Goal: Task Accomplishment & Management: Manage account settings

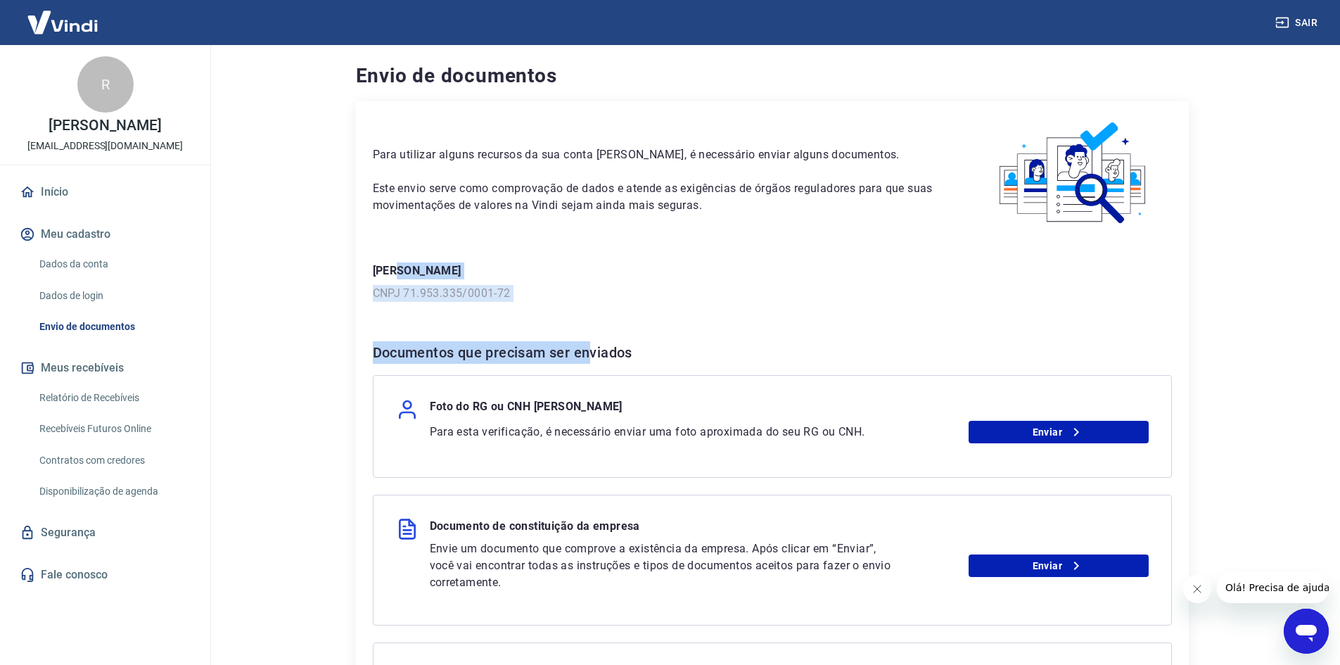
drag, startPoint x: 396, startPoint y: 265, endPoint x: 594, endPoint y: 303, distance: 201.9
click at [593, 303] on div "Para utilizar alguns recursos da sua conta Vindi, é necessário enviar alguns do…" at bounding box center [772, 479] width 833 height 756
click at [791, 280] on div "Rodrigo Yeh CNPJ 71.953.335/0001-72" at bounding box center [772, 281] width 799 height 39
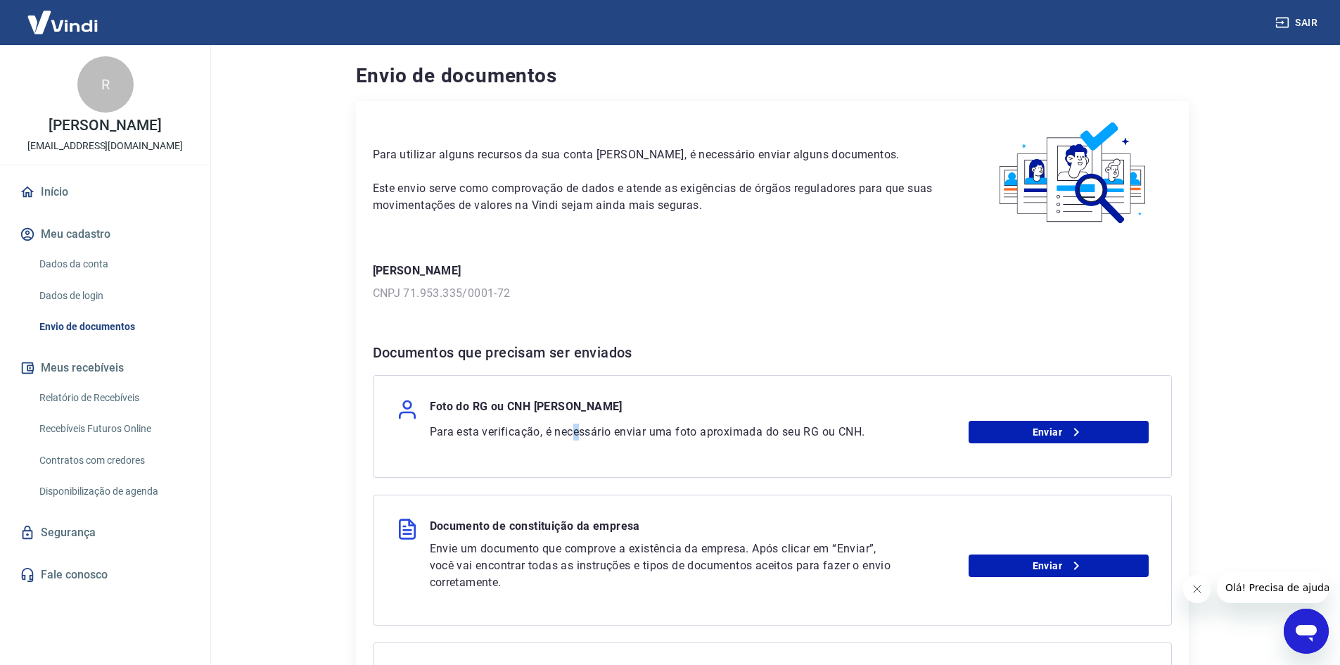
click at [578, 443] on div "Para esta verificação, é necessário enviar uma foto aproximada do seu RG ou CNH…" at bounding box center [789, 432] width 719 height 23
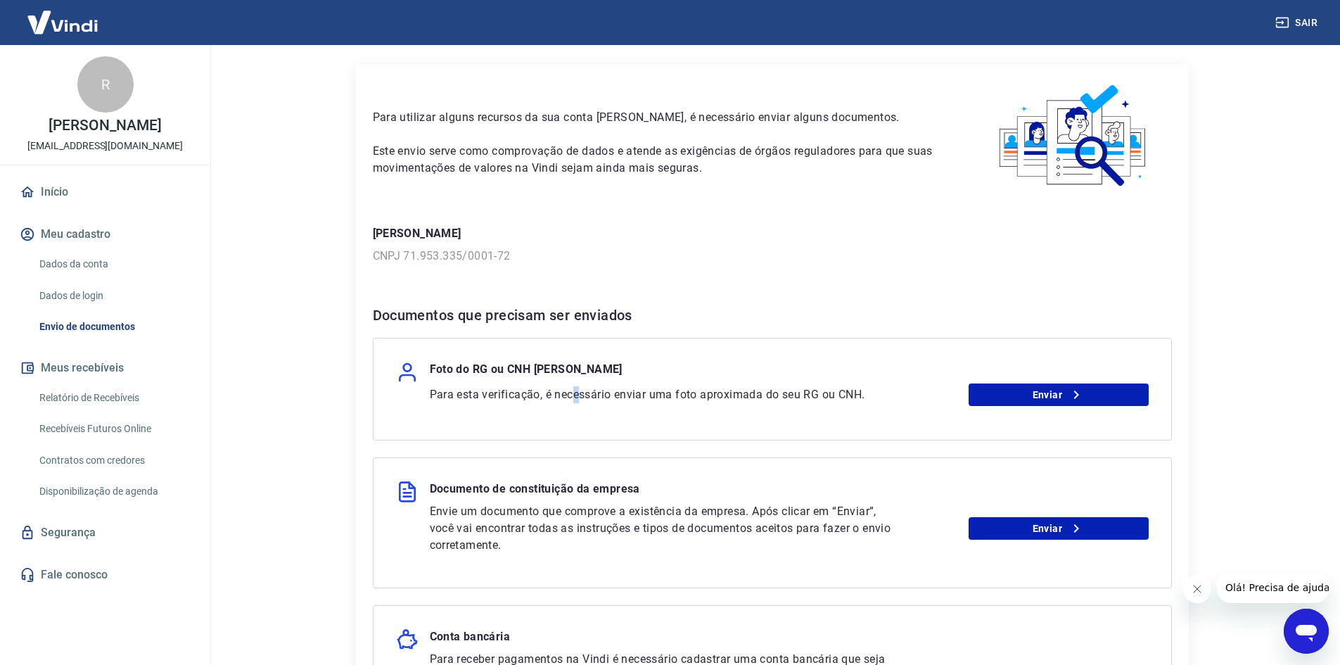
scroll to position [141, 0]
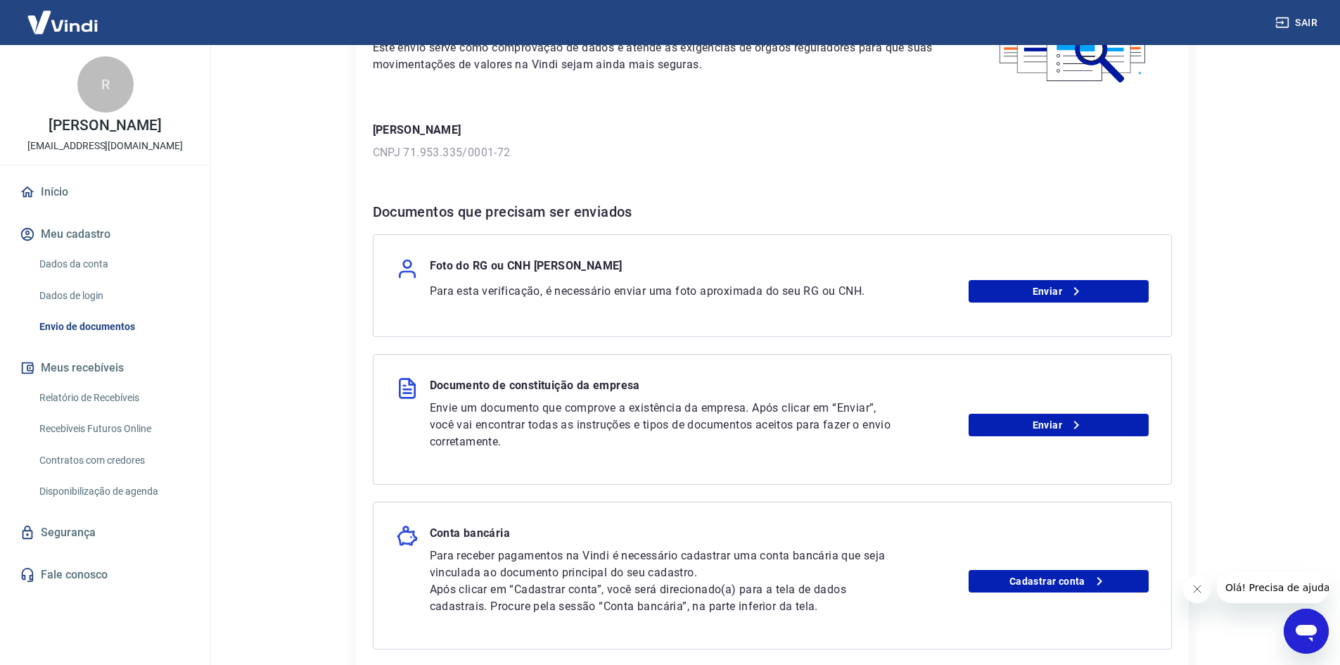
click at [658, 437] on p "Envie um documento que comprove a existência da empresa. Após clicar em “Enviar…" at bounding box center [663, 425] width 467 height 51
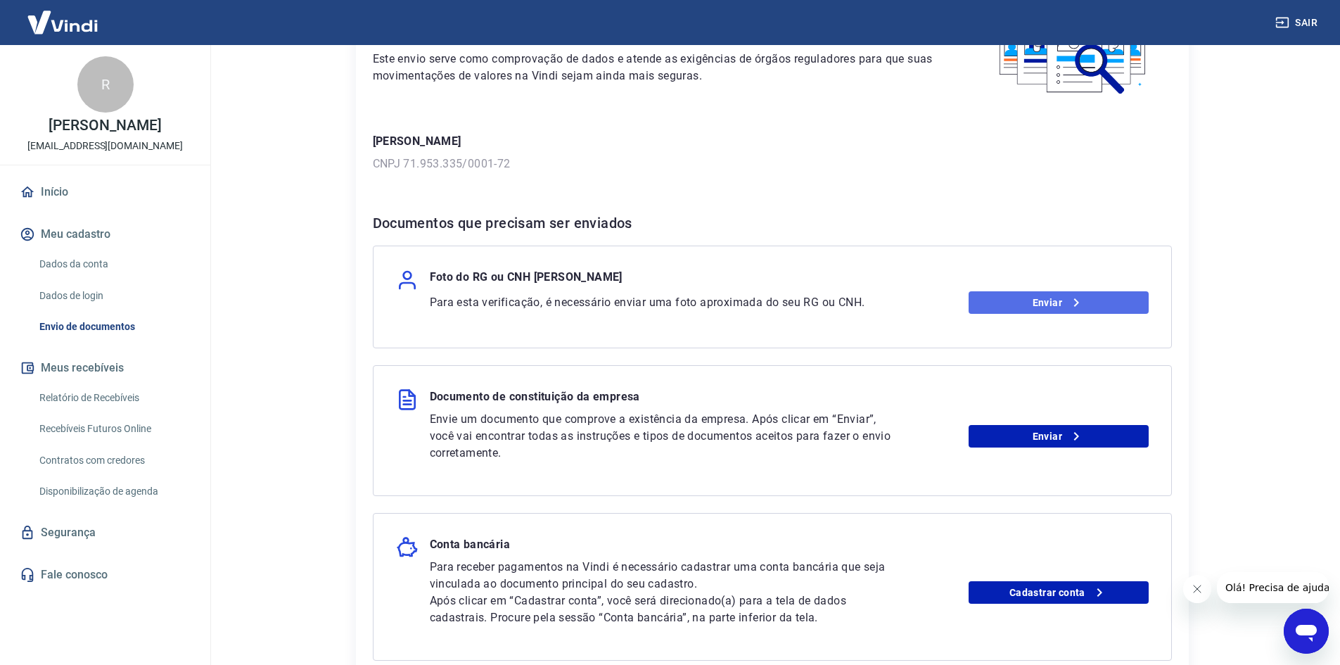
click at [1019, 309] on link "Enviar" at bounding box center [1059, 302] width 180 height 23
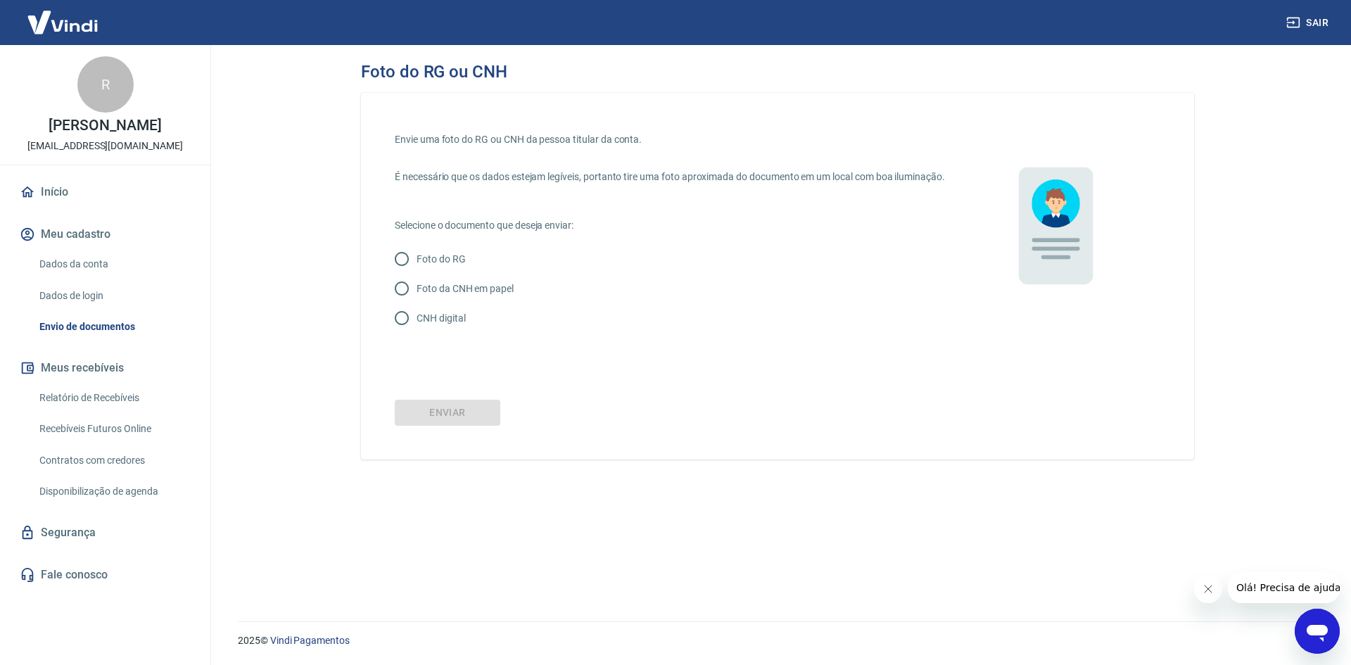
click at [450, 326] on p "CNH digital" at bounding box center [440, 318] width 49 height 15
click at [416, 333] on input "CNH digital" at bounding box center [402, 318] width 30 height 30
radio input "true"
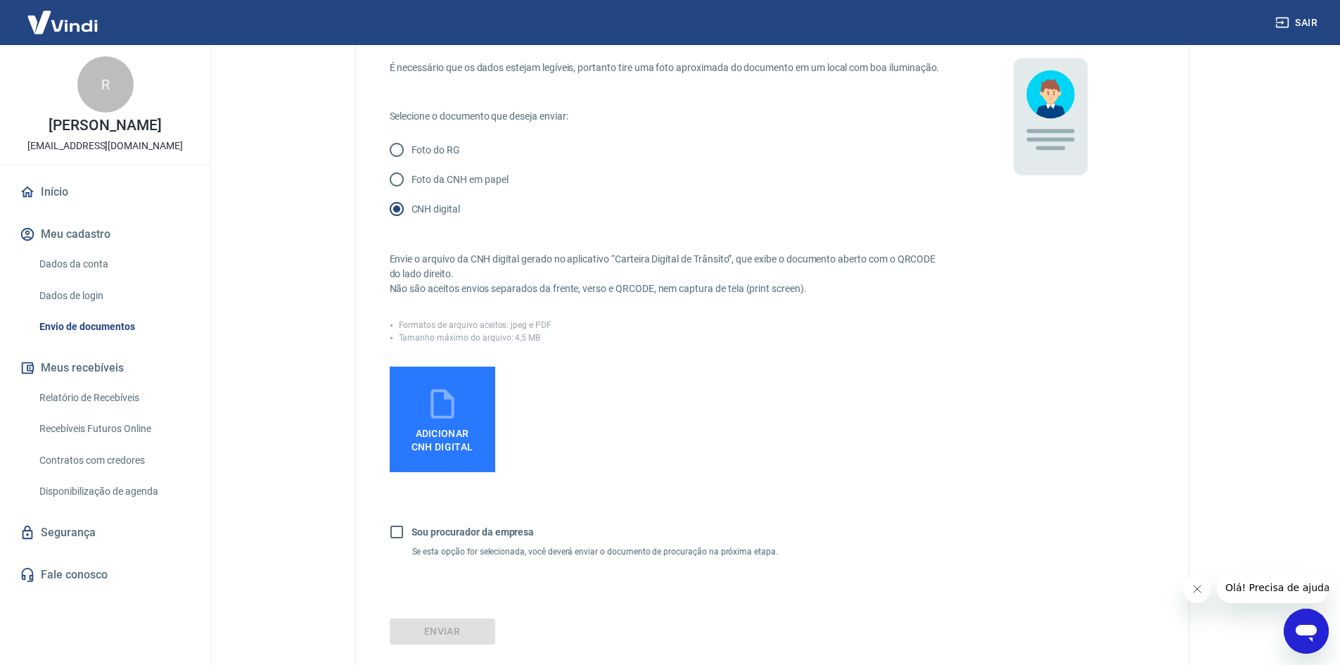
scroll to position [141, 0]
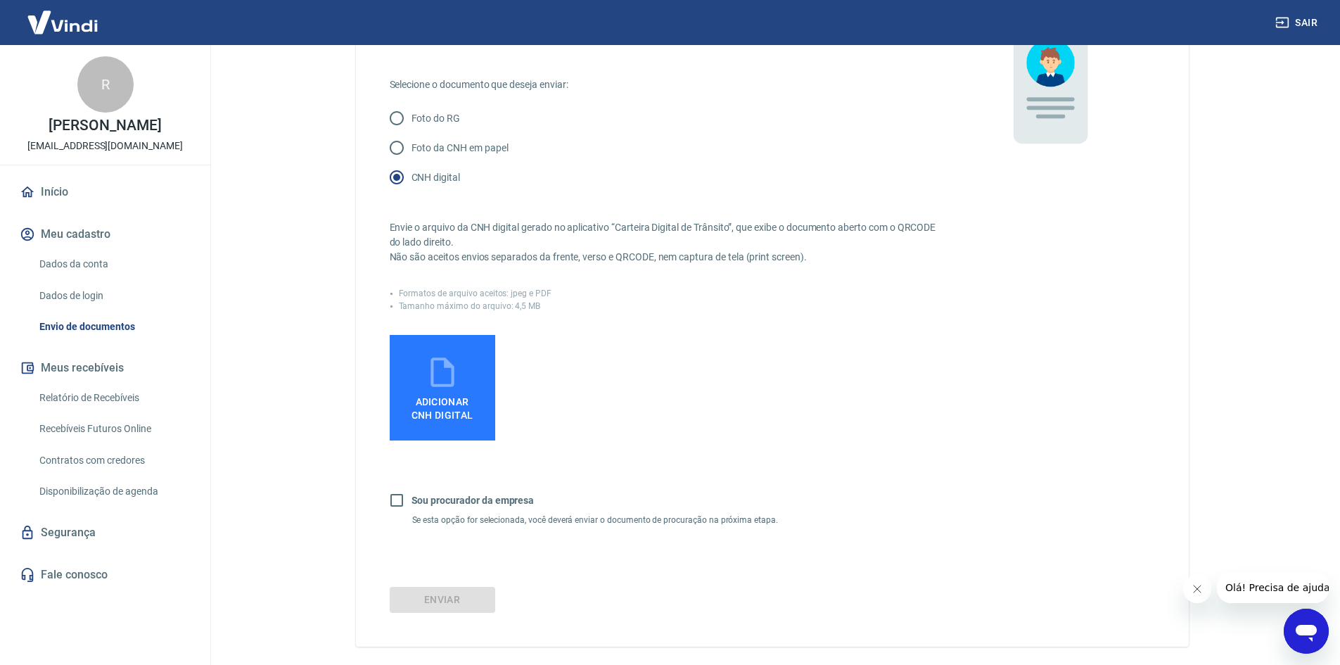
click at [467, 421] on span "Adicionar CNH Digital" at bounding box center [442, 406] width 73 height 32
click at [0, 0] on input "Adicionar CNH Digital" at bounding box center [0, 0] width 0 height 0
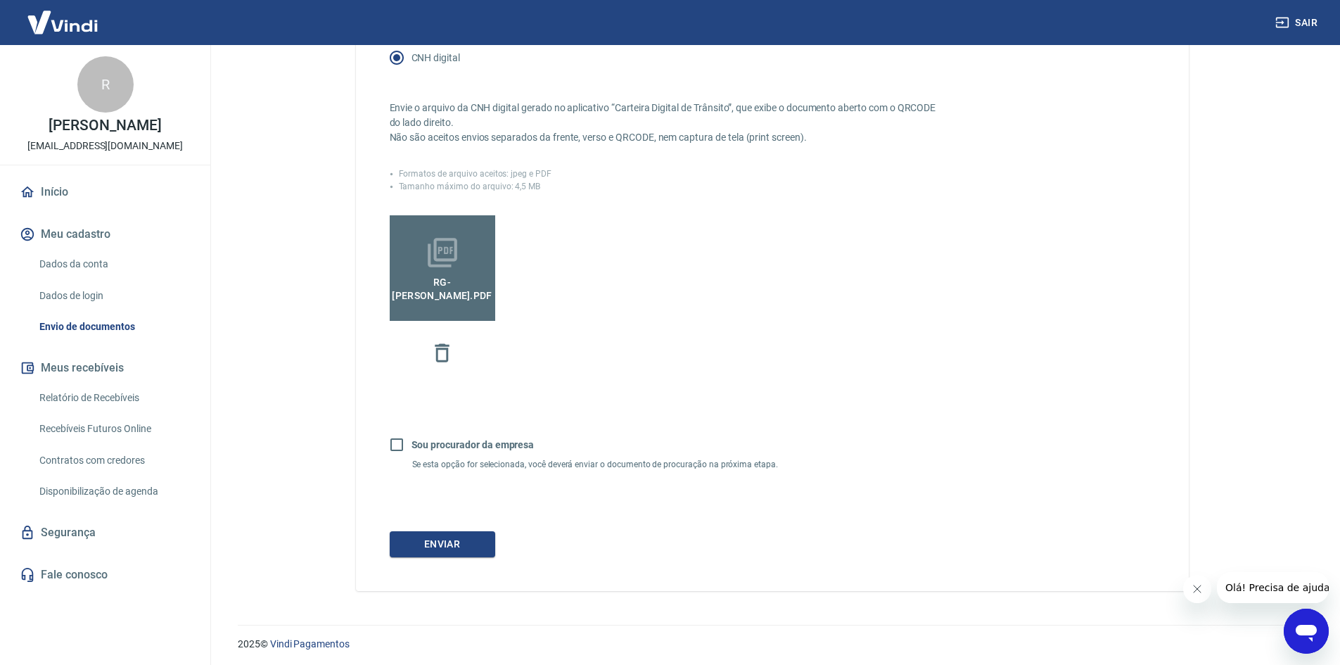
scroll to position [279, 0]
click at [445, 542] on button "Enviar" at bounding box center [443, 541] width 106 height 26
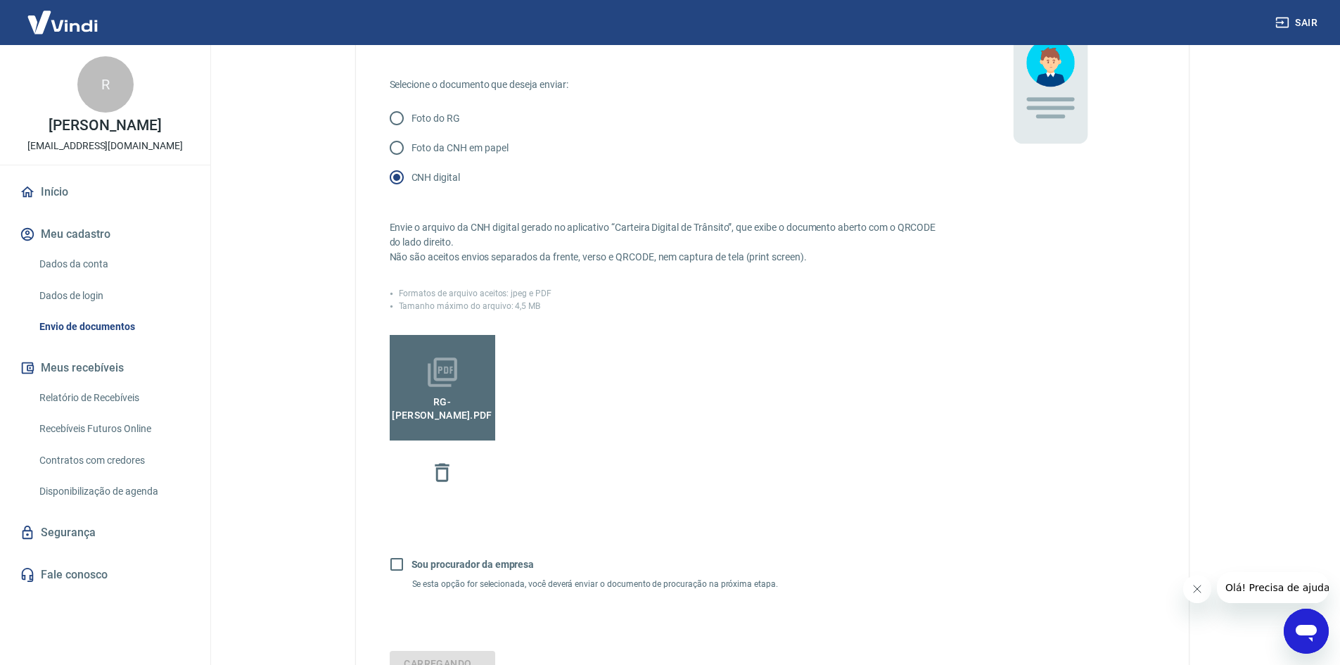
scroll to position [138, 0]
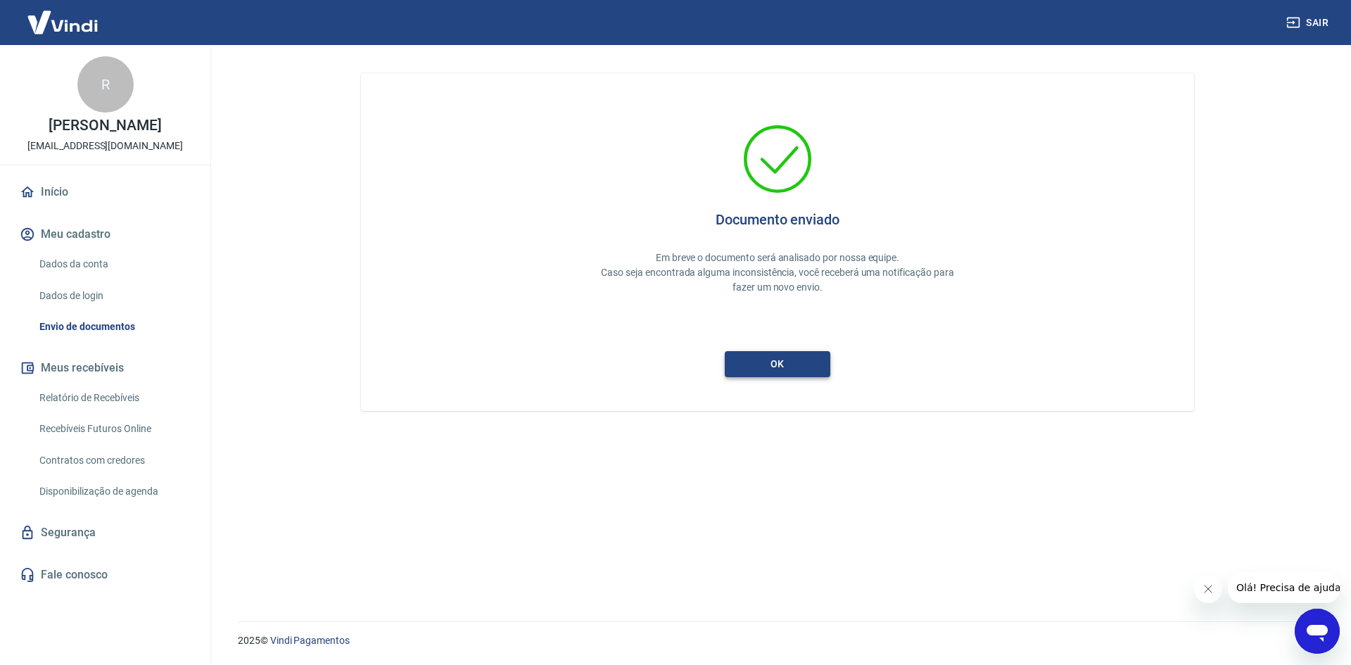
click at [789, 369] on button "ok" at bounding box center [778, 364] width 106 height 26
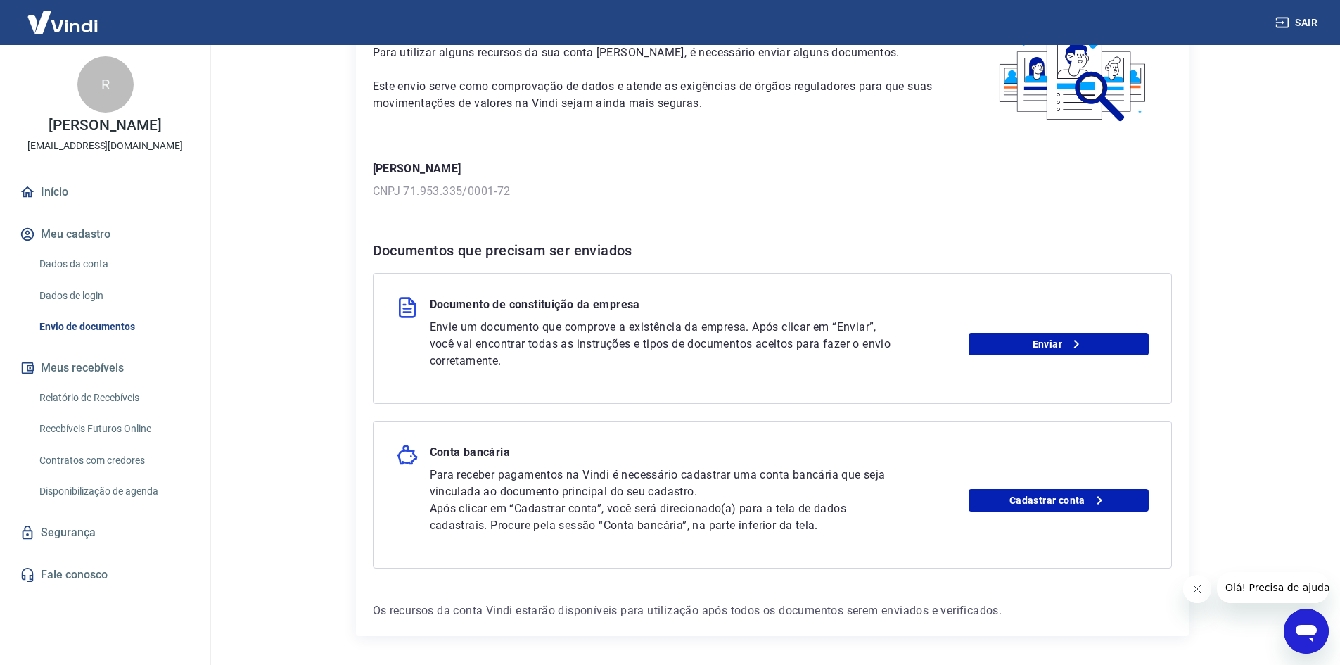
scroll to position [141, 0]
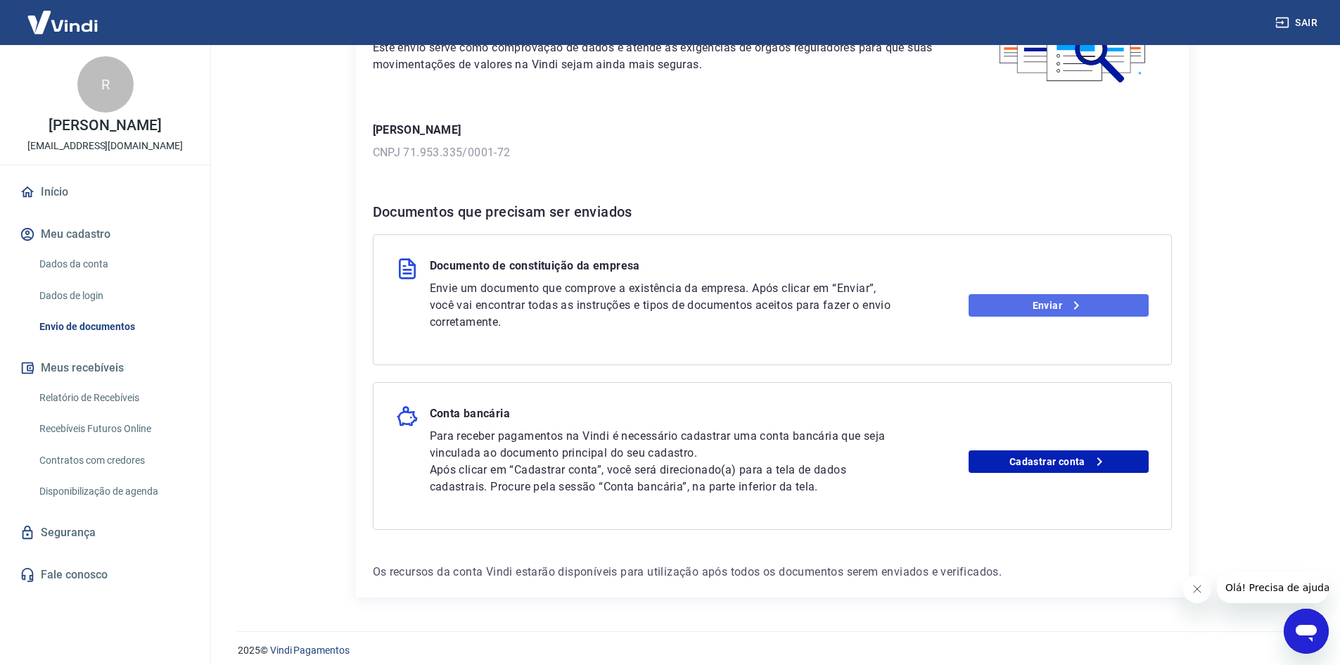
click at [1017, 307] on link "Enviar" at bounding box center [1059, 305] width 180 height 23
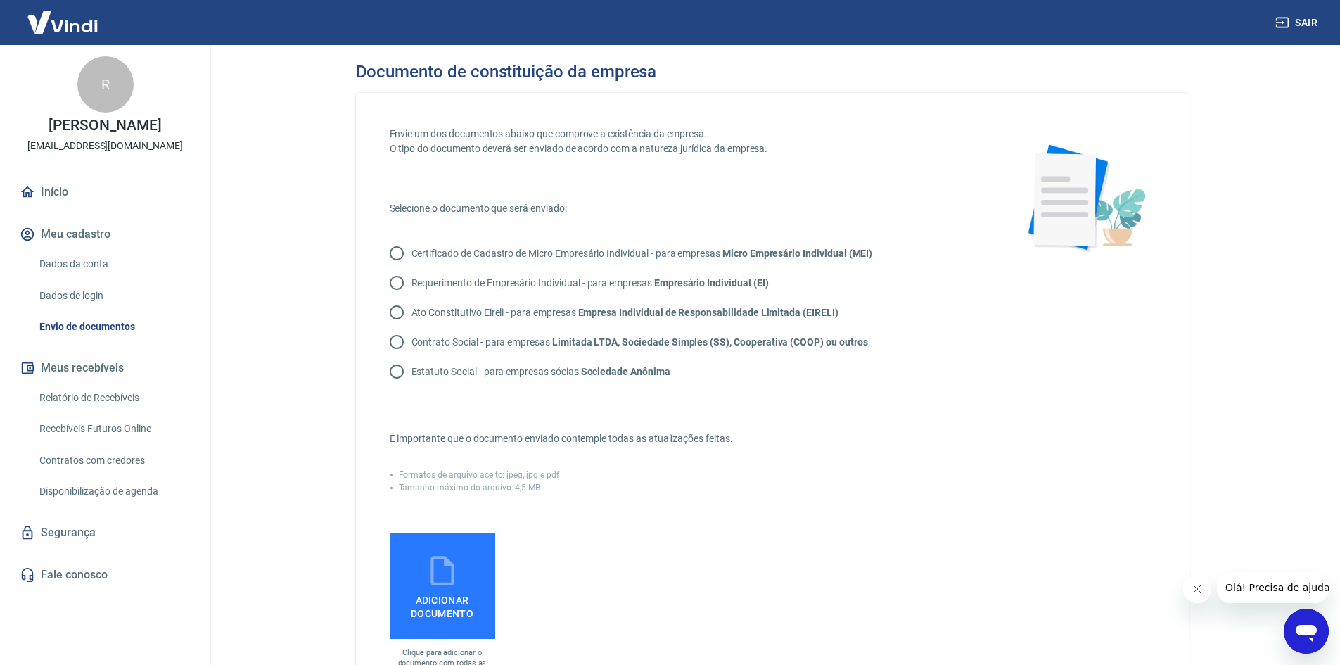
click at [470, 343] on p "Contrato Social - para empresas Limitada LTDA, Sociedade Simples (SS), Cooperat…" at bounding box center [640, 342] width 457 height 15
click at [412, 343] on input "Contrato Social - para empresas Limitada LTDA, Sociedade Simples (SS), Cooperat…" at bounding box center [397, 342] width 30 height 30
radio input "true"
click at [455, 578] on icon at bounding box center [442, 570] width 35 height 35
click at [0, 0] on input "Adicionar documento" at bounding box center [0, 0] width 0 height 0
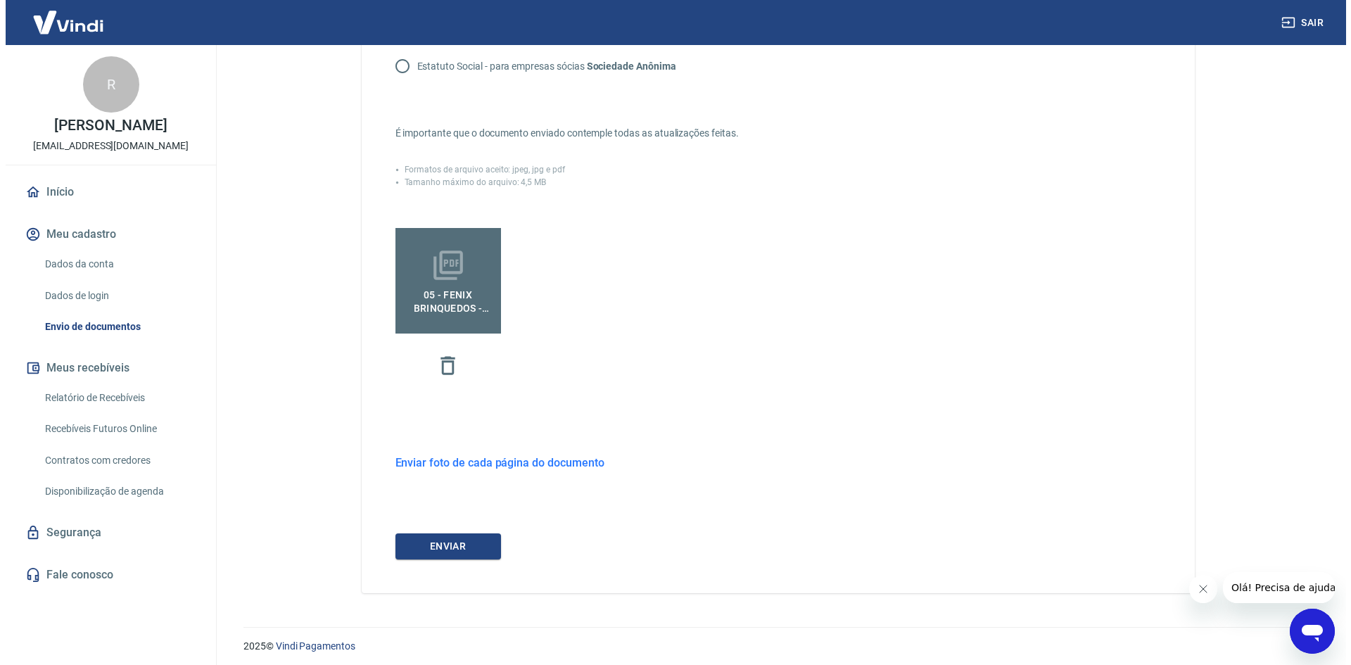
scroll to position [311, 0]
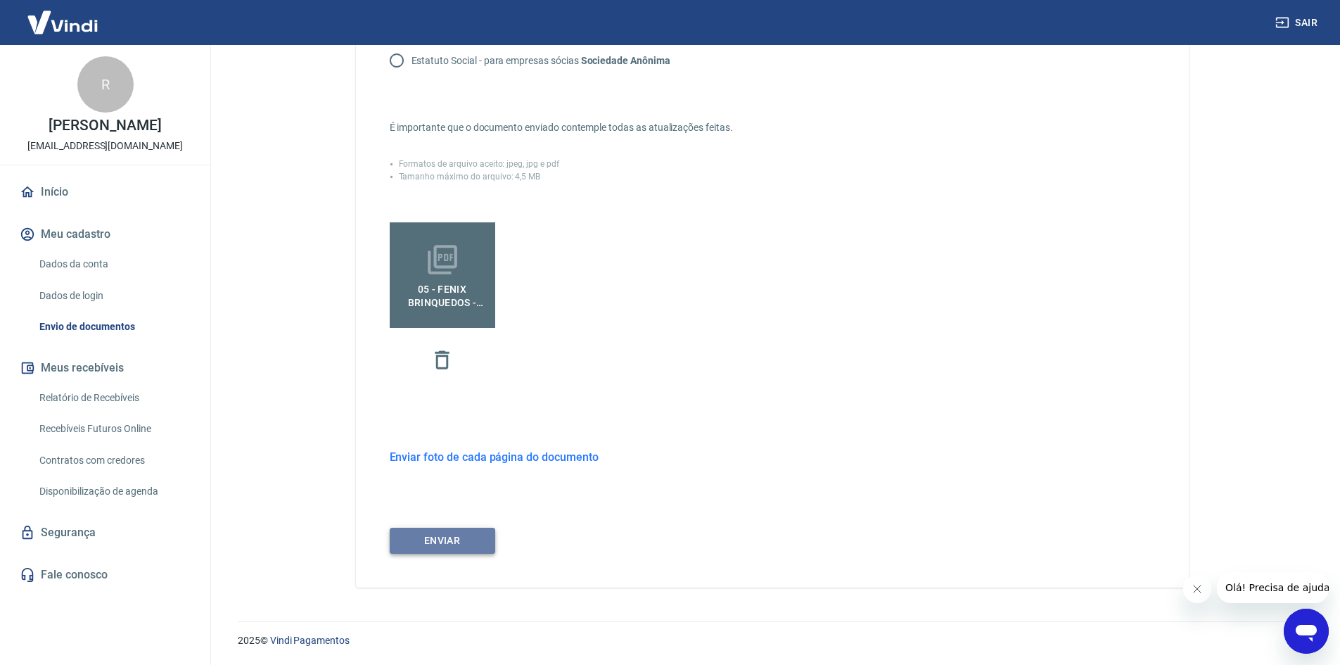
click at [476, 540] on button "ENVIAR" at bounding box center [443, 541] width 106 height 26
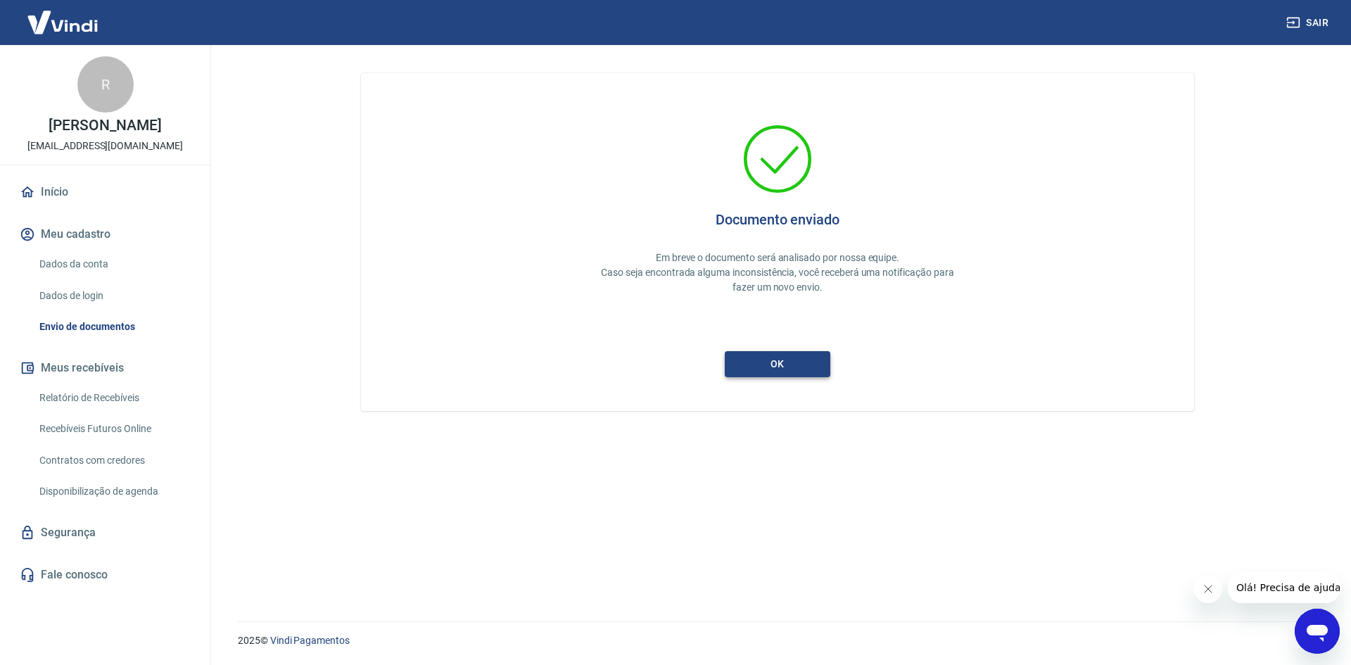
click at [785, 367] on button "ok" at bounding box center [778, 364] width 106 height 26
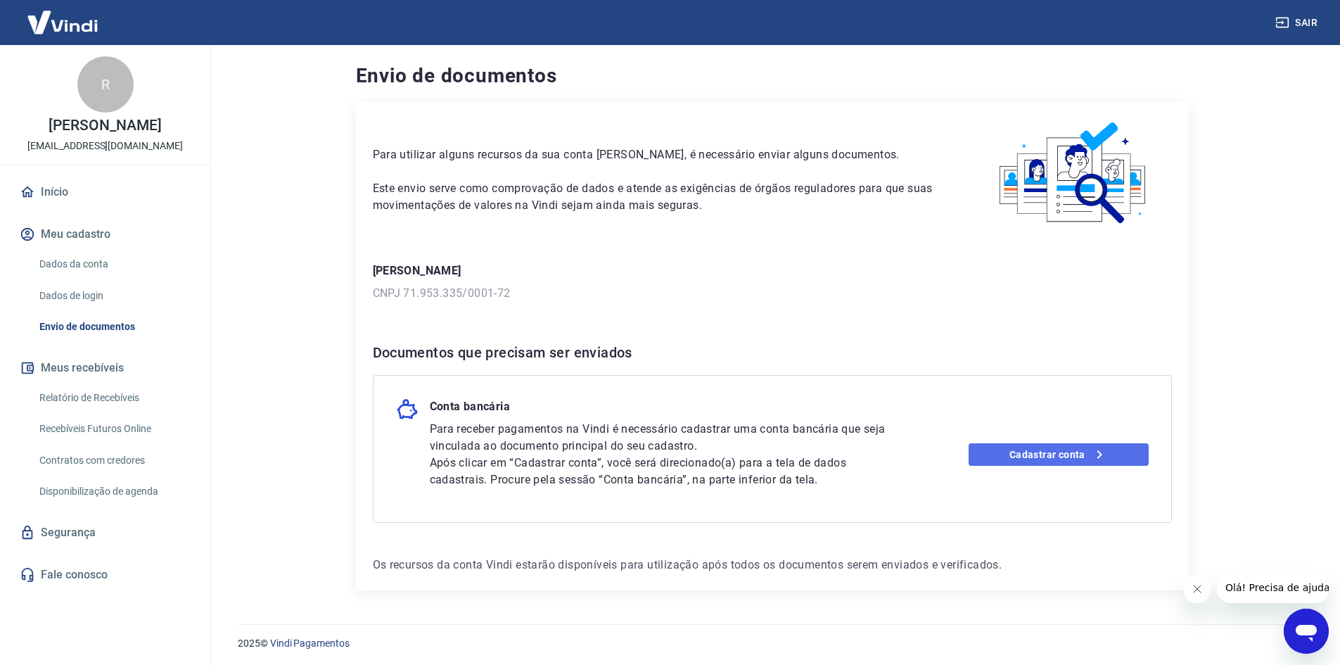
click at [1048, 458] on link "Cadastrar conta" at bounding box center [1059, 454] width 180 height 23
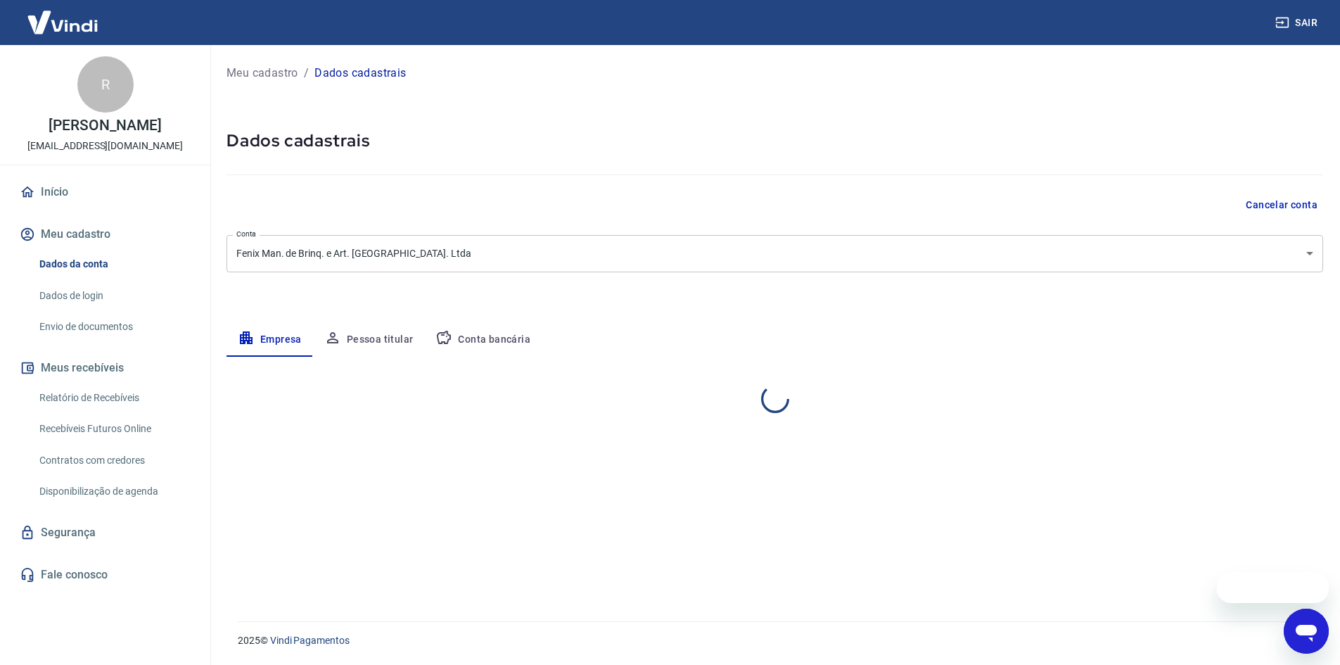
select select "SP"
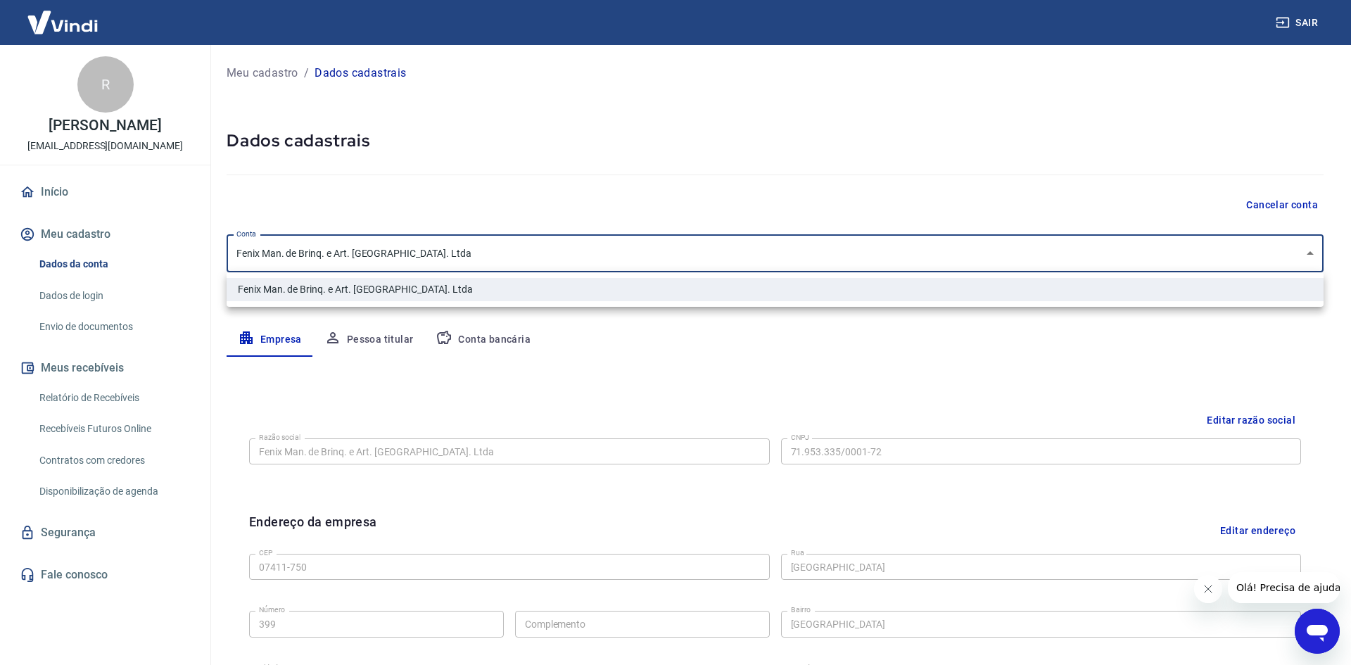
drag, startPoint x: 514, startPoint y: 255, endPoint x: 557, endPoint y: 287, distance: 53.3
click at [482, 267] on body "Sair R [PERSON_NAME] [EMAIL_ADDRESS][DOMAIN_NAME] Início Meu cadastro Dados da …" at bounding box center [675, 332] width 1351 height 665
click at [533, 298] on li "Fenix Man. de Brinq. e Art. [GEOGRAPHIC_DATA]. Ltda" at bounding box center [775, 289] width 1097 height 23
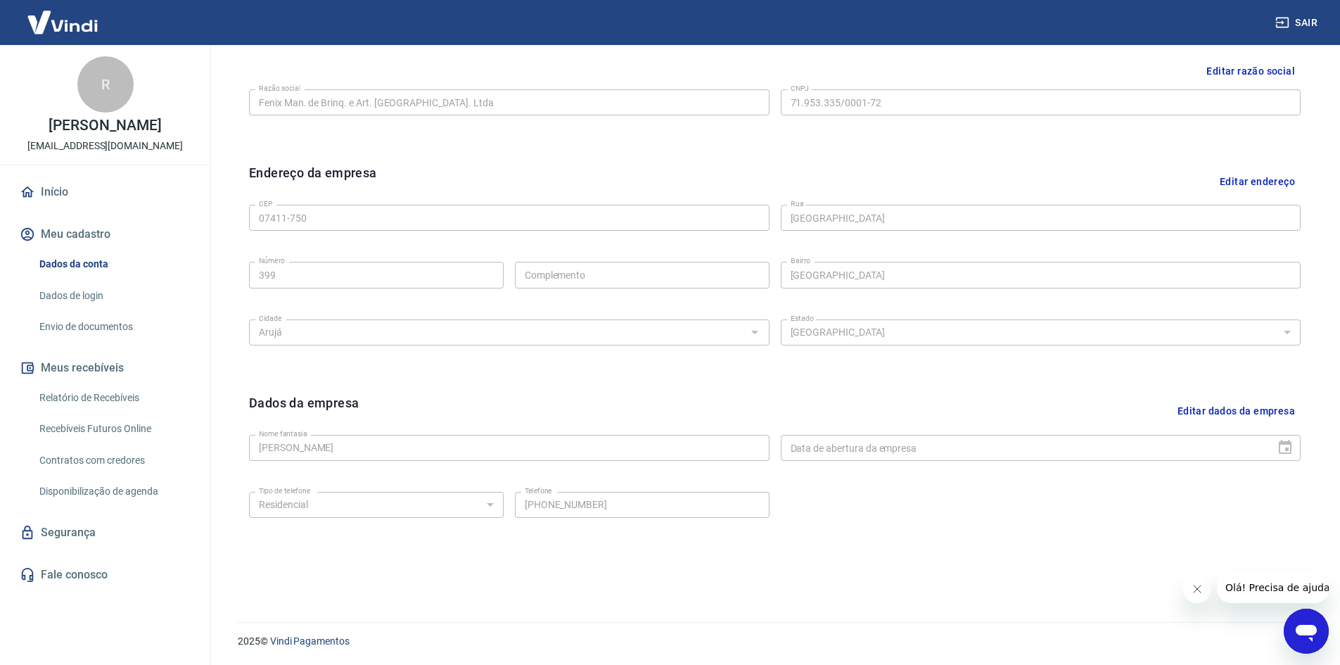
scroll to position [350, 0]
click at [1251, 407] on button "Editar dados da empresa" at bounding box center [1236, 411] width 129 height 36
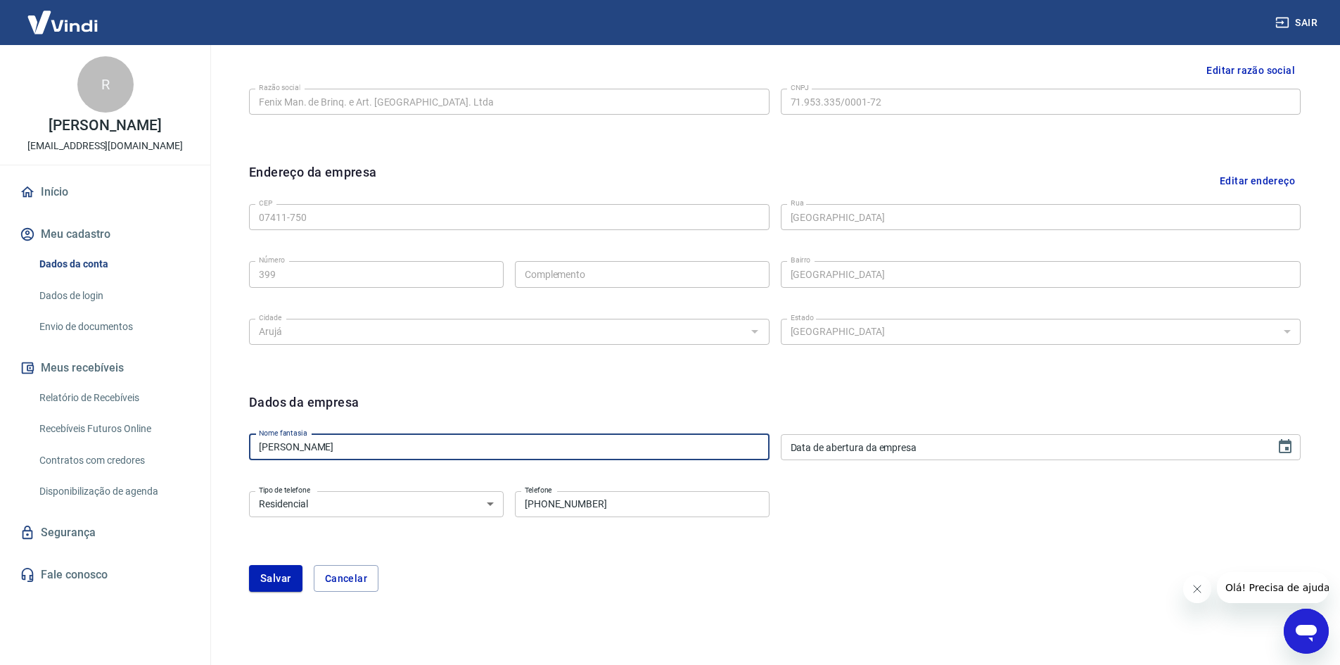
drag, startPoint x: 397, startPoint y: 454, endPoint x: 172, endPoint y: 450, distance: 225.2
type input "Fenix Brinquedos"
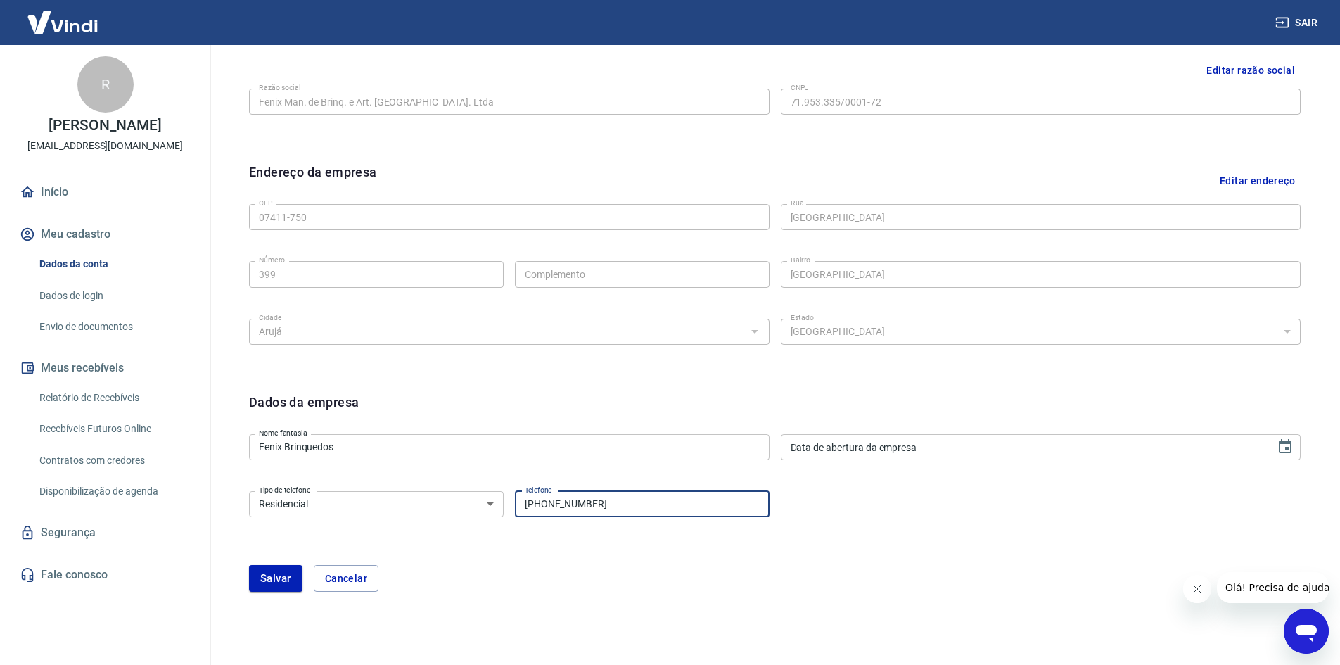
drag, startPoint x: 710, startPoint y: 511, endPoint x: 444, endPoint y: 512, distance: 265.9
click at [444, 512] on div "Tipo de telefone Residencial Comercial Tipo de telefone Telefone (11) 99908-020…" at bounding box center [509, 502] width 521 height 34
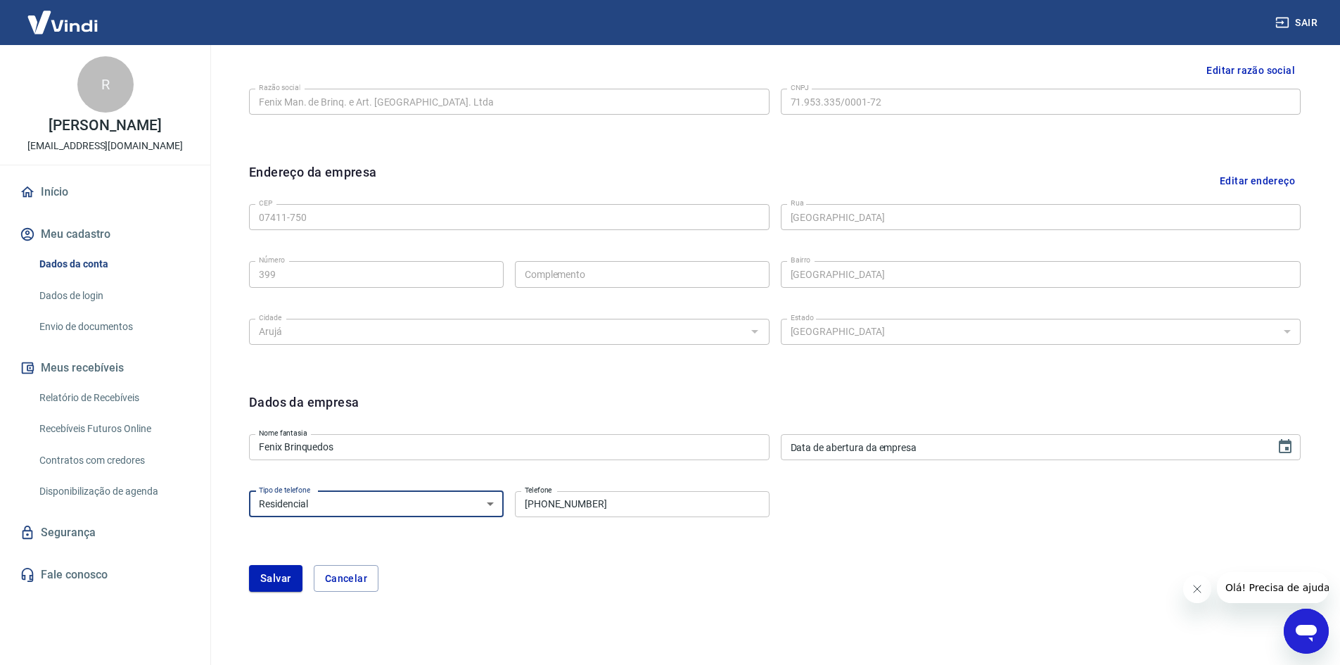
click at [445, 502] on select "Residencial Comercial" at bounding box center [376, 504] width 255 height 26
select select "business"
click at [249, 491] on select "Residencial Comercial" at bounding box center [376, 504] width 255 height 26
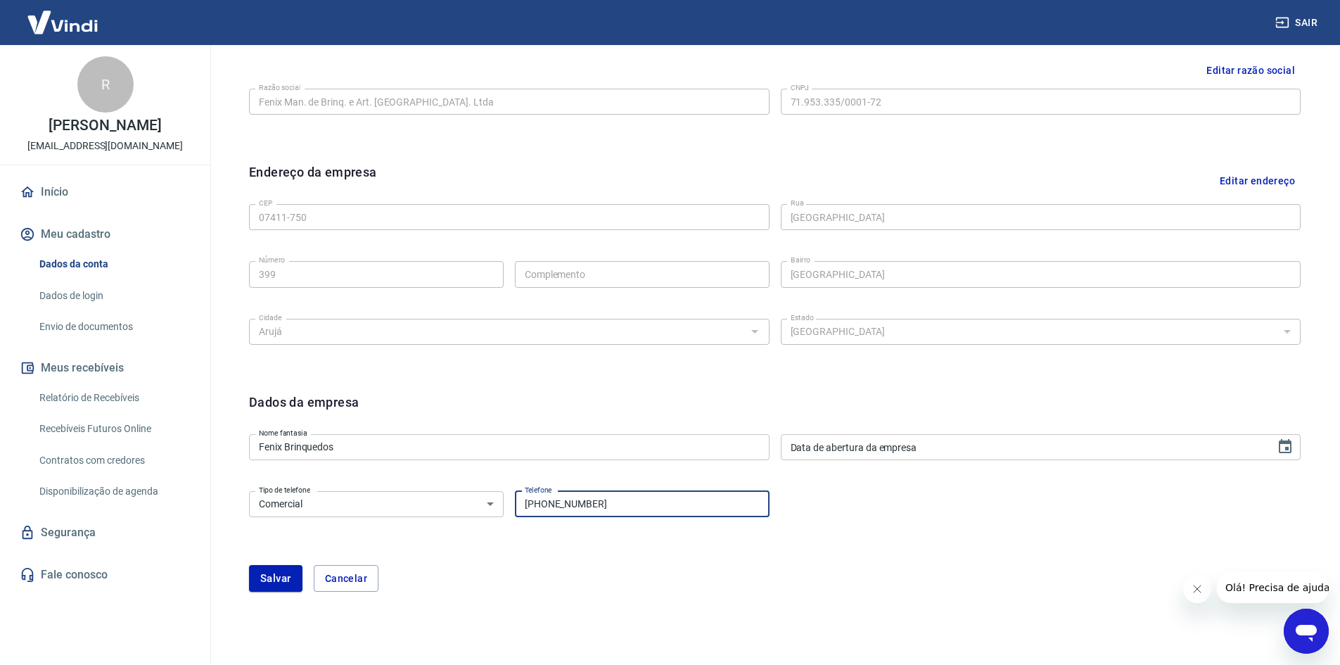
type input "[PHONE_NUMBER]"
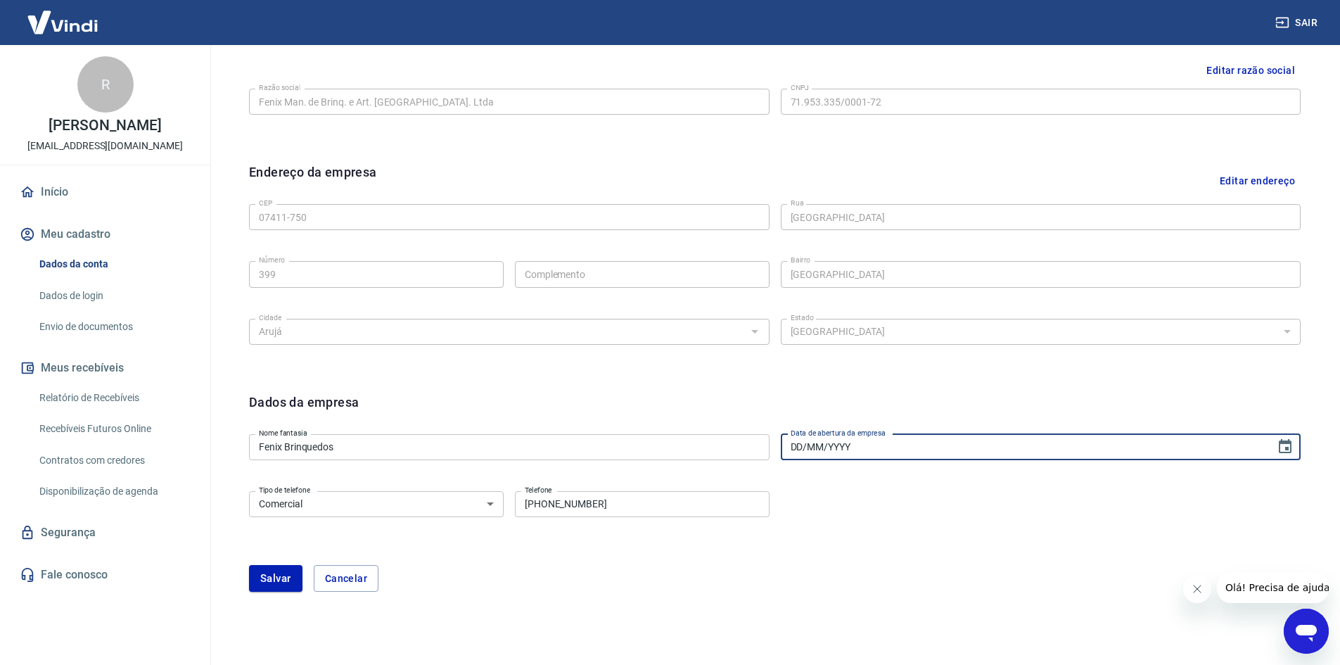
click at [1069, 442] on input "DD/MM/YYYY" at bounding box center [1023, 447] width 485 height 26
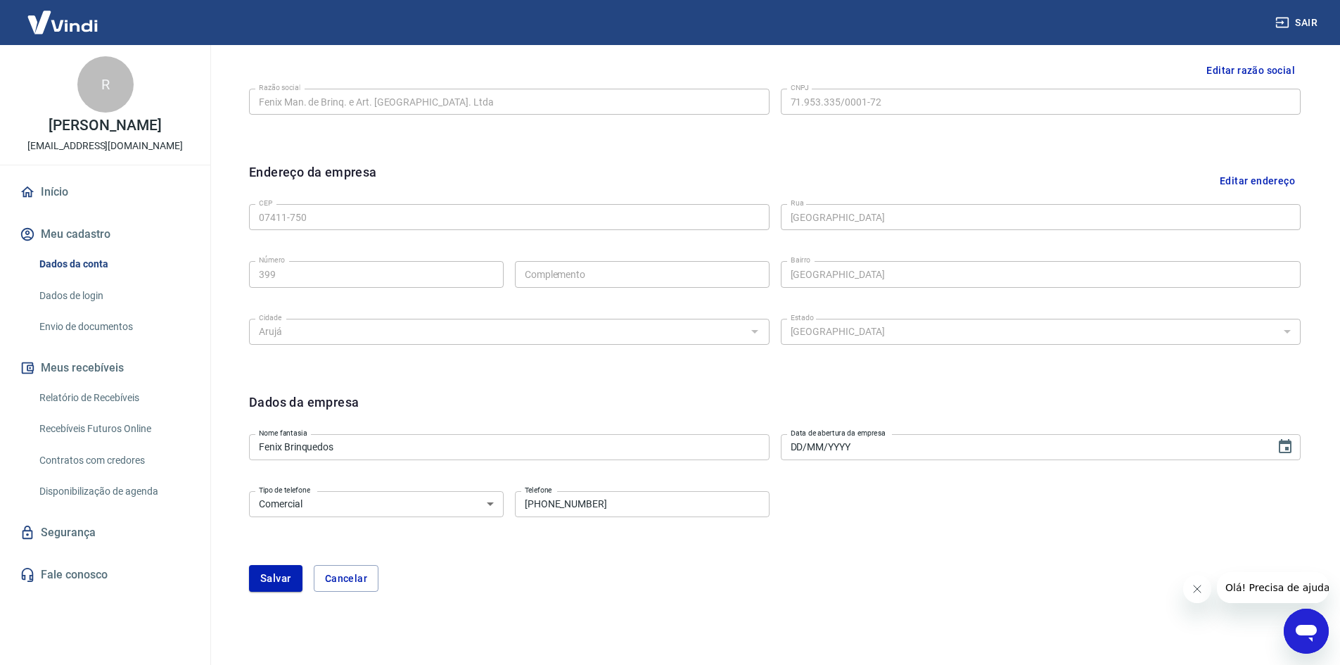
click at [884, 443] on input "DD/MM/YYYY" at bounding box center [1023, 447] width 485 height 26
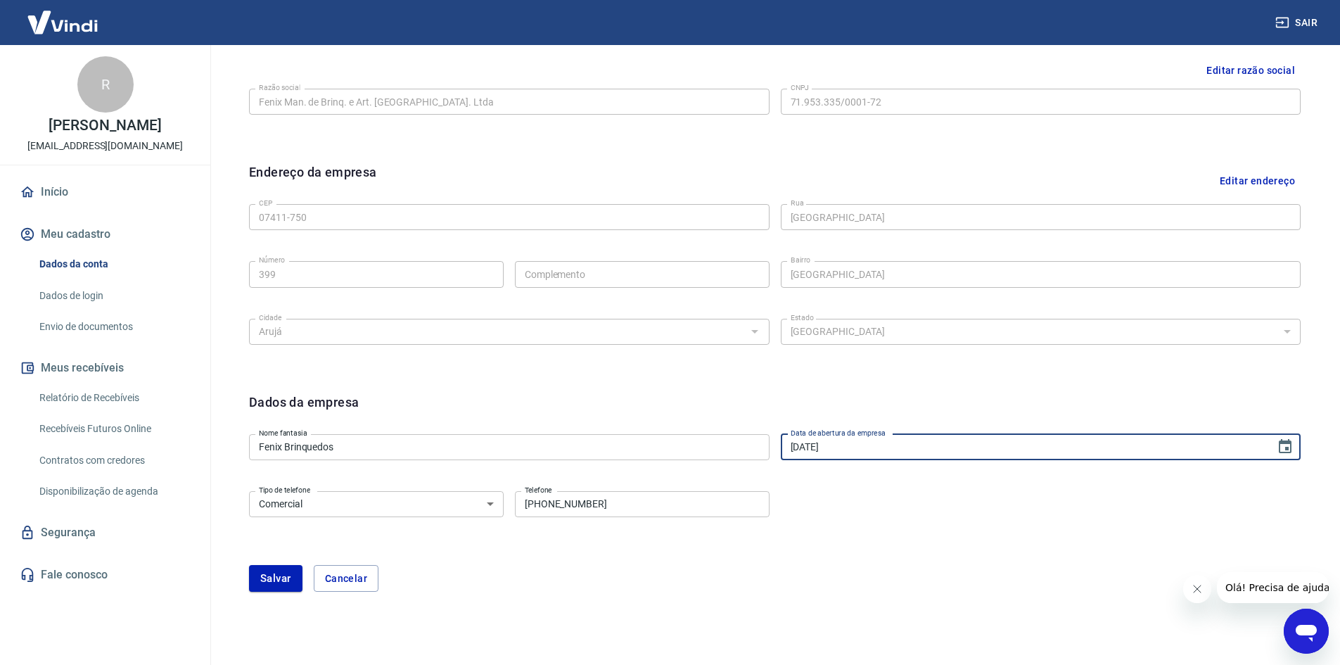
type input "[DATE]"
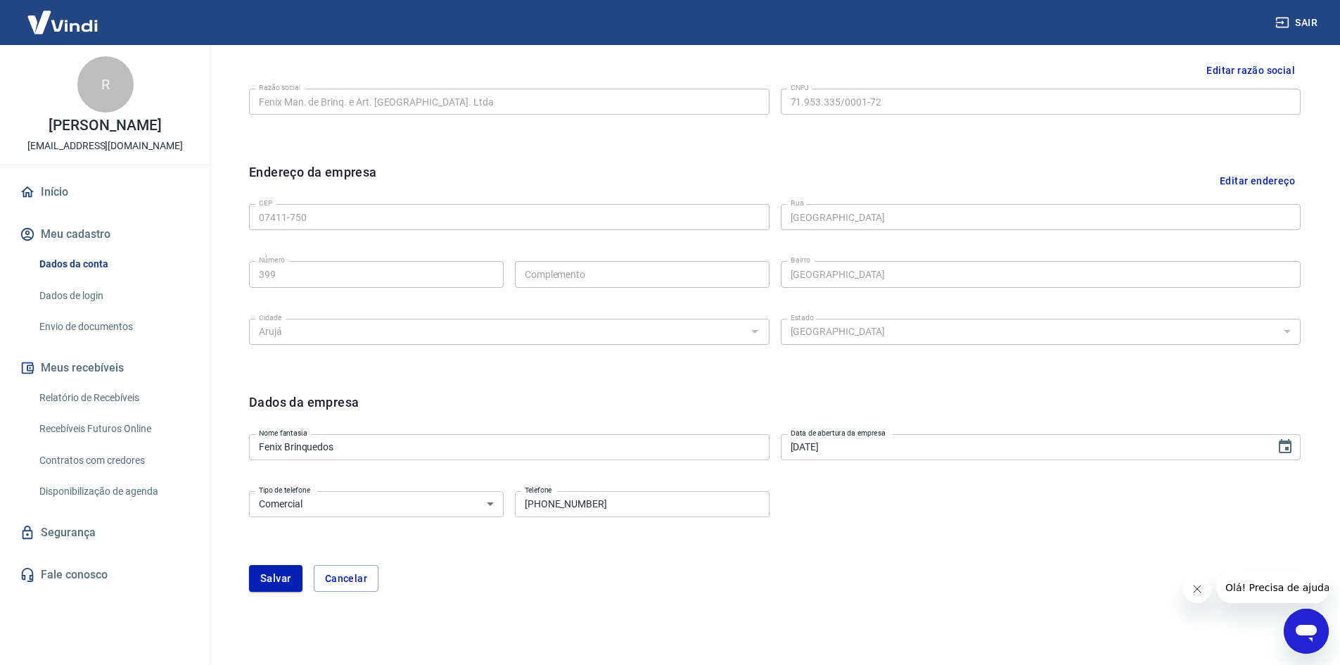
click at [900, 528] on div "Tipo de telefone Residencial Comercial Tipo de telefone Telefone (11) 4655-5004…" at bounding box center [775, 513] width 1052 height 57
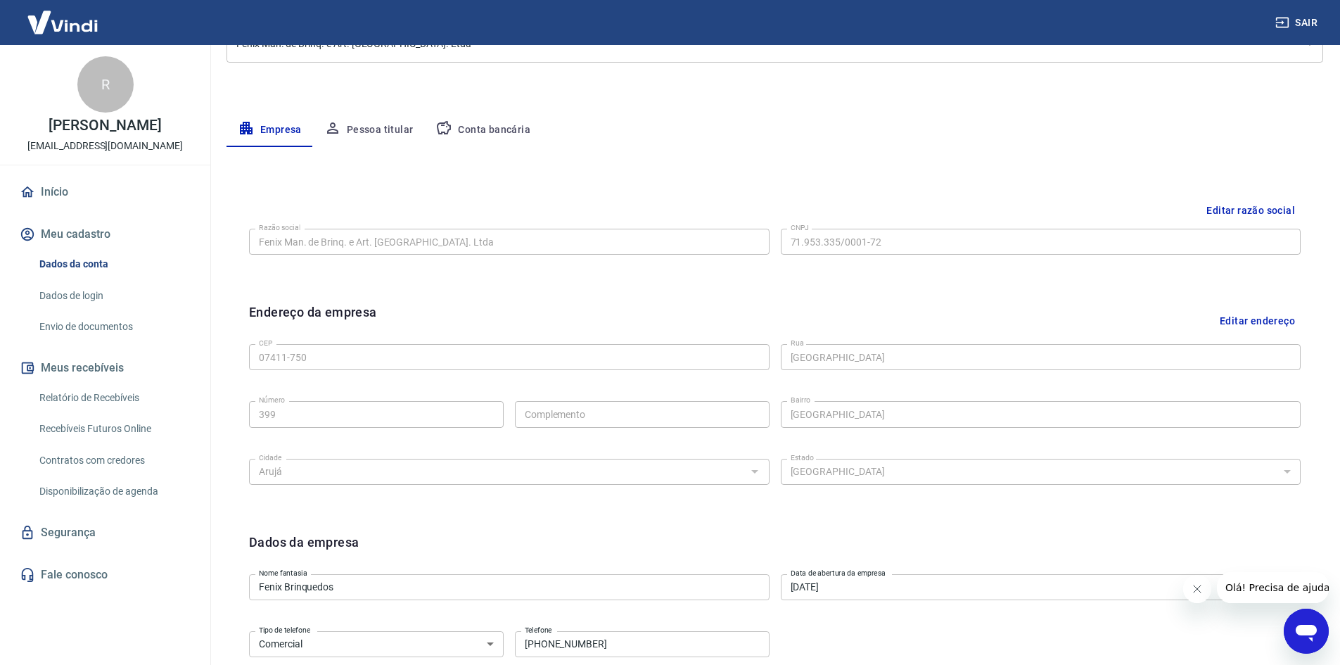
scroll to position [209, 0]
click at [1246, 209] on button "Editar razão social" at bounding box center [1251, 211] width 100 height 26
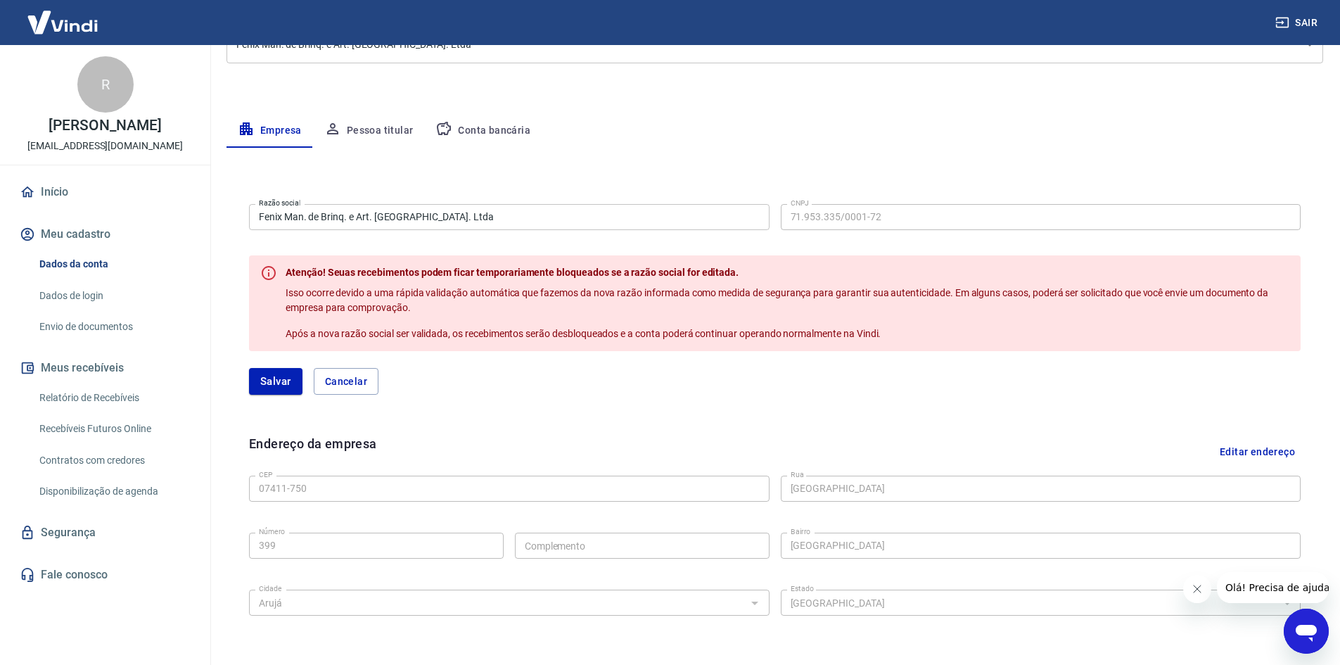
drag, startPoint x: 367, startPoint y: 377, endPoint x: 398, endPoint y: 369, distance: 32.6
click at [367, 376] on button "Cancelar" at bounding box center [346, 381] width 65 height 27
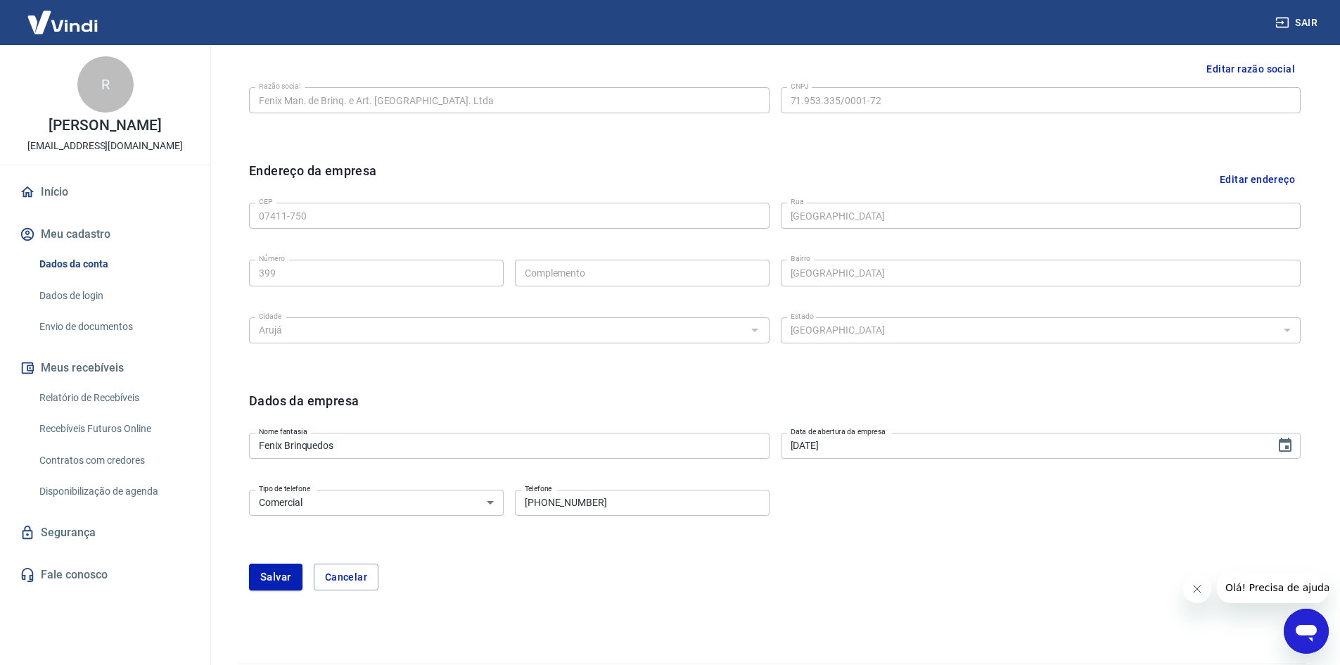
scroll to position [393, 0]
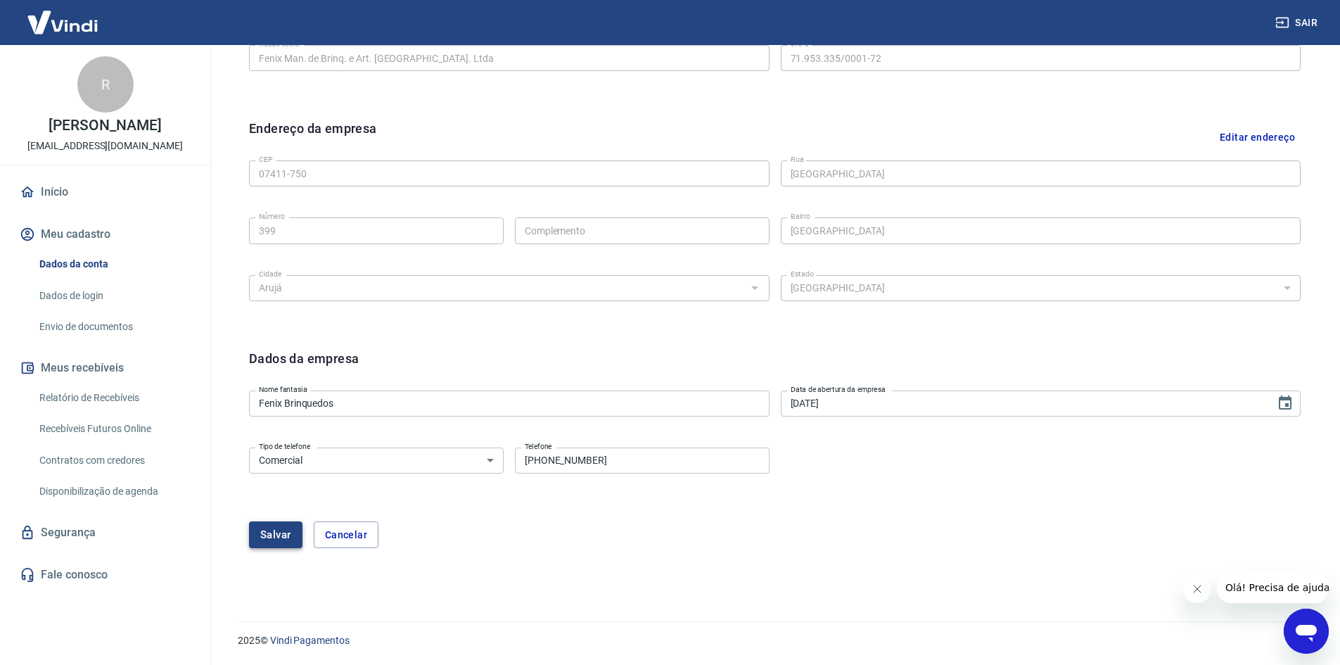
click at [266, 535] on button "Salvar" at bounding box center [275, 534] width 53 height 27
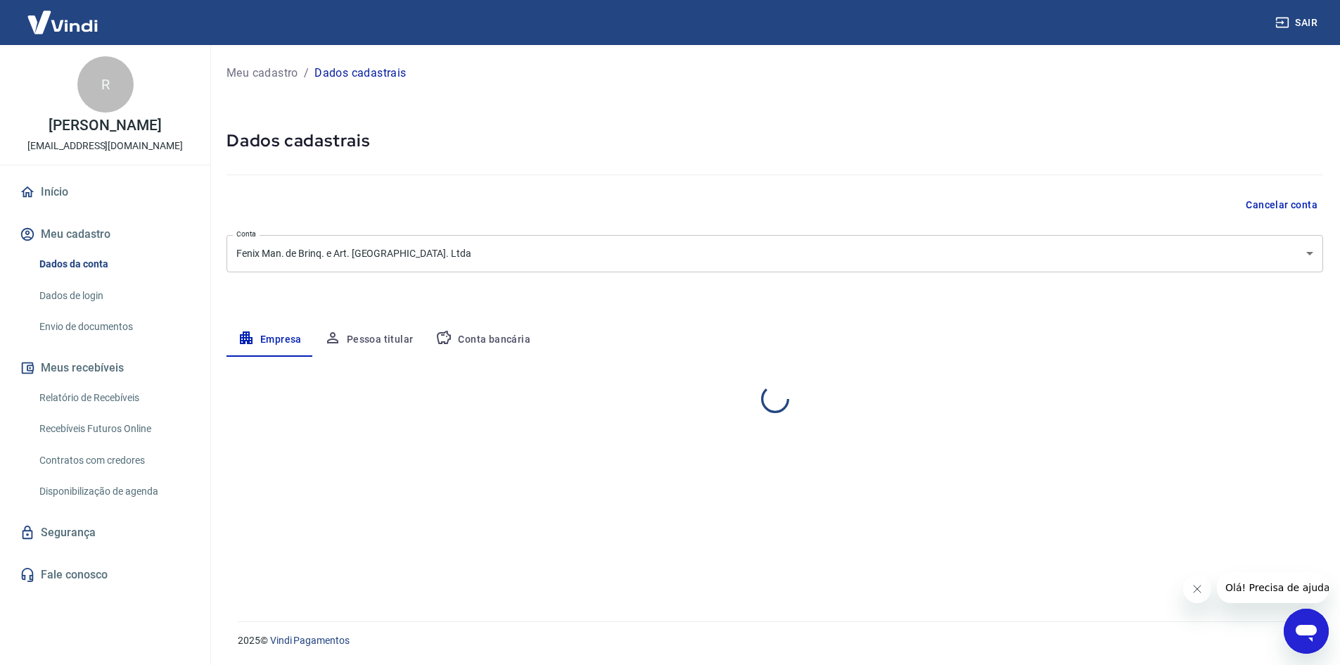
scroll to position [0, 0]
select select "SP"
select select "business"
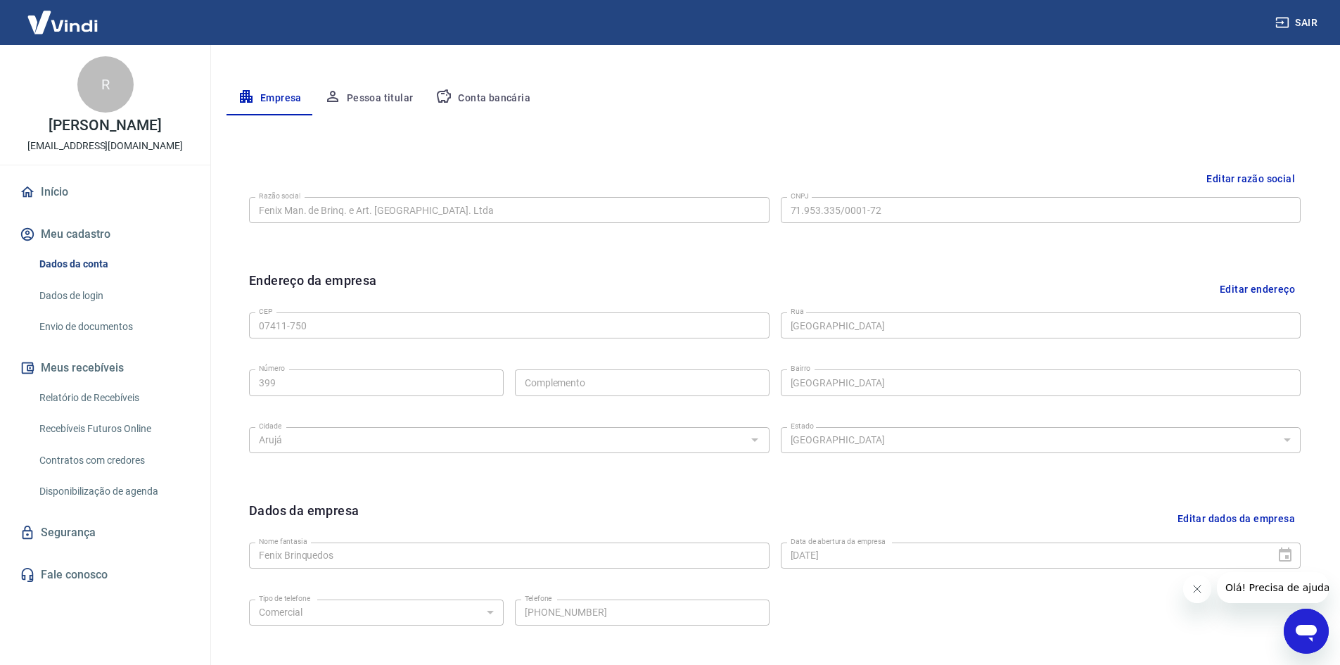
scroll to position [209, 0]
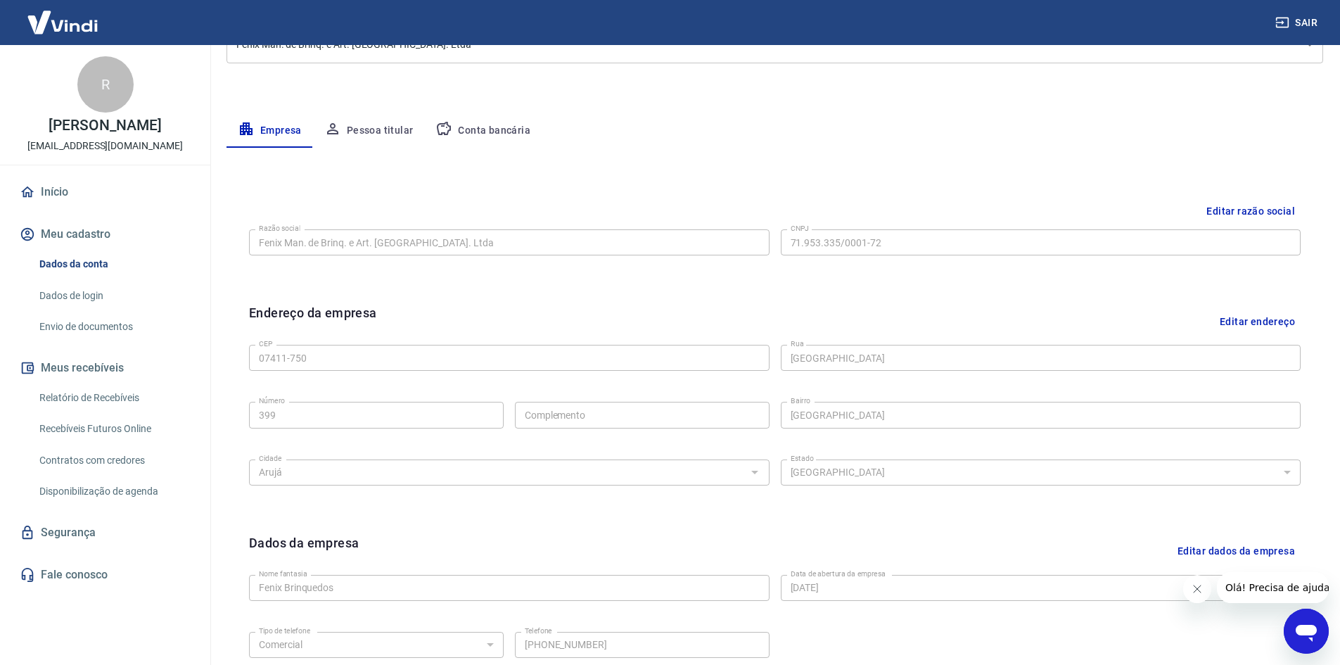
click at [378, 130] on button "Pessoa titular" at bounding box center [369, 131] width 112 height 34
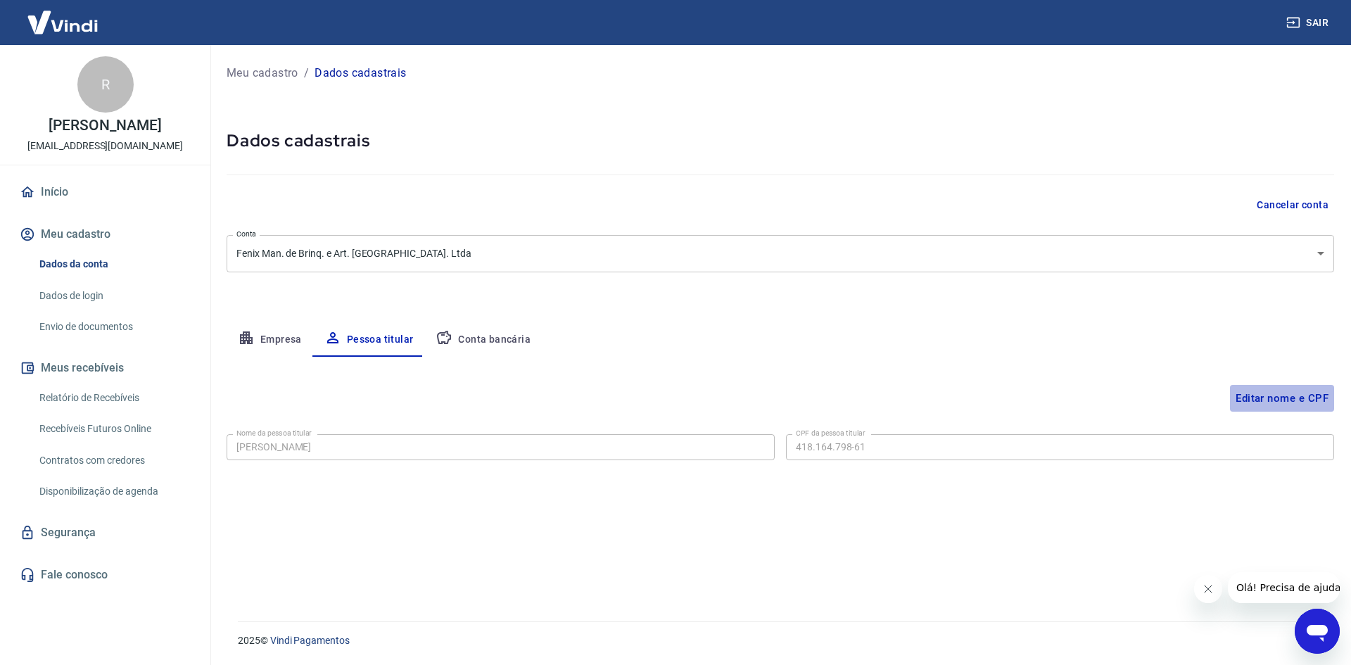
click at [1315, 395] on button "Editar nome e CPF" at bounding box center [1282, 398] width 104 height 27
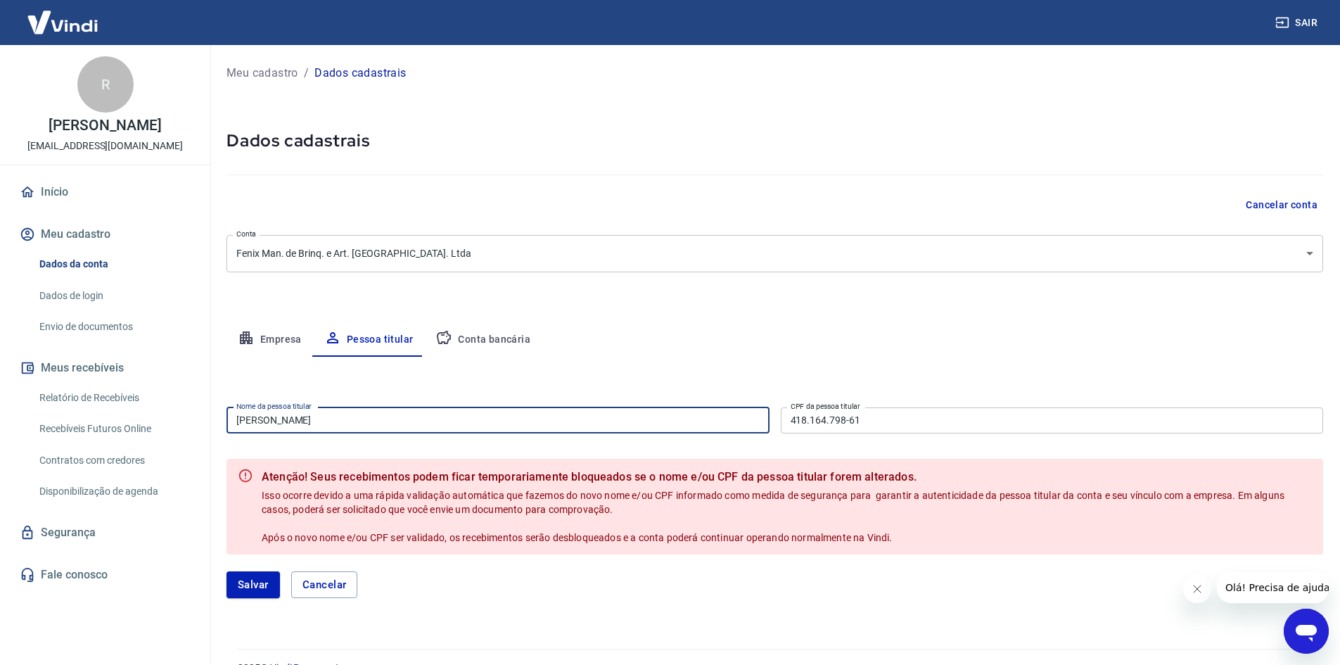
drag, startPoint x: 342, startPoint y: 421, endPoint x: 182, endPoint y: 416, distance: 159.8
click at [179, 416] on div "Sair R Rodrigo Yeh b2b.ecommerce@fenixbrinquedos.com.br Início Meu cadastro Dad…" at bounding box center [670, 332] width 1340 height 665
drag, startPoint x: 219, startPoint y: 400, endPoint x: 13, endPoint y: 373, distance: 208.6
click at [13, 373] on div "Sair R Rodrigo Yeh b2b.ecommerce@fenixbrinquedos.com.br Início Meu cadastro Dad…" at bounding box center [670, 332] width 1340 height 665
type input "[PERSON_NAME]"
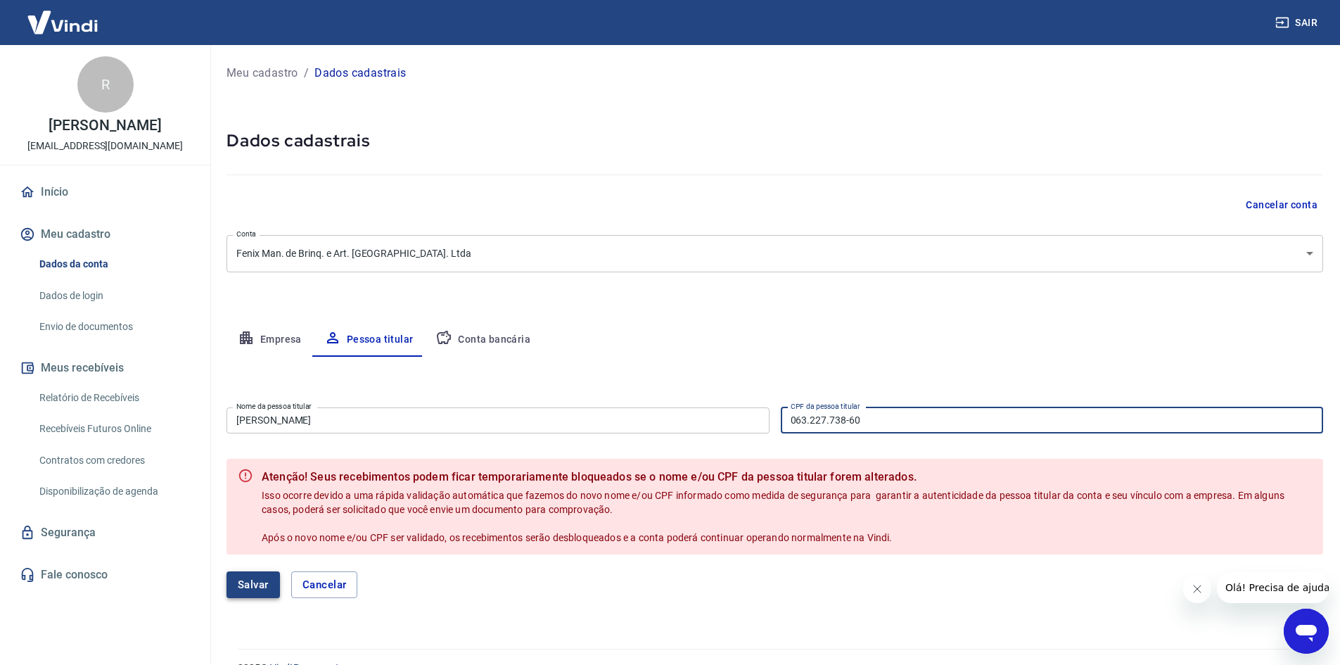
type input "063.227.738-60"
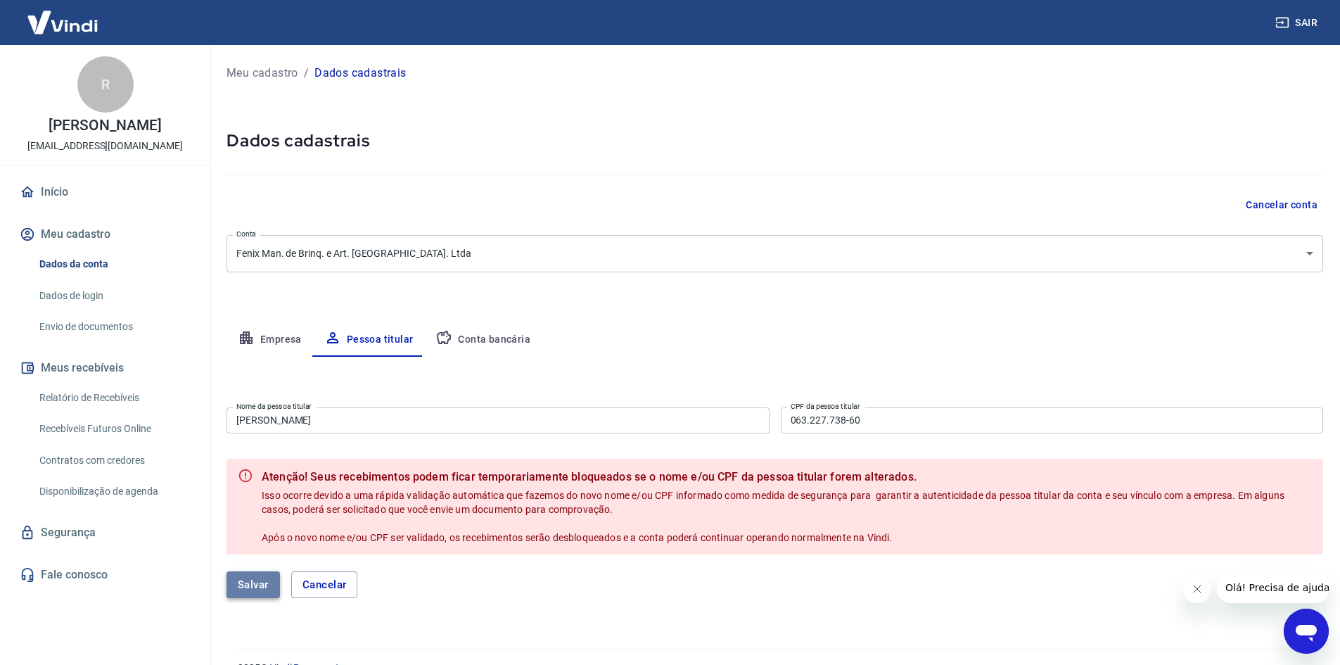
click at [250, 590] on button "Salvar" at bounding box center [253, 584] width 53 height 27
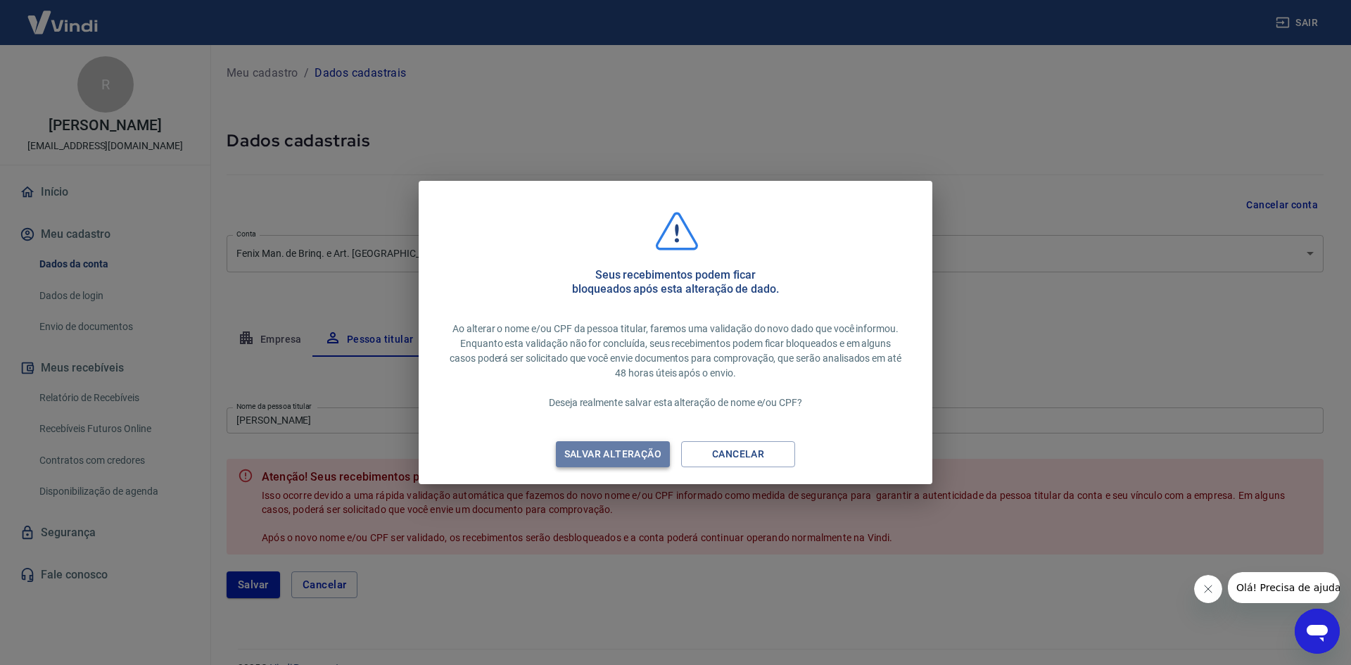
click at [640, 454] on div "Salvar alteração" at bounding box center [612, 454] width 131 height 18
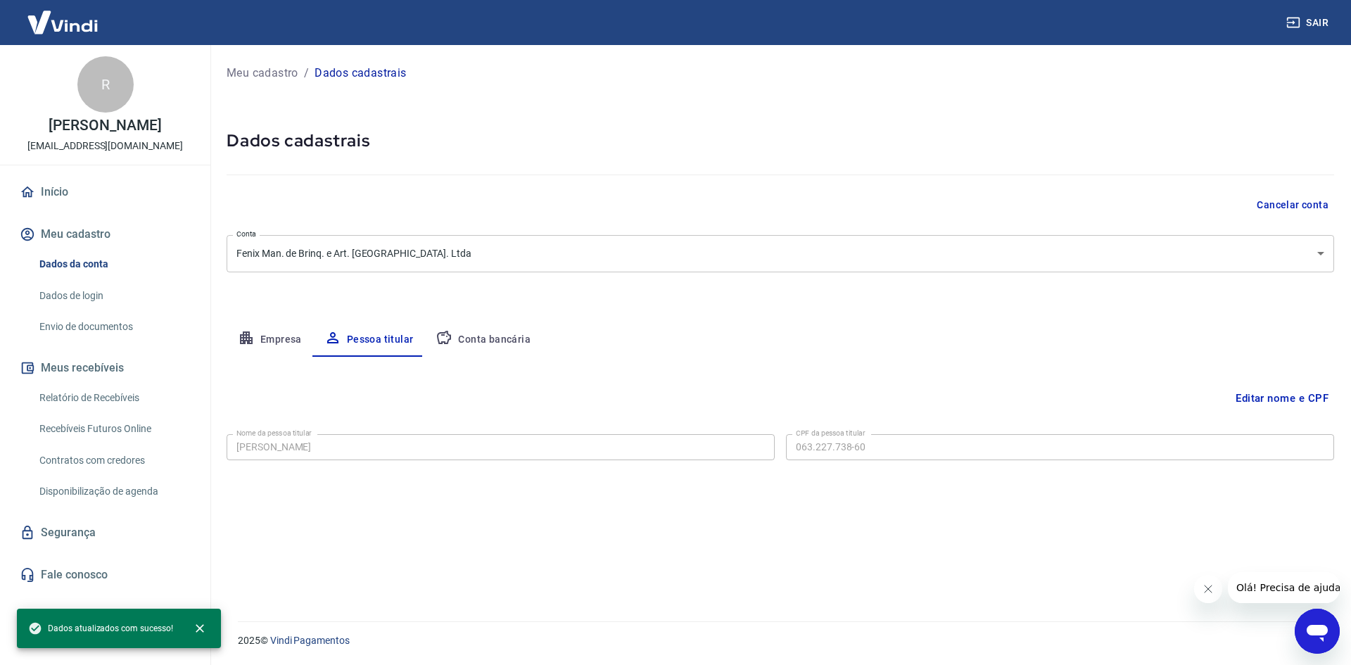
click at [495, 339] on button "Conta bancária" at bounding box center [482, 340] width 117 height 34
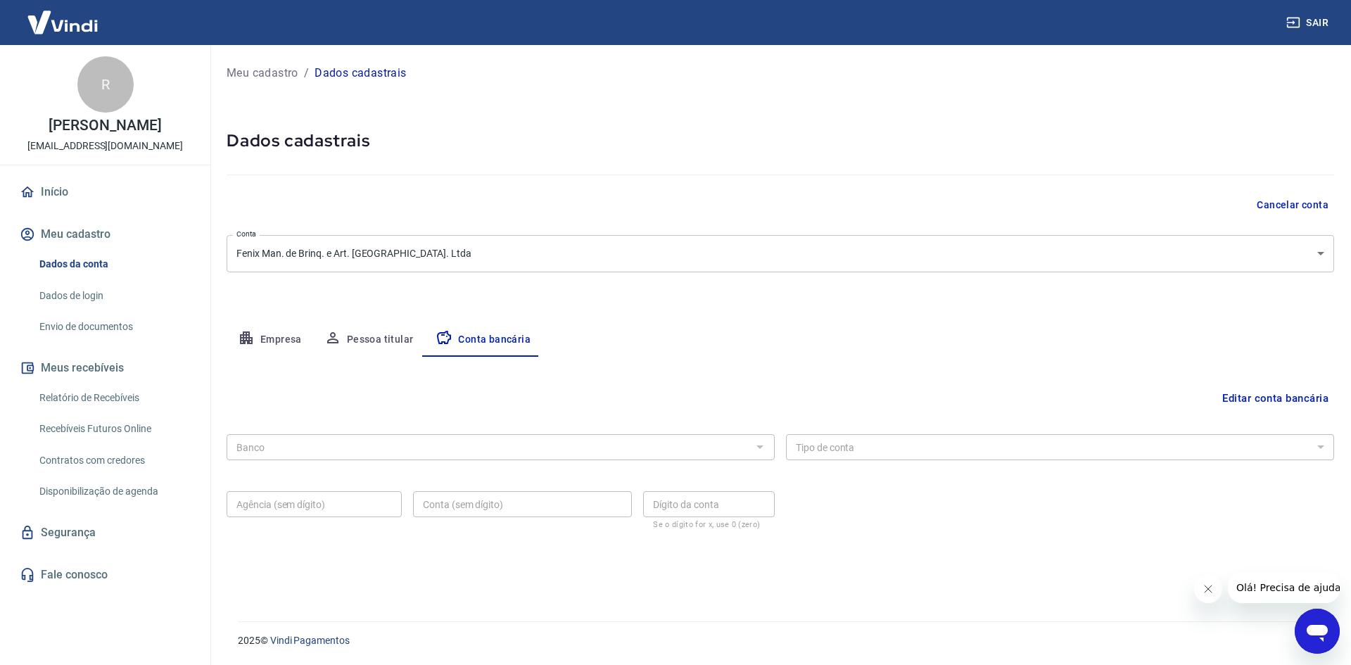
drag, startPoint x: 458, startPoint y: 460, endPoint x: 483, endPoint y: 449, distance: 27.1
click at [459, 459] on div "Banco Banco" at bounding box center [501, 445] width 548 height 34
click at [1299, 390] on button "Editar conta bancária" at bounding box center [1274, 398] width 117 height 27
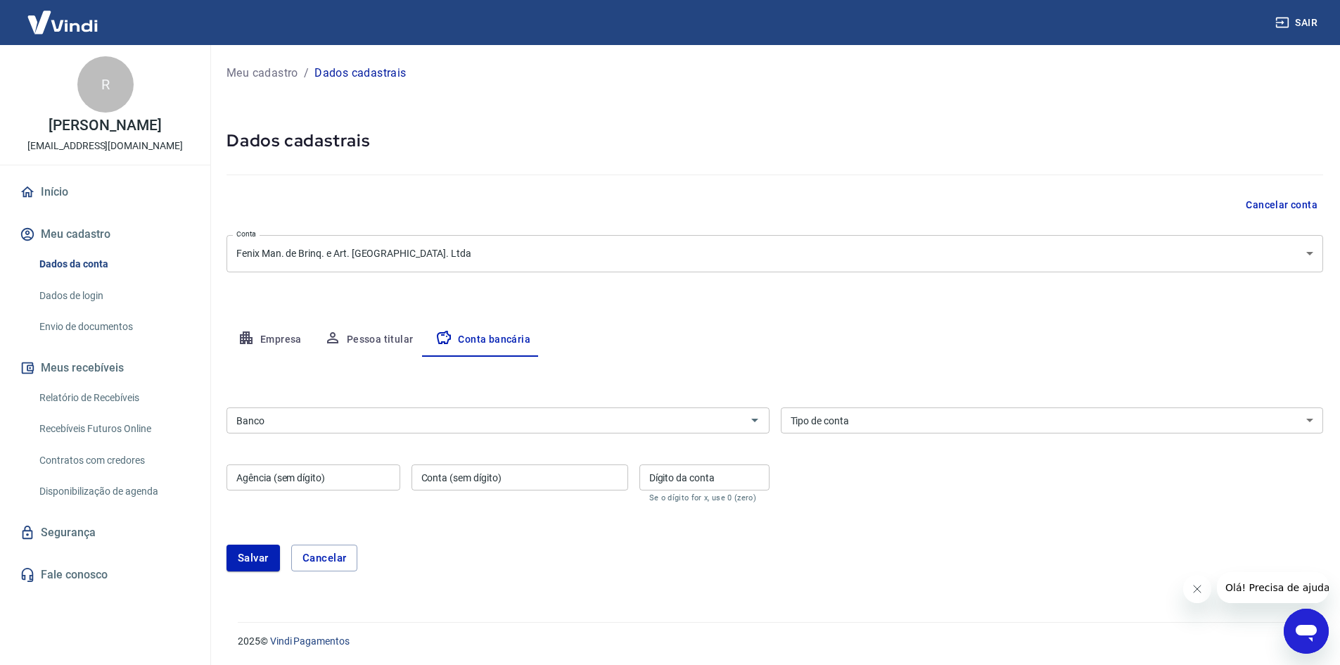
click at [430, 426] on input "Banco" at bounding box center [486, 421] width 511 height 18
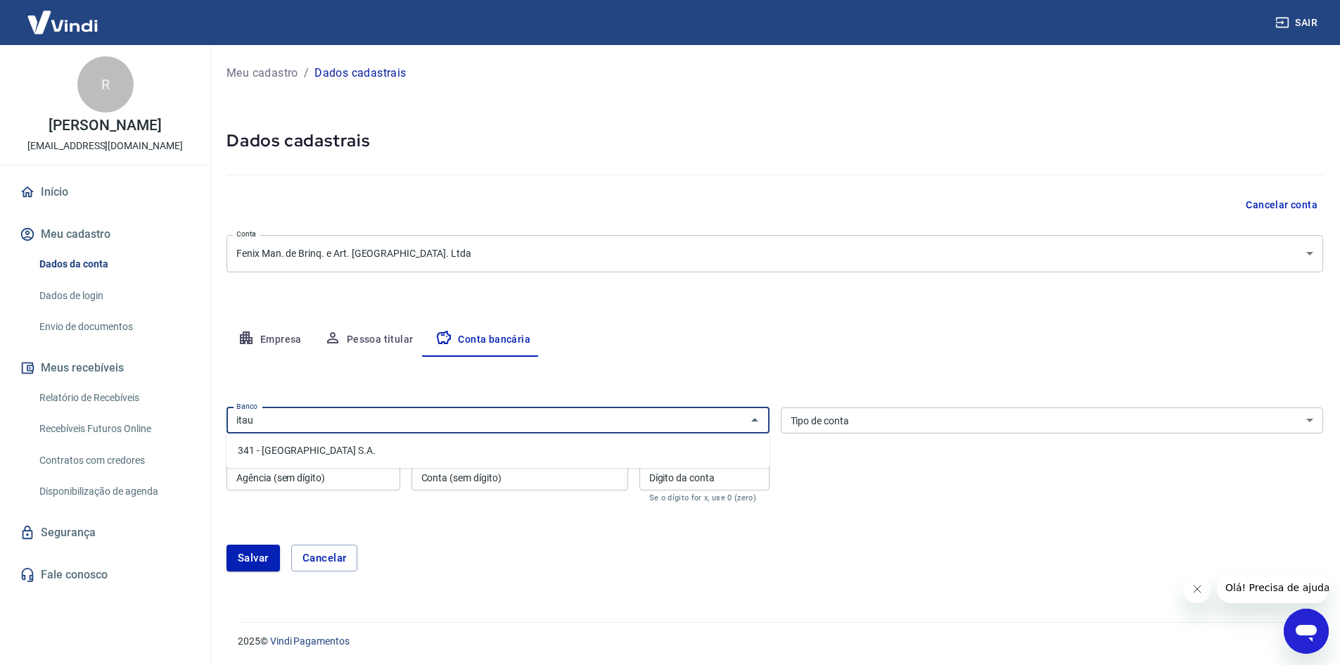
click at [423, 454] on li "341 - ITAÚ UNIBANCO S.A." at bounding box center [498, 450] width 543 height 23
type input "341 - ITAÚ UNIBANCO S.A."
click at [1029, 414] on select "Conta Corrente Conta Poupança" at bounding box center [1052, 420] width 543 height 26
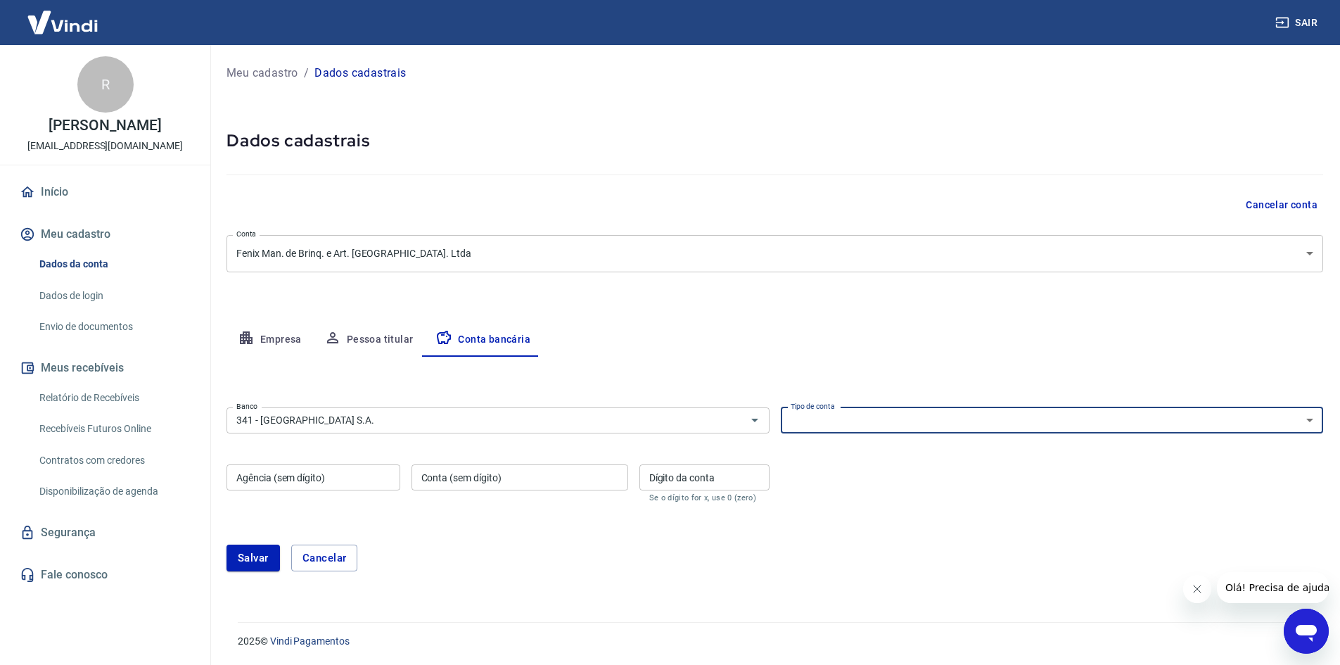
select select "1"
click at [781, 407] on select "Conta Corrente Conta Poupança" at bounding box center [1052, 420] width 543 height 26
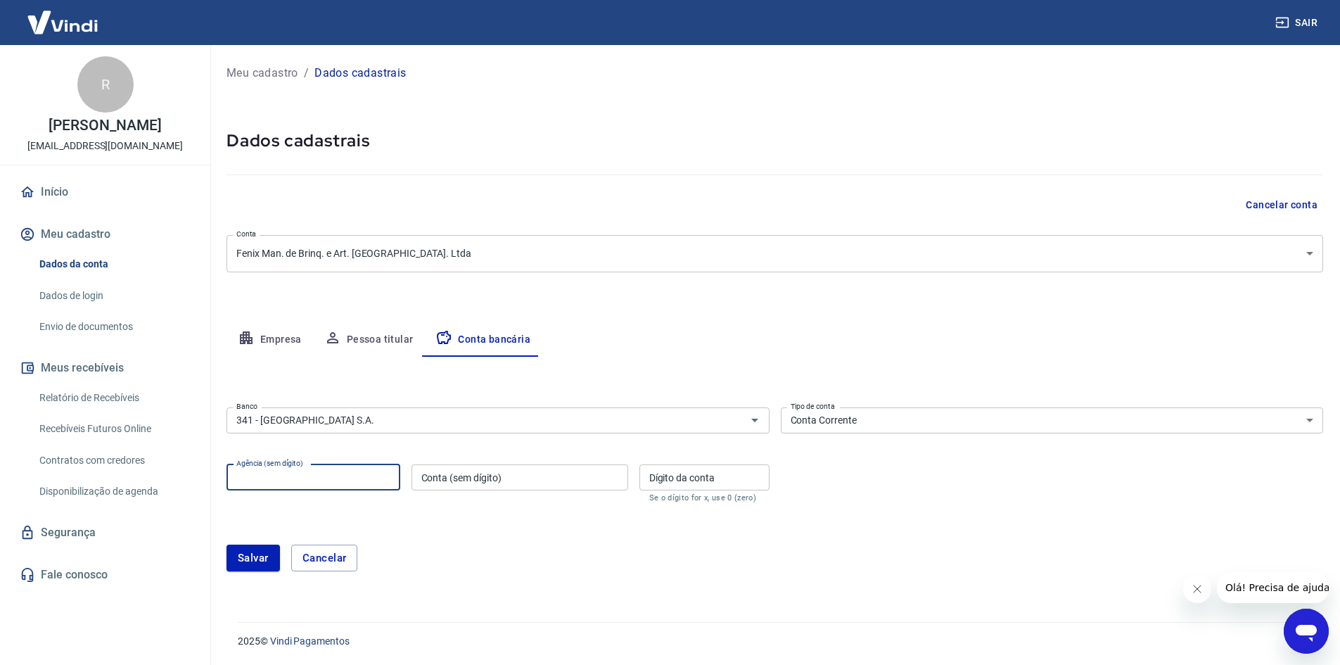
click at [338, 472] on input "Agência (sem dígito)" at bounding box center [314, 477] width 174 height 26
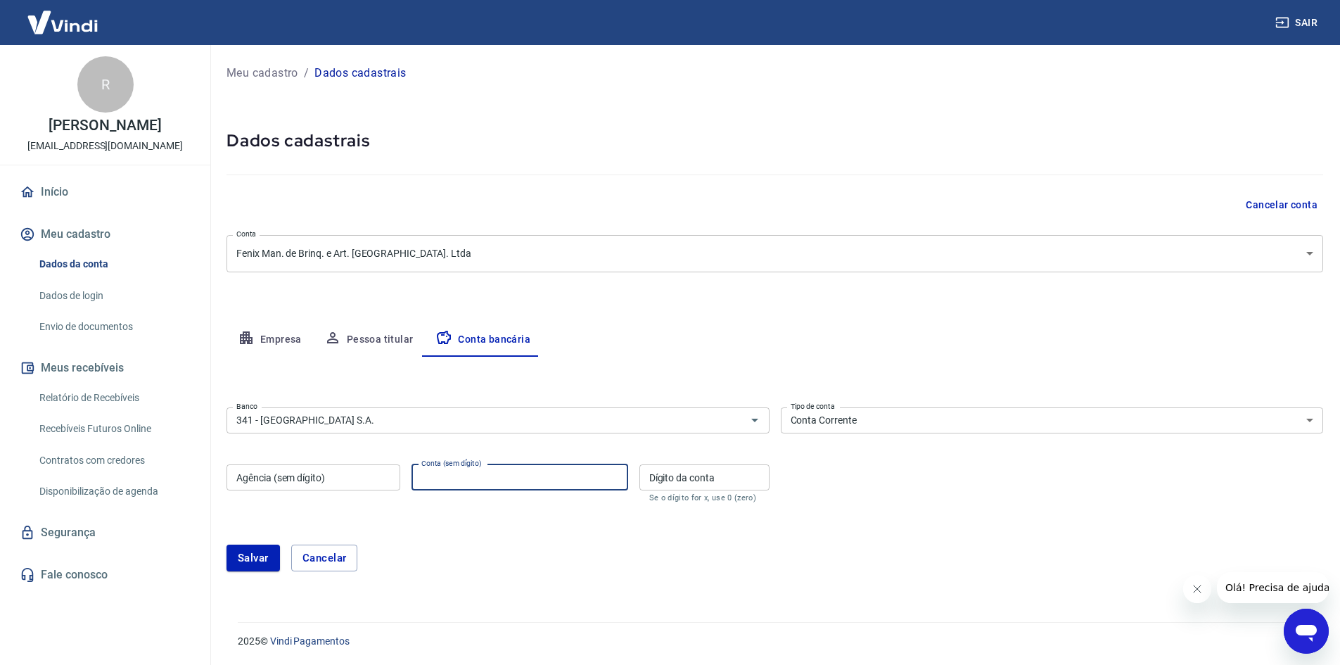
click at [528, 472] on input "Conta (sem dígito)" at bounding box center [520, 477] width 217 height 26
type input "99899"
type input "8"
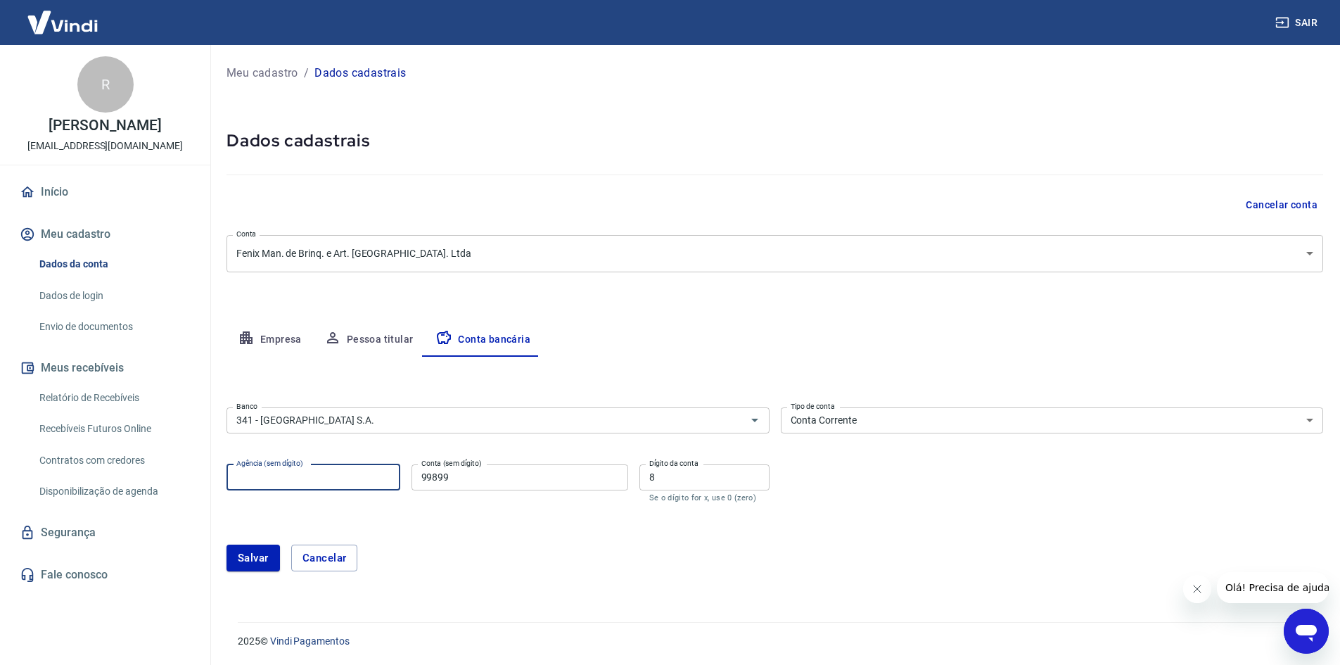
click at [352, 469] on input "Agência (sem dígito)" at bounding box center [314, 477] width 174 height 26
type input "7939"
click at [256, 564] on button "Salvar" at bounding box center [253, 558] width 53 height 27
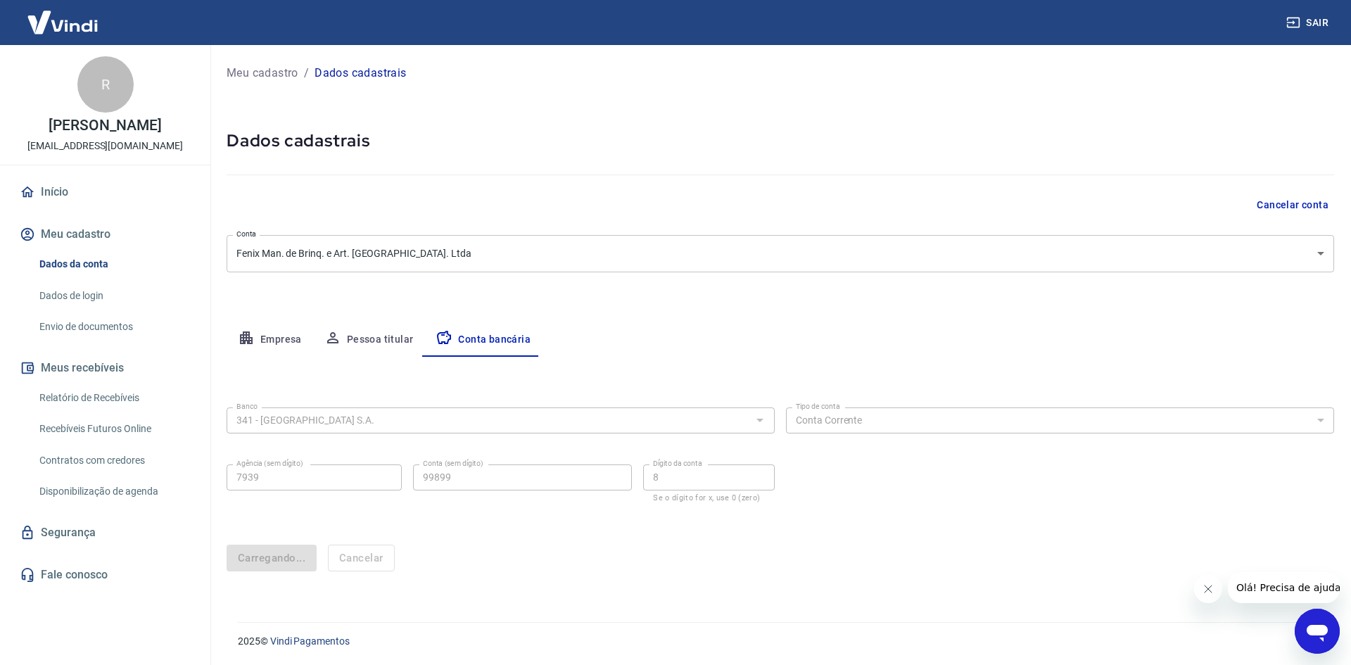
select select "1"
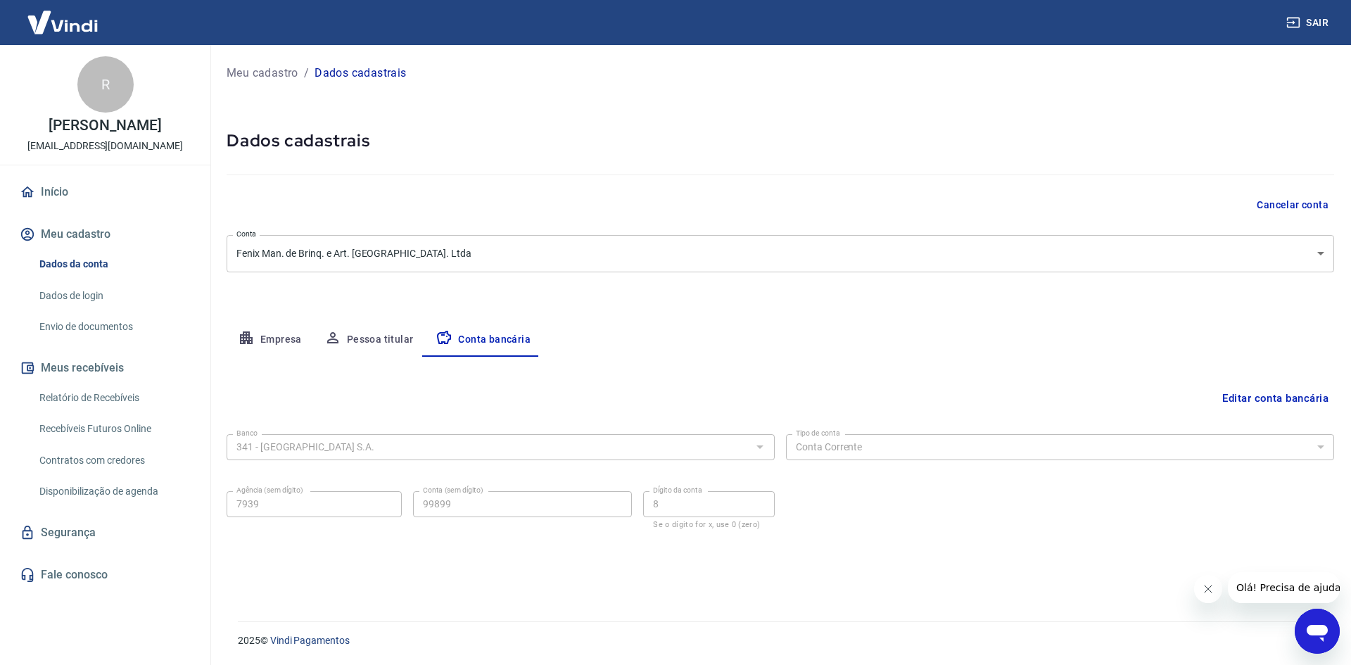
click at [282, 345] on button "Empresa" at bounding box center [270, 340] width 87 height 34
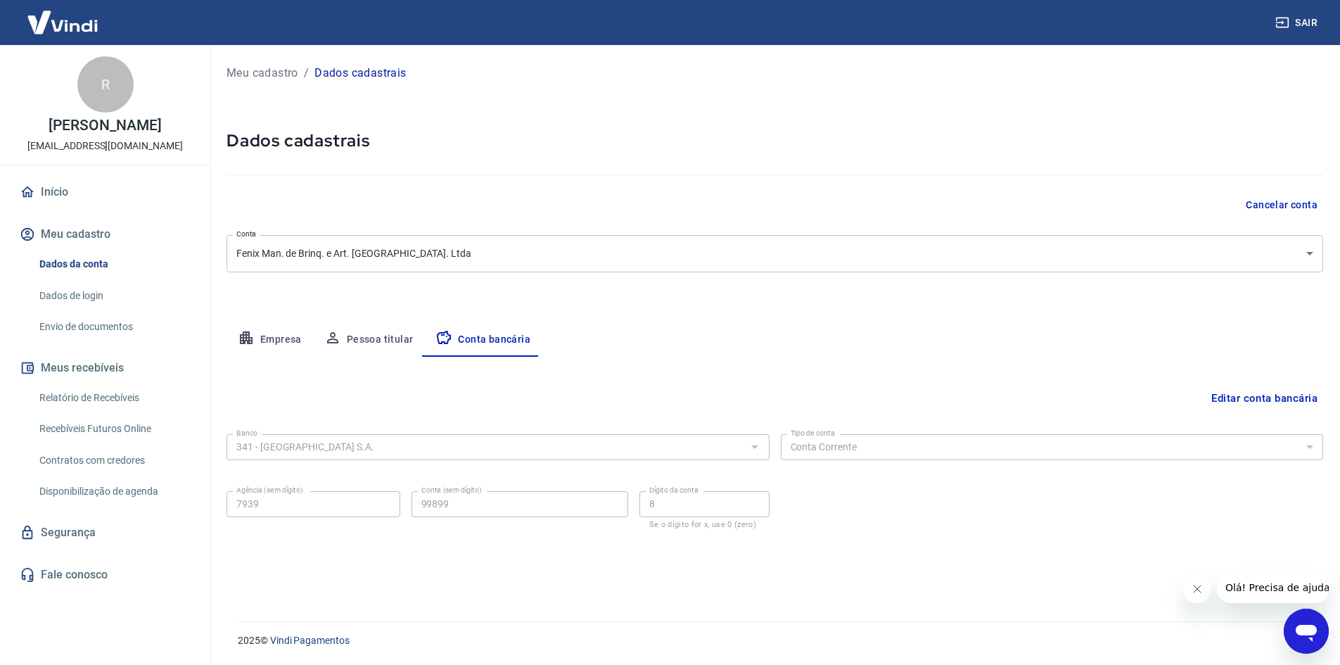
select select "SP"
select select "business"
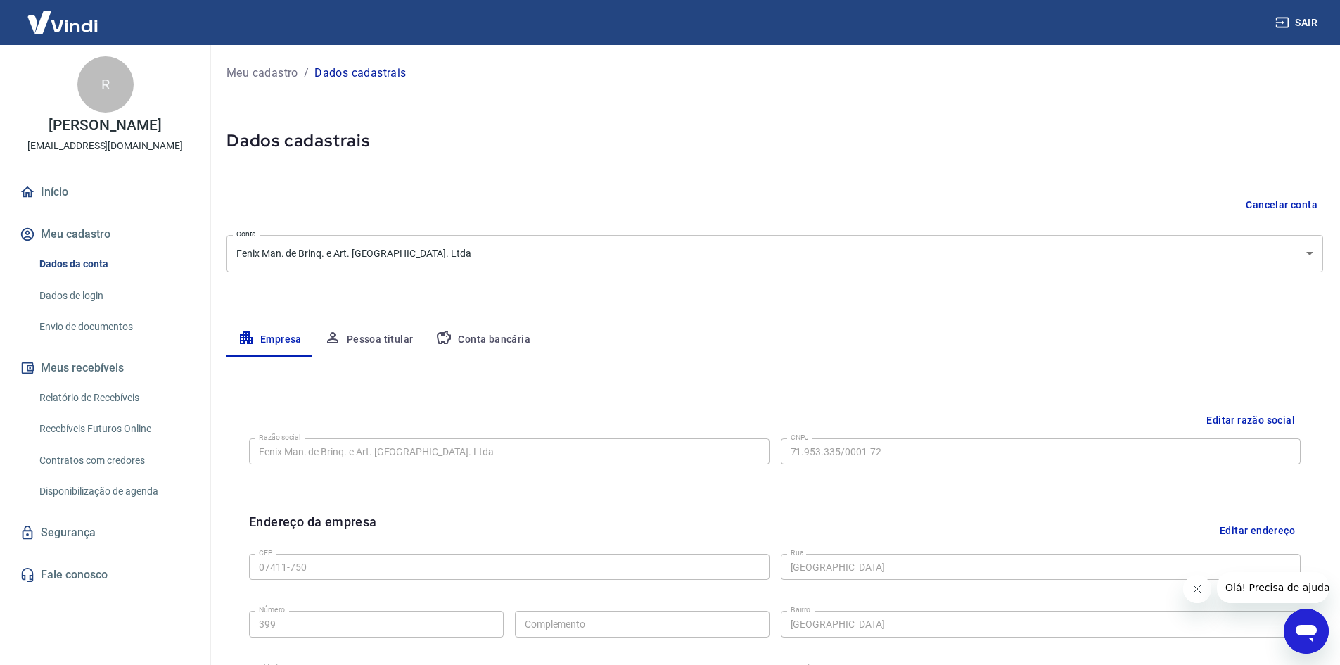
click at [300, 70] on div "Meu cadastro / Dados cadastrais" at bounding box center [775, 73] width 1097 height 23
click at [292, 70] on p "Meu cadastro" at bounding box center [263, 73] width 72 height 17
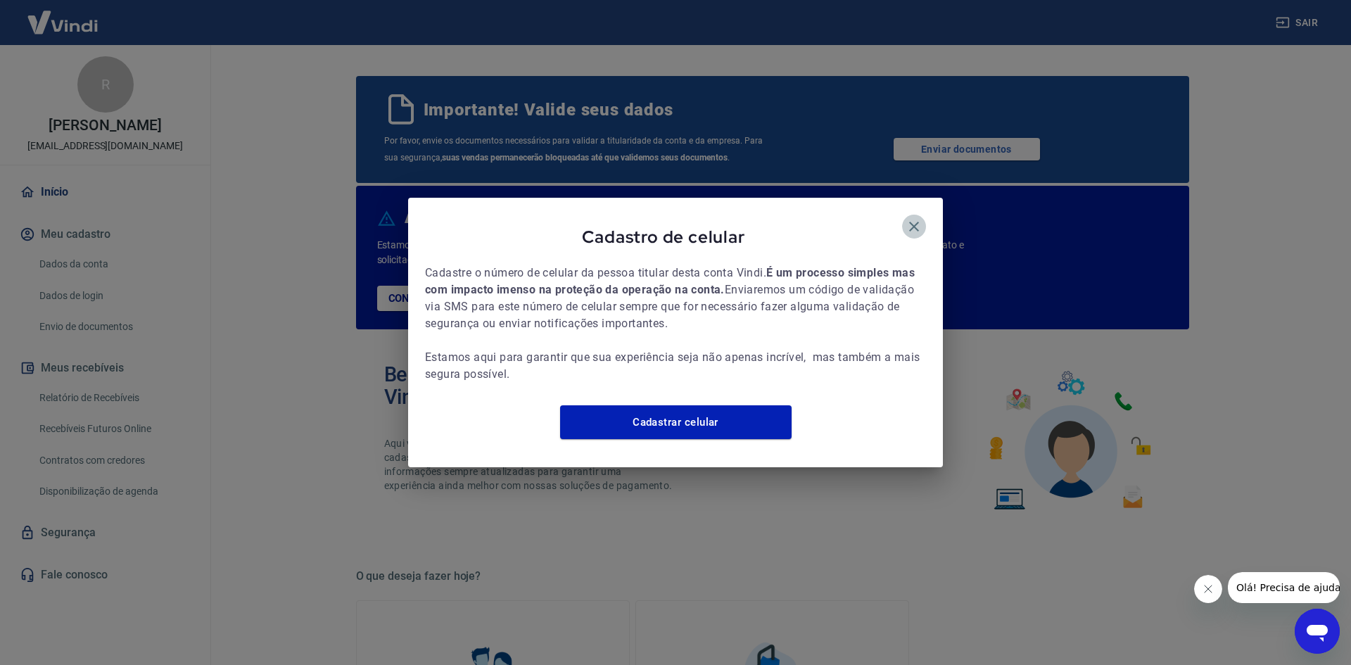
click at [908, 218] on icon "button" at bounding box center [913, 226] width 17 height 17
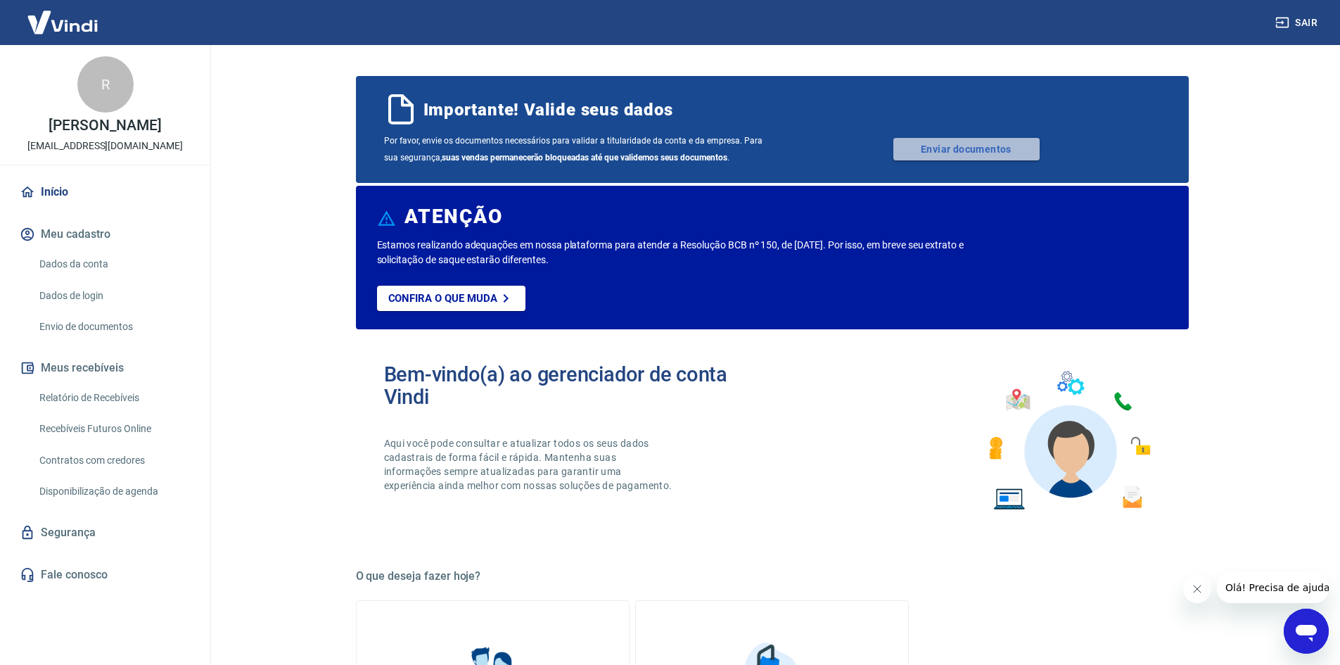
click at [956, 148] on link "Enviar documentos" at bounding box center [966, 149] width 146 height 23
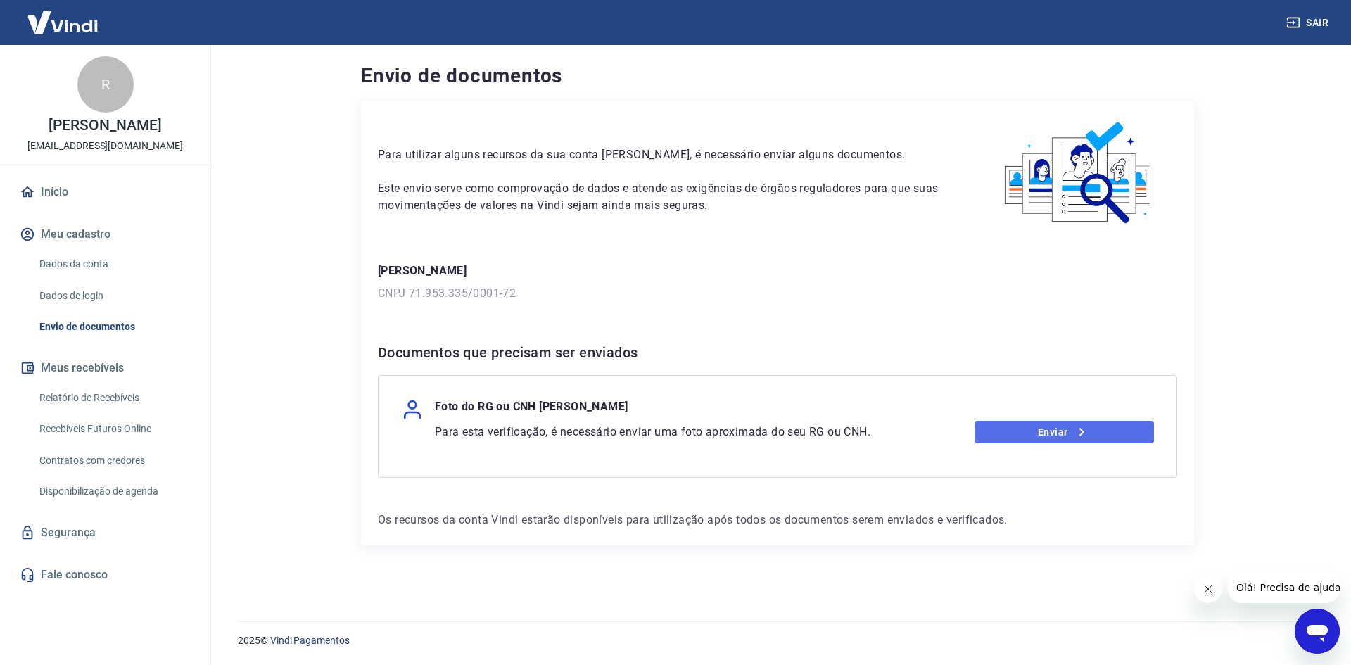
click at [1071, 428] on link "Enviar" at bounding box center [1064, 432] width 180 height 23
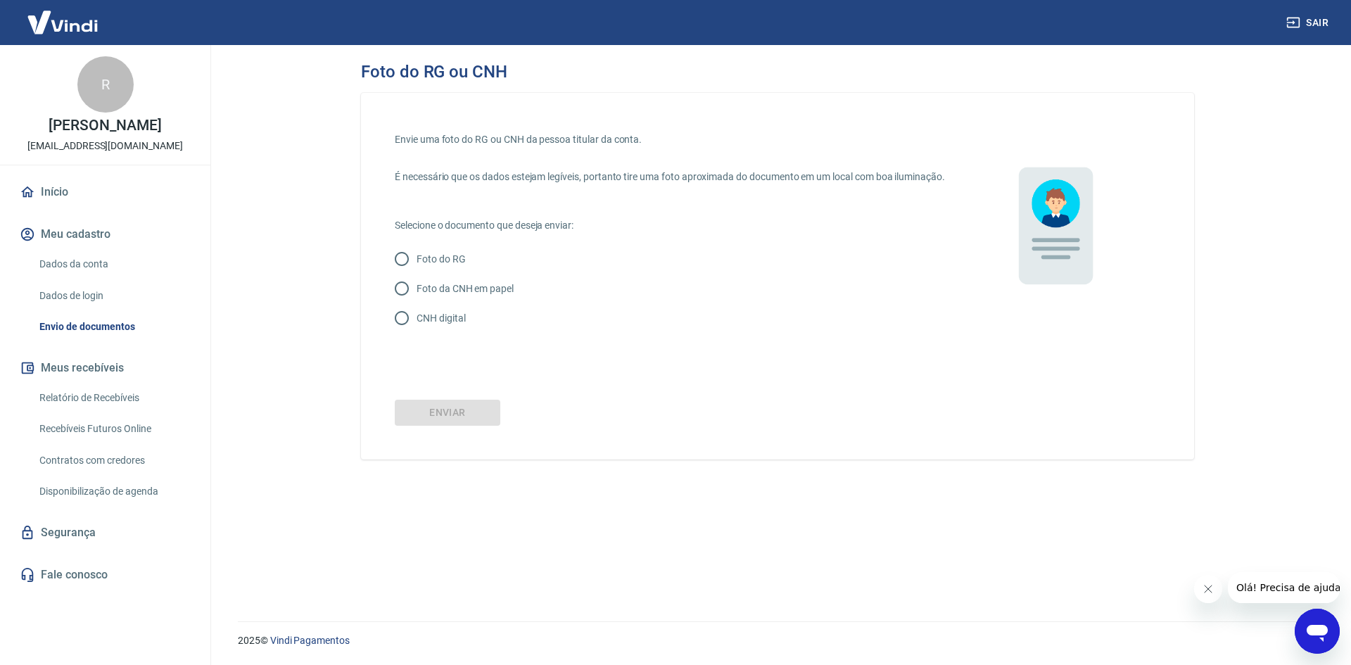
click at [454, 326] on p "CNH digital" at bounding box center [440, 318] width 49 height 15
click at [416, 331] on input "CNH digital" at bounding box center [402, 318] width 30 height 30
radio input "true"
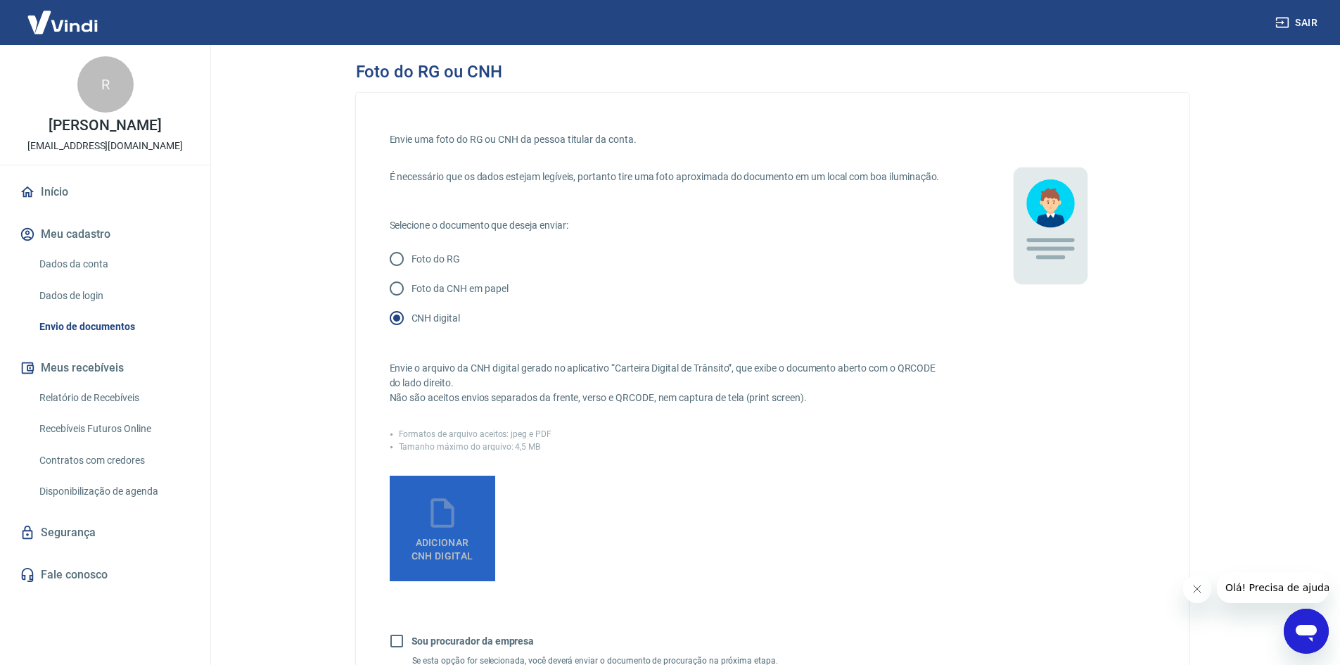
click at [459, 528] on icon at bounding box center [442, 512] width 35 height 35
click at [0, 0] on input "Adicionar CNH Digital" at bounding box center [0, 0] width 0 height 0
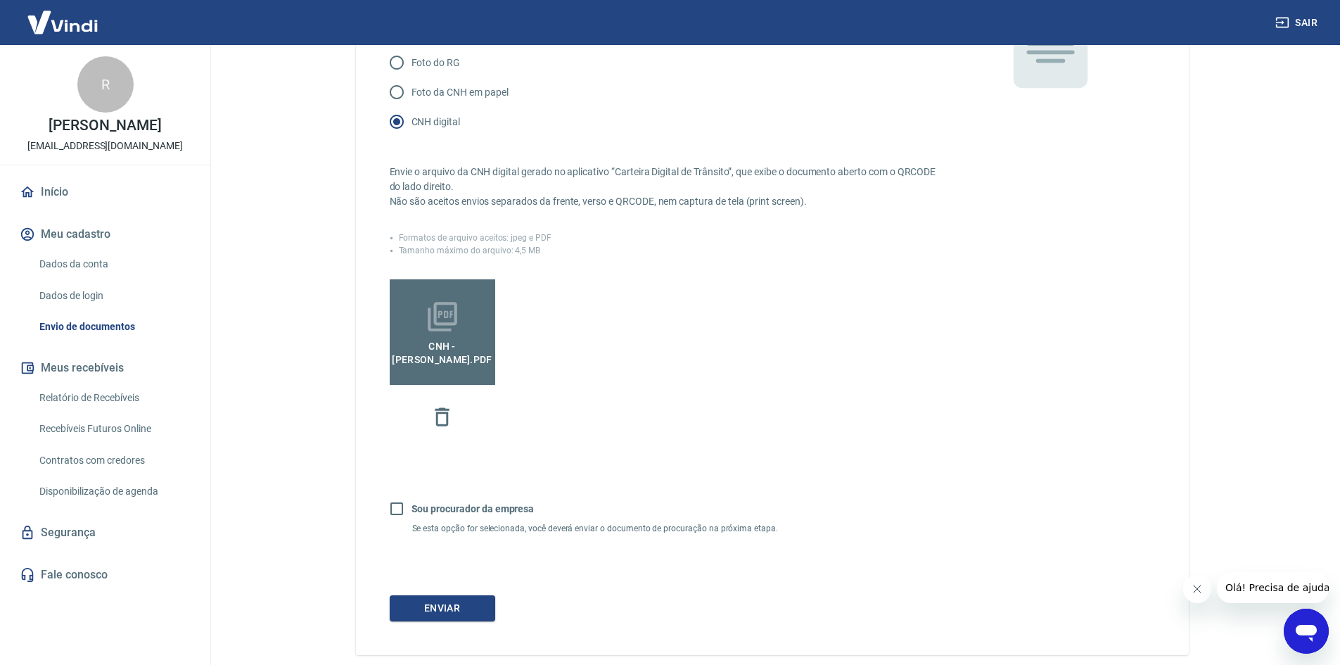
scroll to position [279, 0]
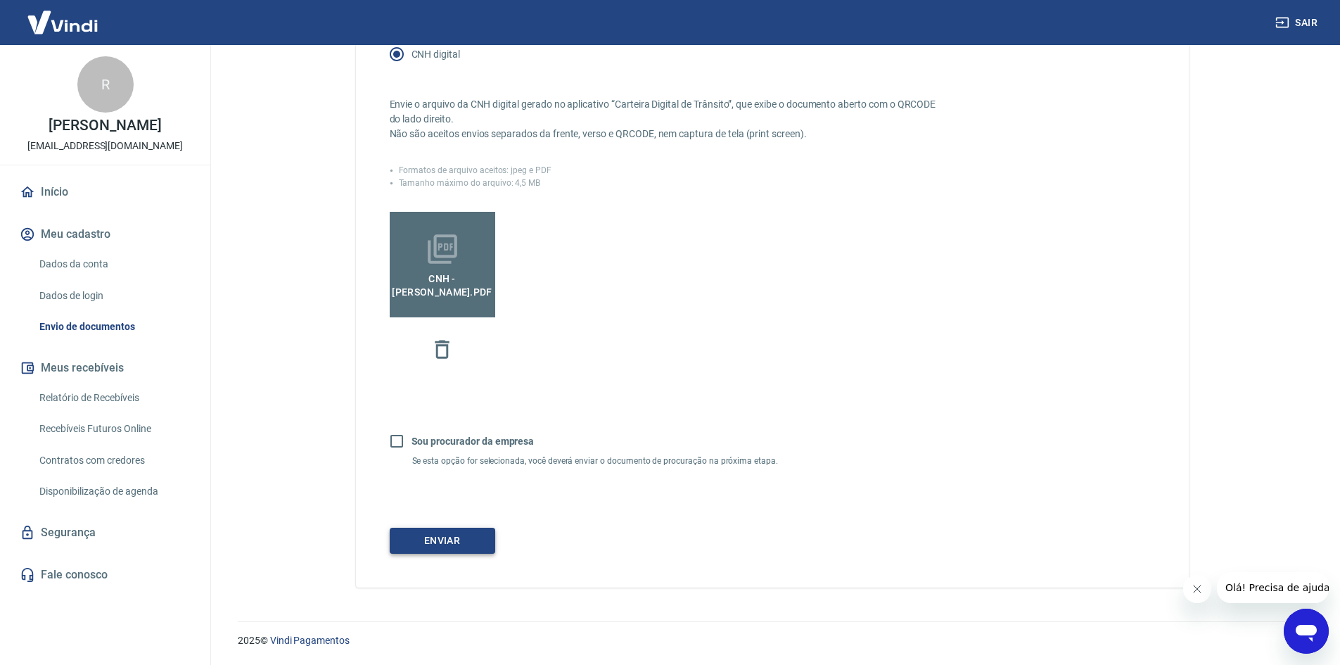
click at [477, 537] on button "Enviar" at bounding box center [443, 541] width 106 height 26
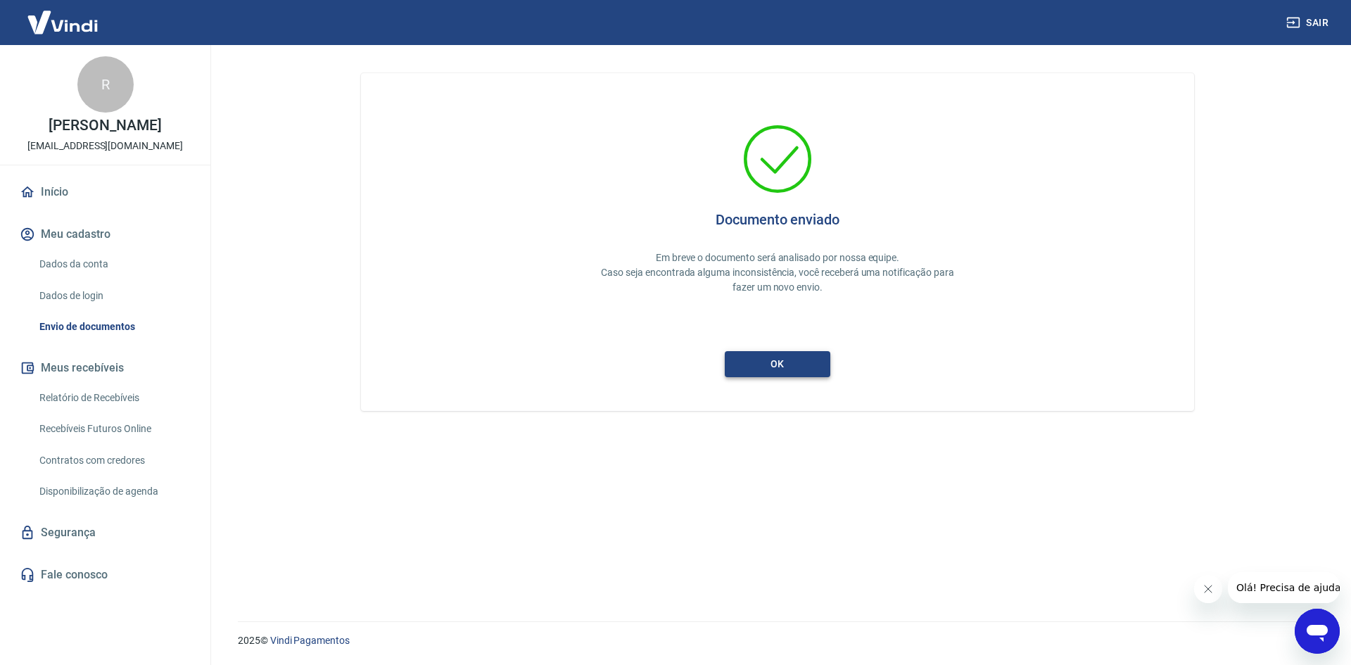
click at [765, 364] on button "ok" at bounding box center [778, 364] width 106 height 26
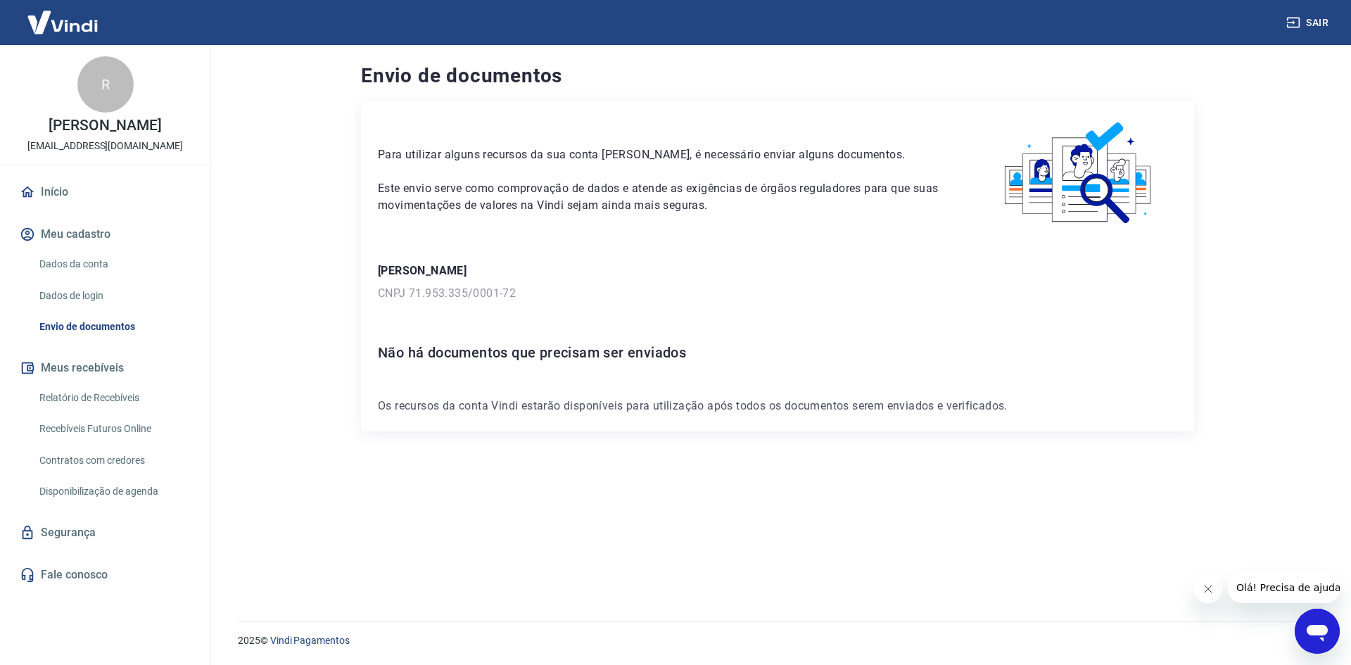
click at [61, 191] on link "Início" at bounding box center [105, 192] width 177 height 31
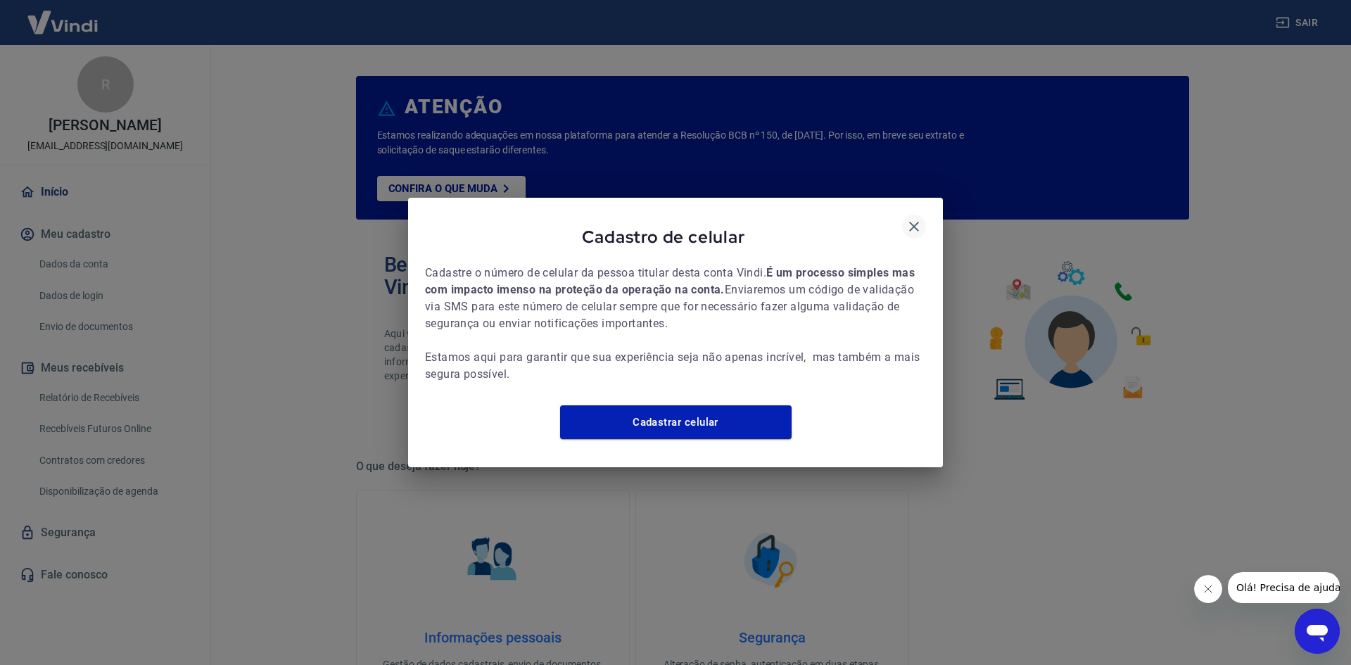
click at [913, 218] on icon "button" at bounding box center [913, 226] width 17 height 17
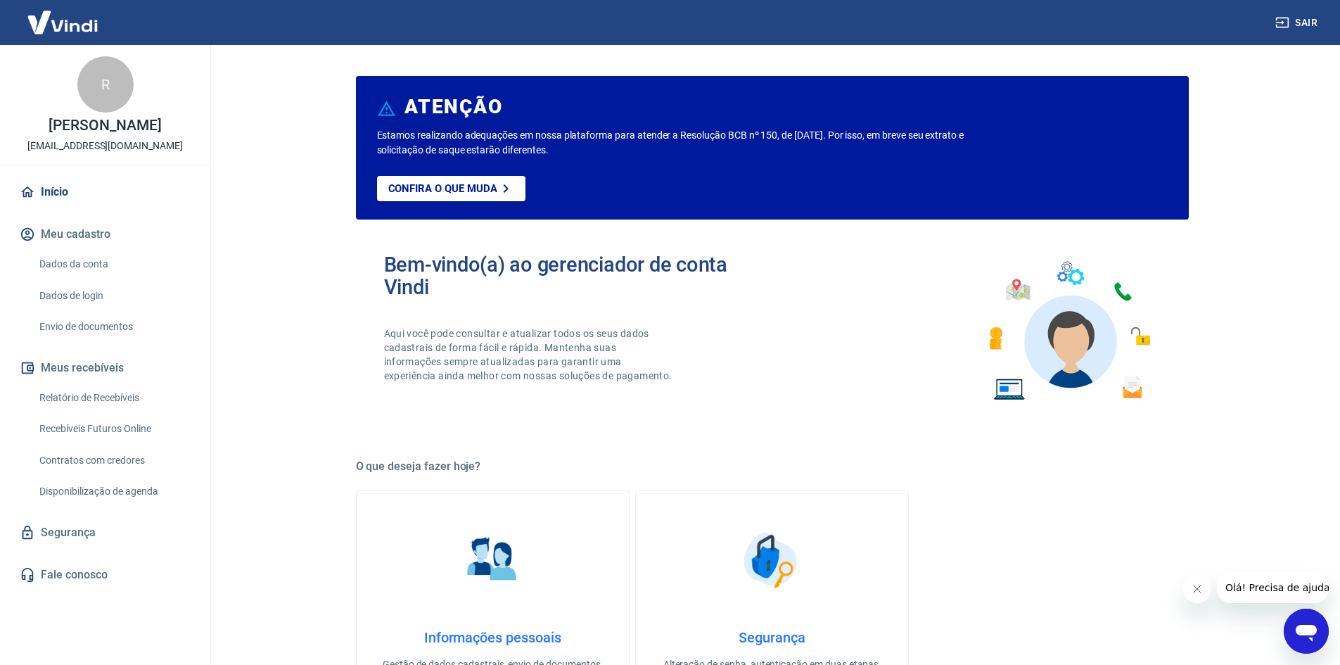
click at [72, 268] on link "Dados da conta" at bounding box center [114, 264] width 160 height 29
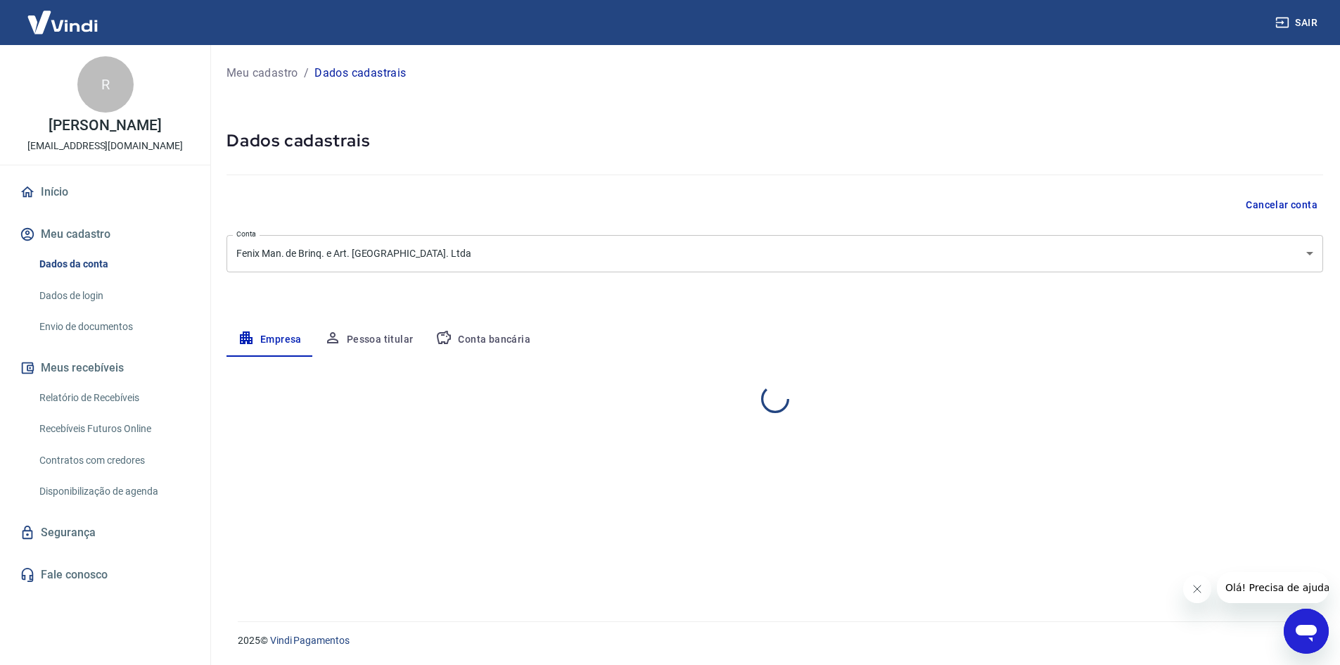
select select "SP"
select select "business"
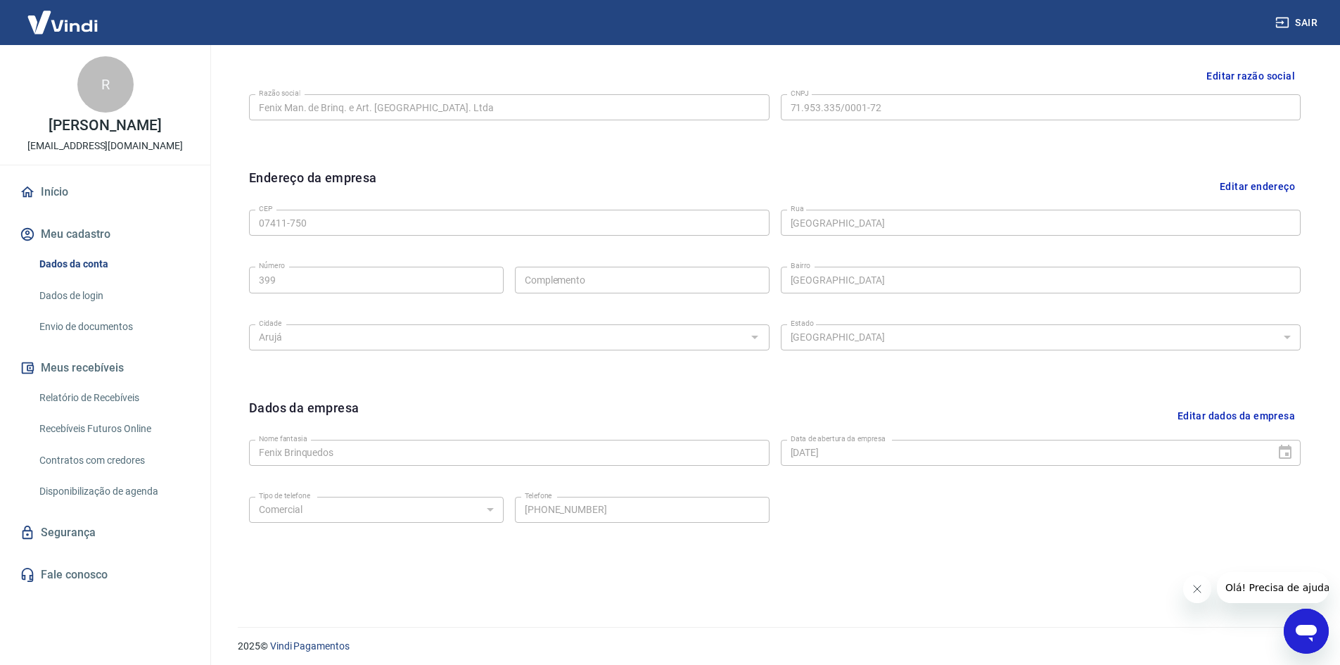
scroll to position [350, 0]
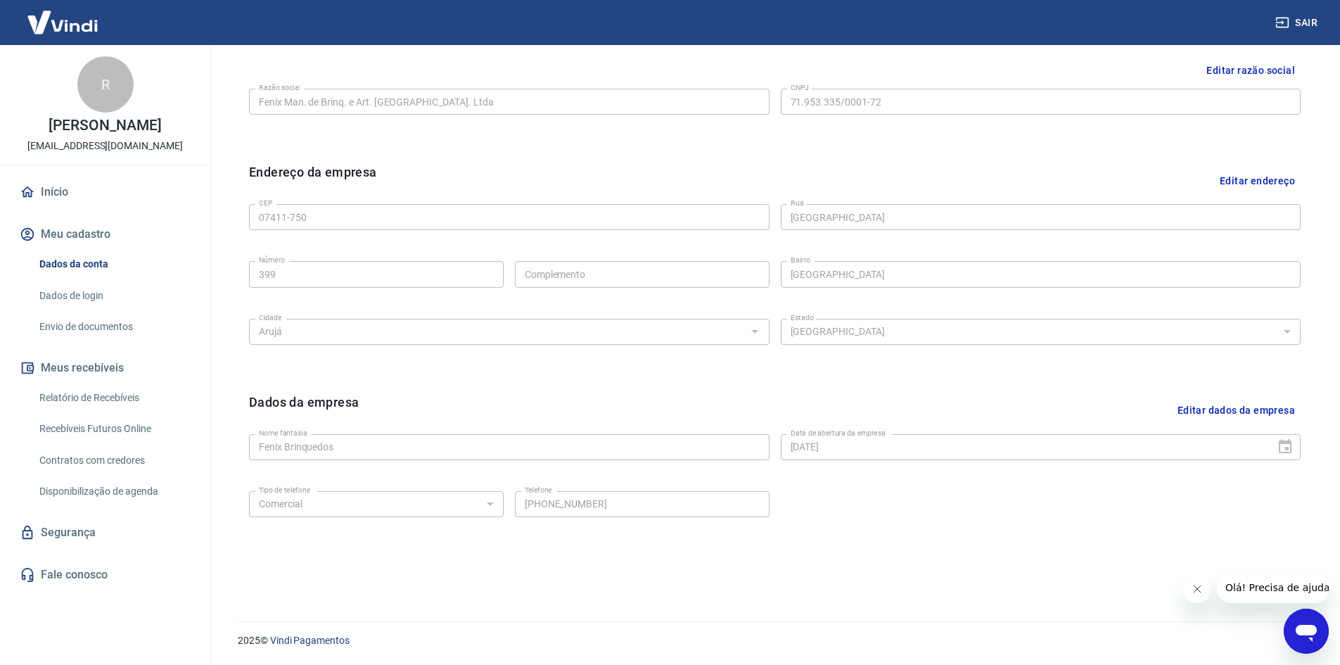
click at [86, 300] on link "Dados de login" at bounding box center [114, 295] width 160 height 29
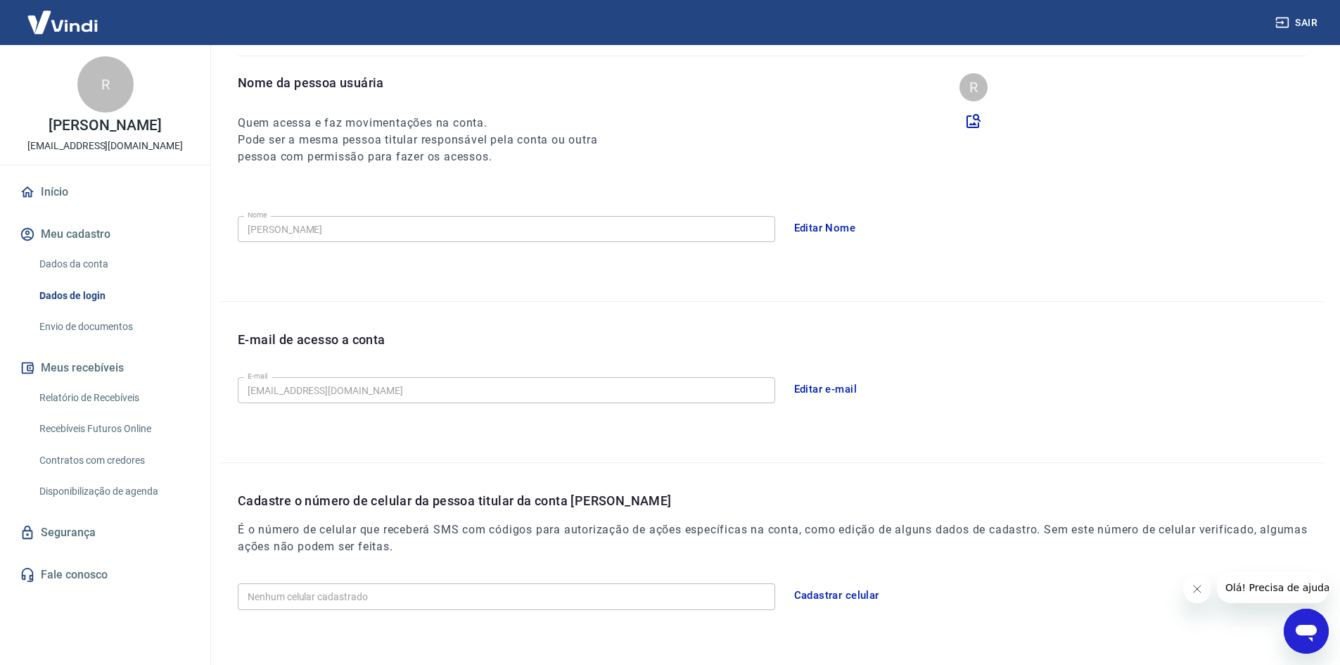
scroll to position [118, 0]
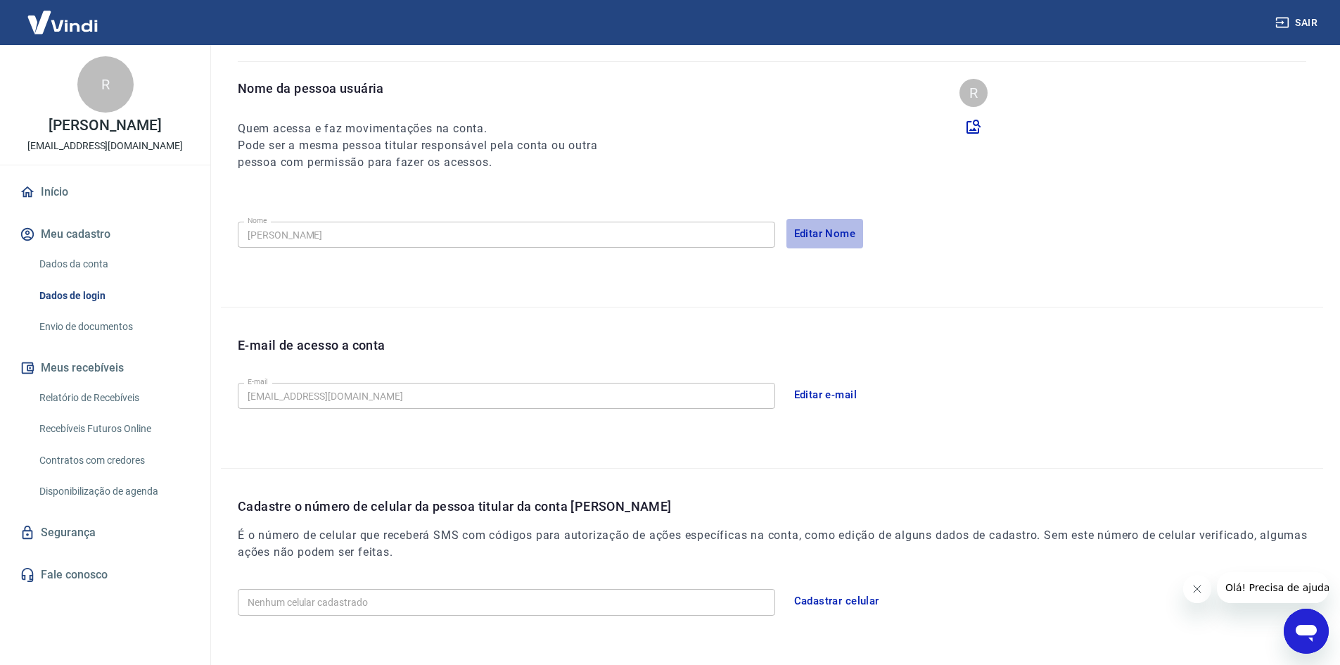
click at [852, 229] on button "Editar Nome" at bounding box center [825, 234] width 77 height 30
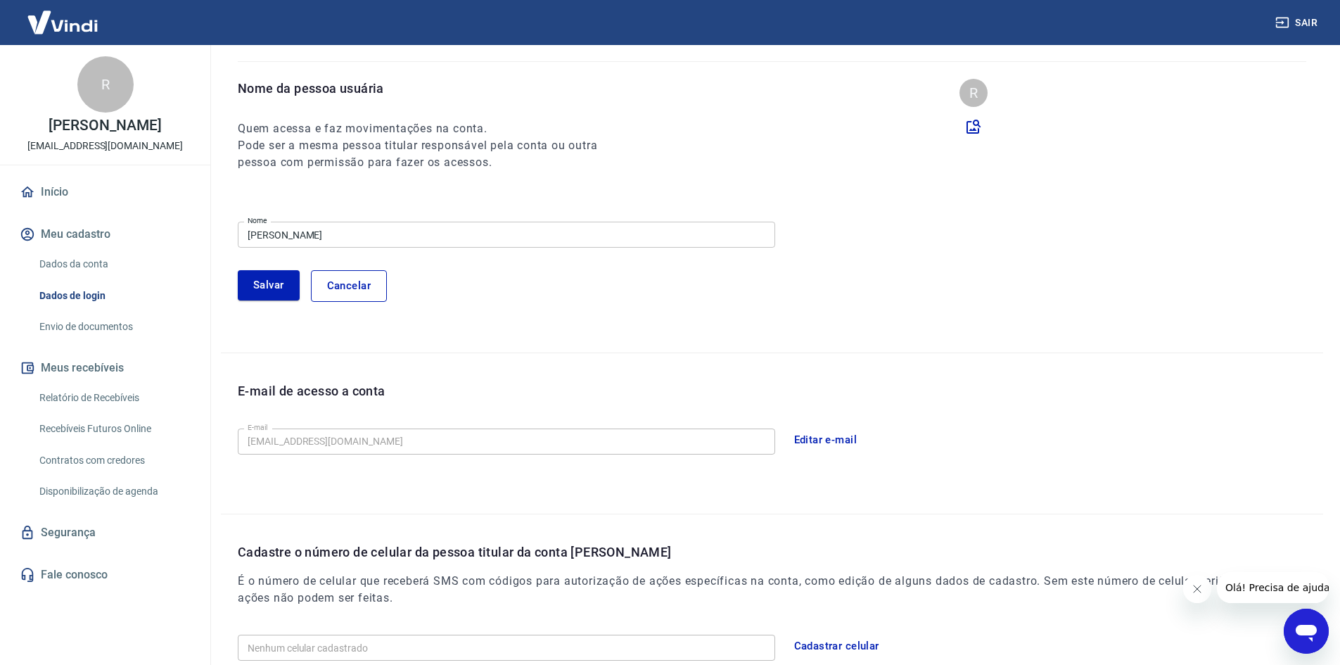
drag, startPoint x: 55, startPoint y: 276, endPoint x: 0, endPoint y: 281, distance: 55.1
click at [0, 281] on div "Sair R [PERSON_NAME] [EMAIL_ADDRESS][DOMAIN_NAME] Início Meu cadastro Dados da …" at bounding box center [670, 214] width 1340 height 665
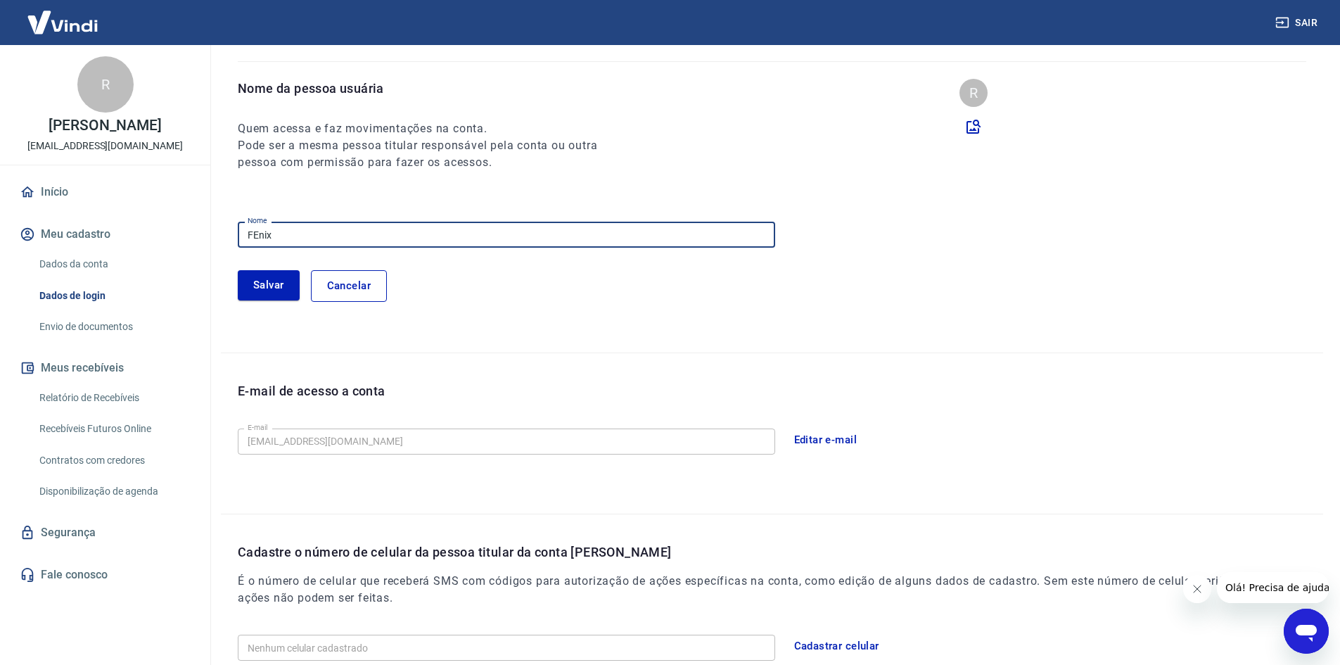
type input "Fenix Brinquedos"
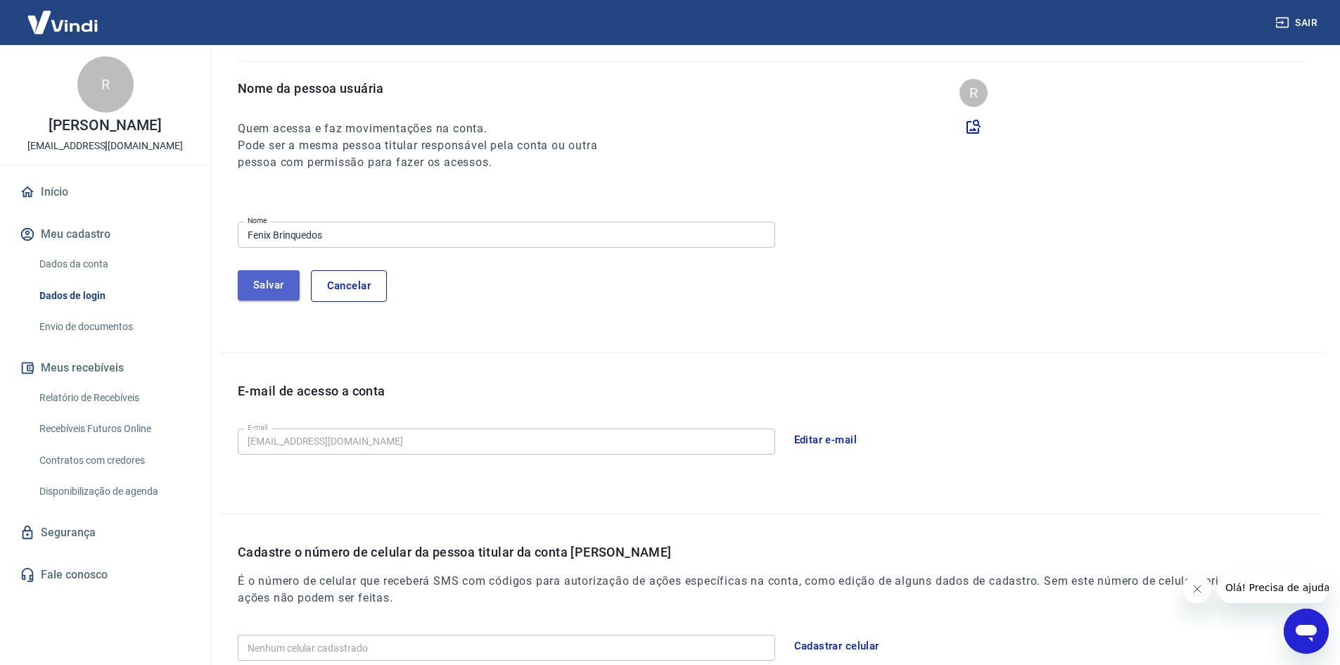
click at [264, 295] on button "Salvar" at bounding box center [269, 285] width 62 height 30
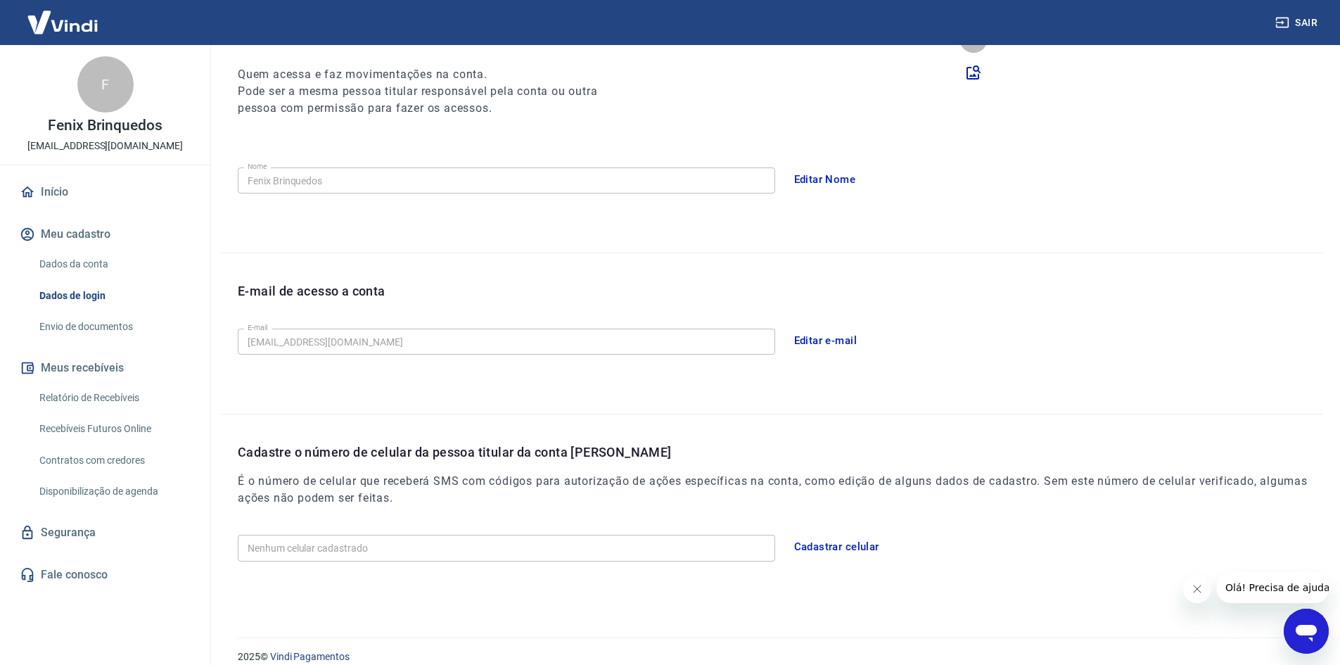
scroll to position [189, 0]
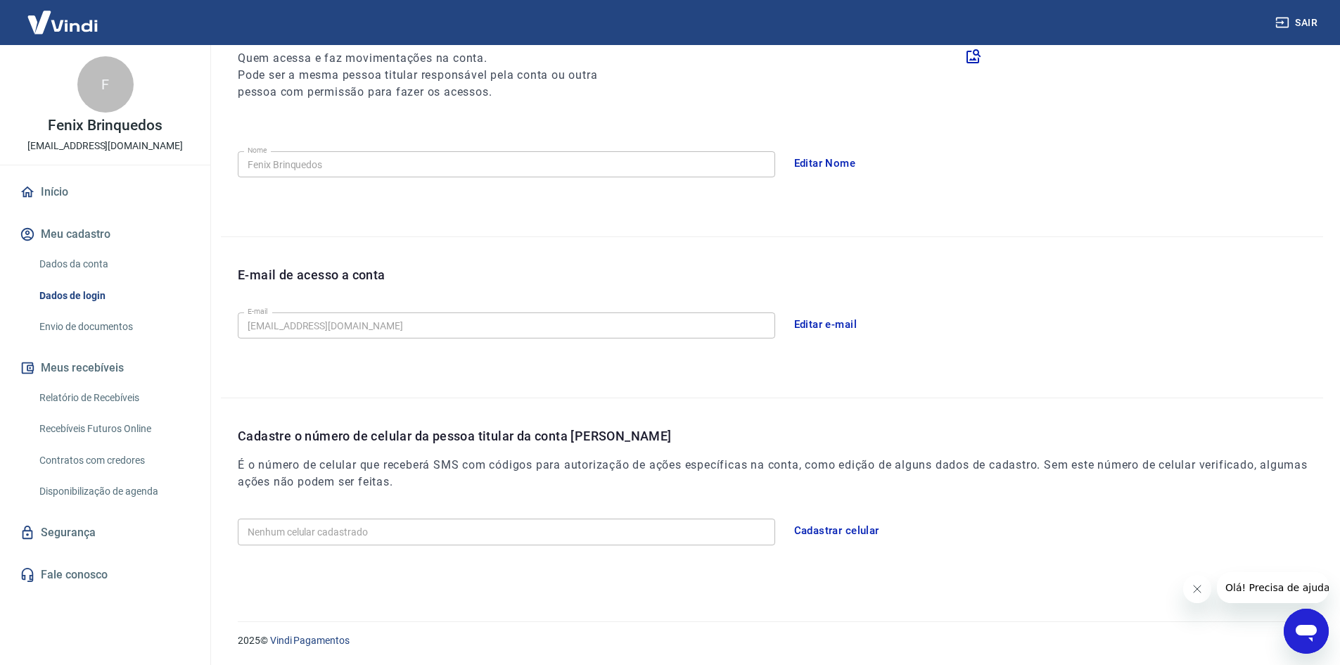
click at [113, 262] on link "Dados da conta" at bounding box center [114, 264] width 160 height 29
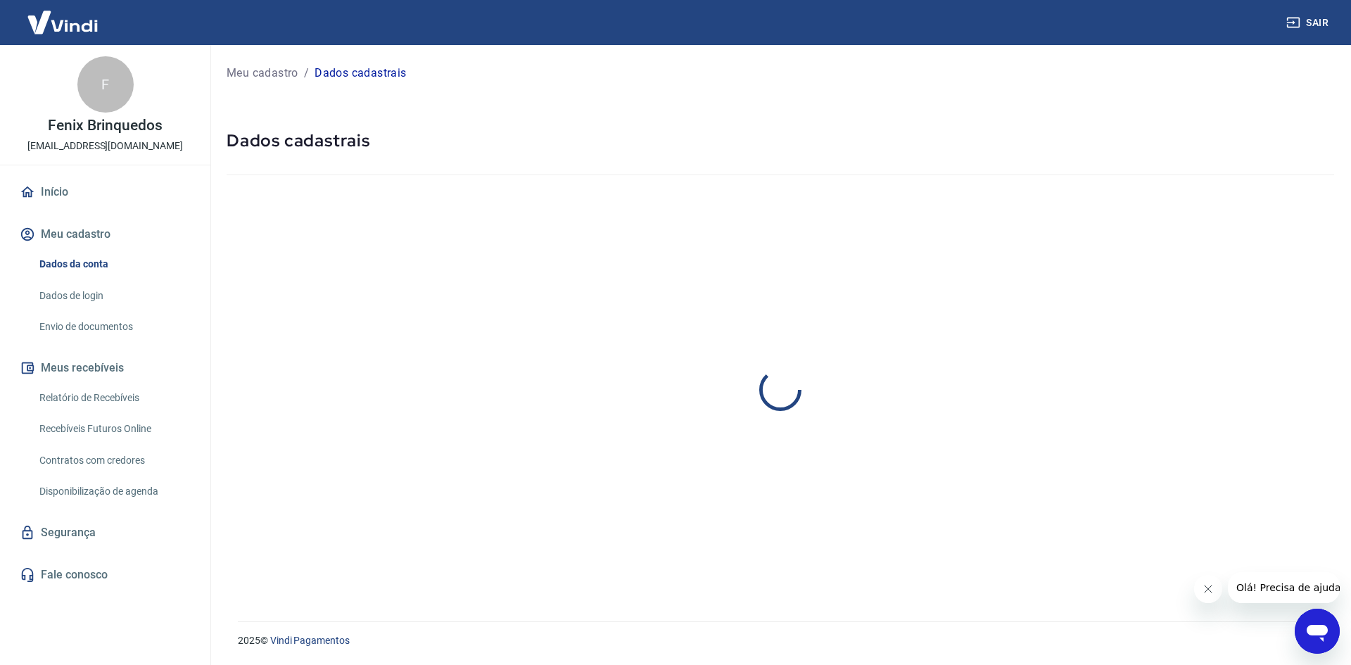
select select "SP"
select select "business"
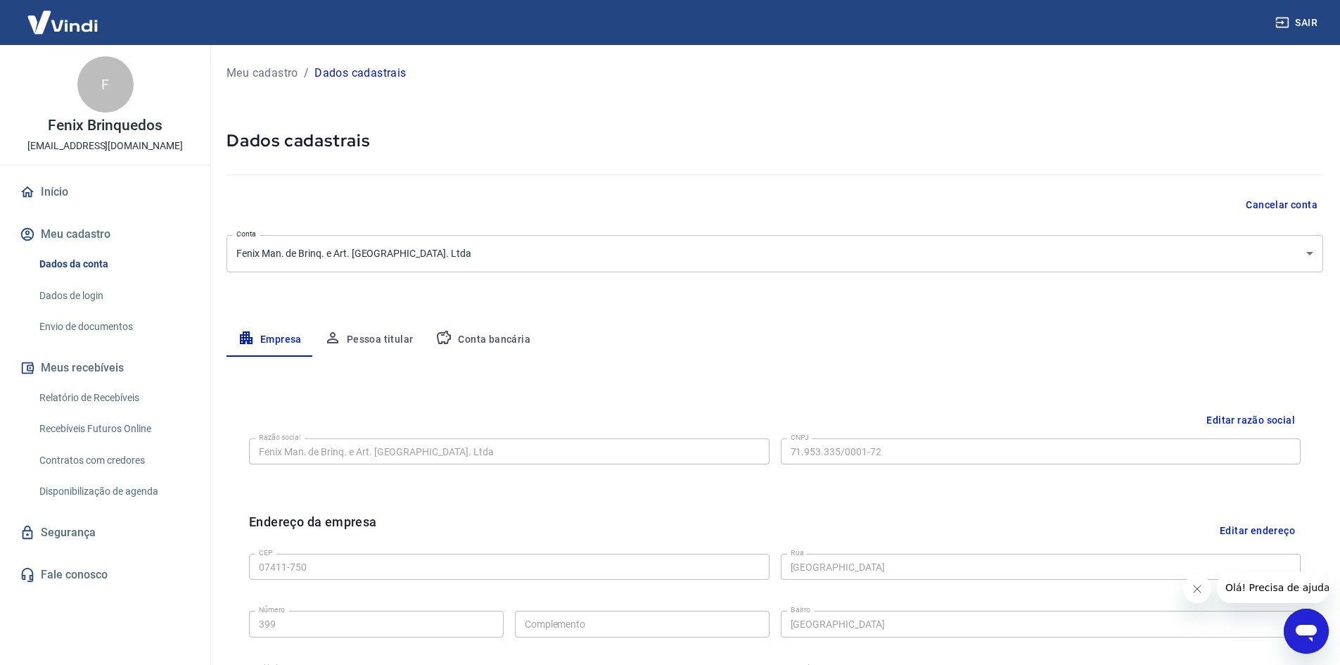
click at [120, 234] on button "Meu cadastro" at bounding box center [105, 234] width 177 height 31
click at [250, 72] on p "Meu cadastro" at bounding box center [263, 73] width 72 height 17
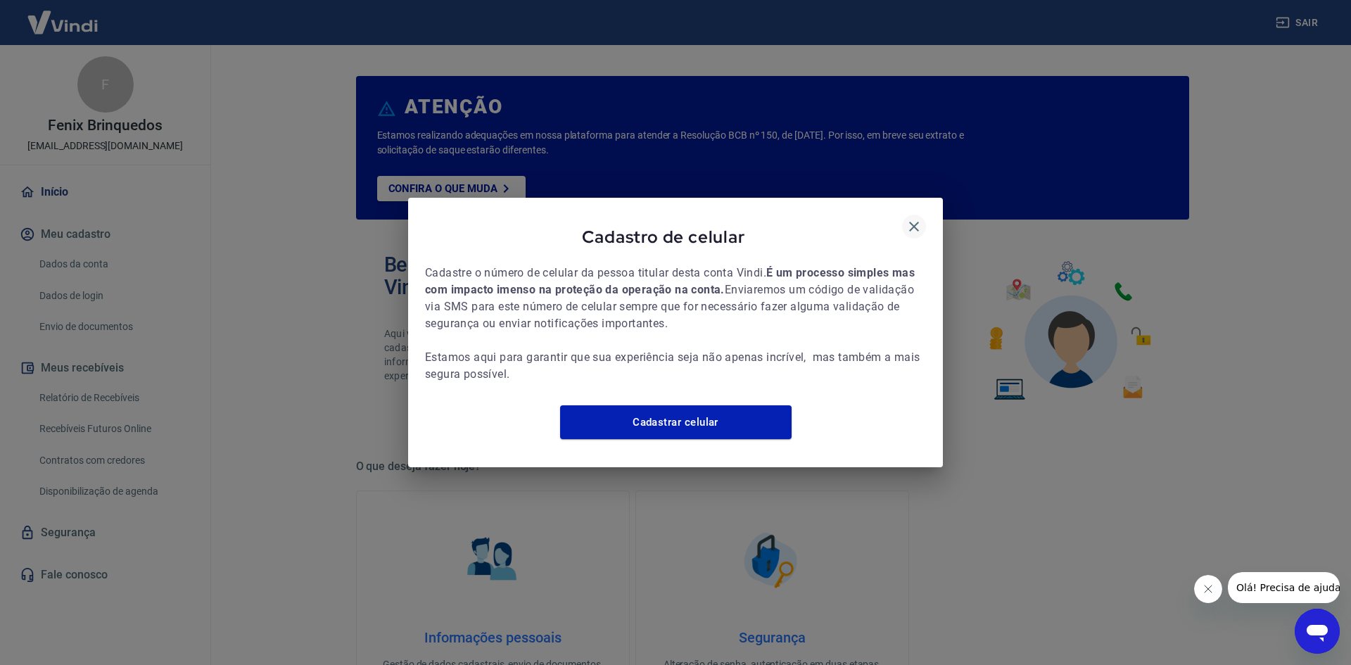
click at [917, 218] on icon "button" at bounding box center [913, 226] width 17 height 17
